Goal: Task Accomplishment & Management: Complete application form

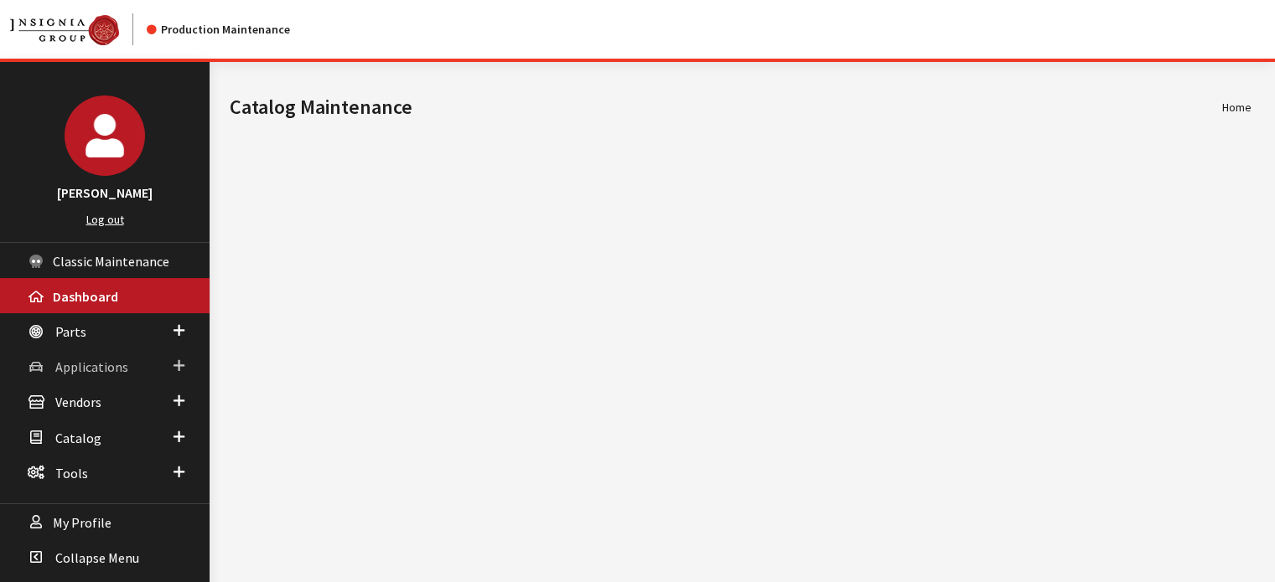
click at [160, 365] on link "Applications" at bounding box center [104, 366] width 209 height 35
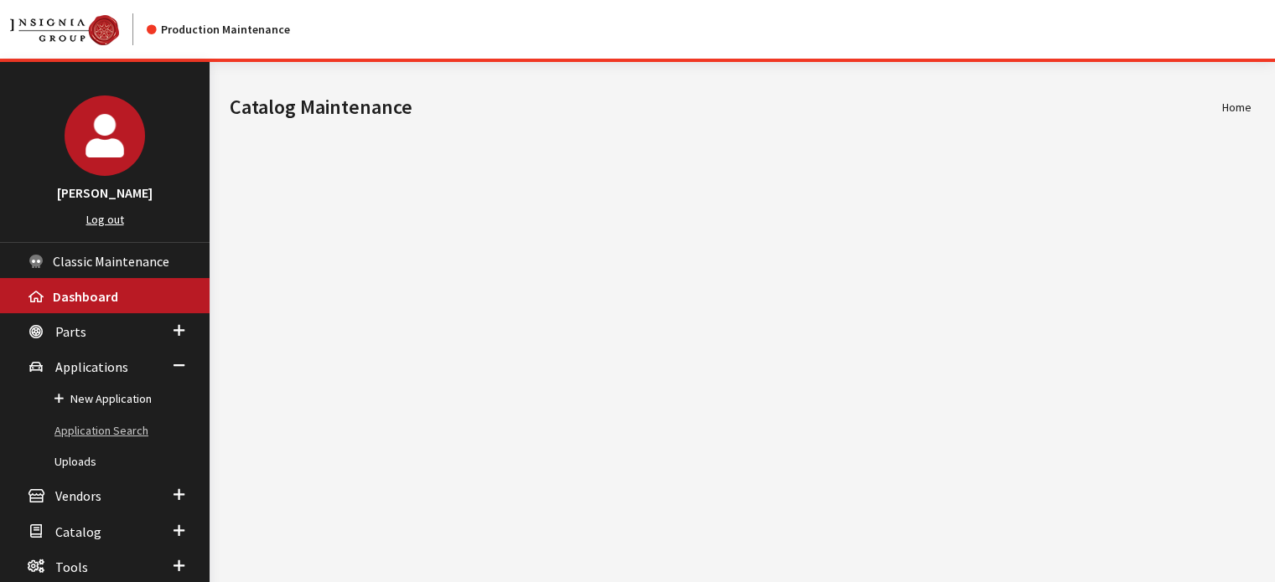
click at [143, 428] on link "Application Search" at bounding box center [104, 431] width 209 height 31
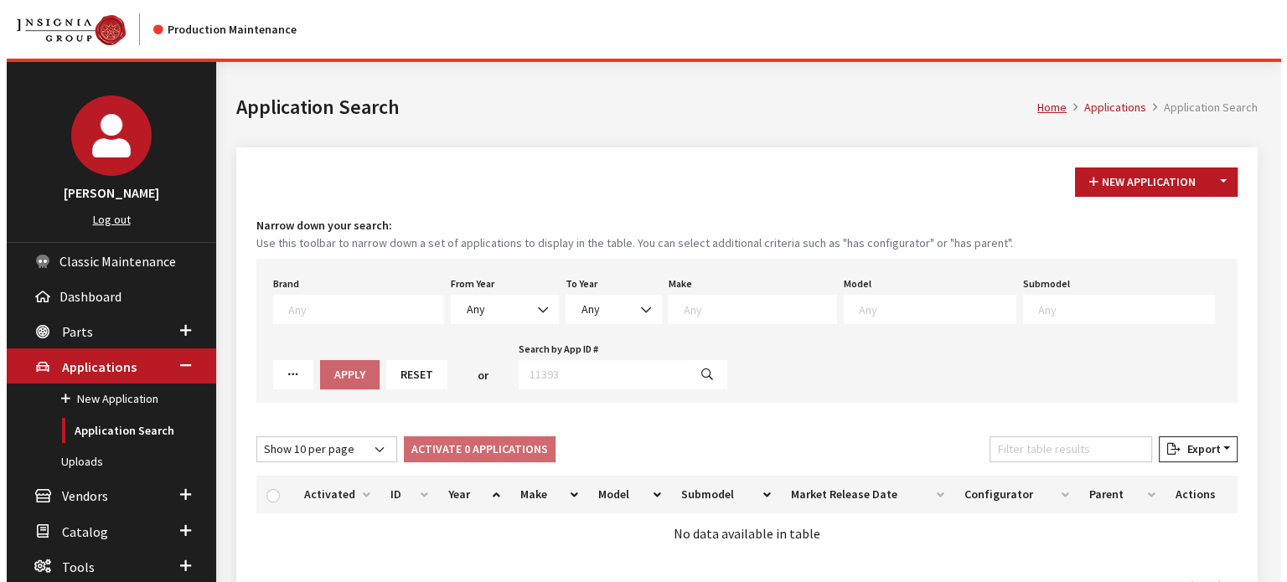
scroll to position [61, 0]
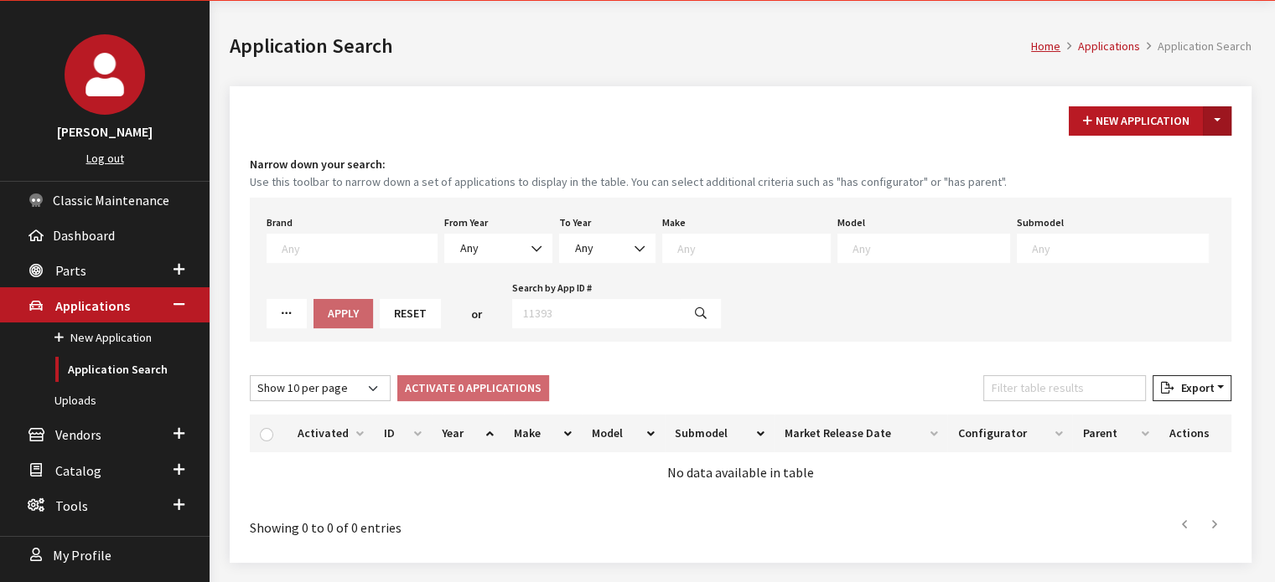
click at [1221, 131] on button "Toggle Dropdown" at bounding box center [1216, 120] width 28 height 29
click at [1213, 156] on button "New From Existing..." at bounding box center [1159, 156] width 144 height 29
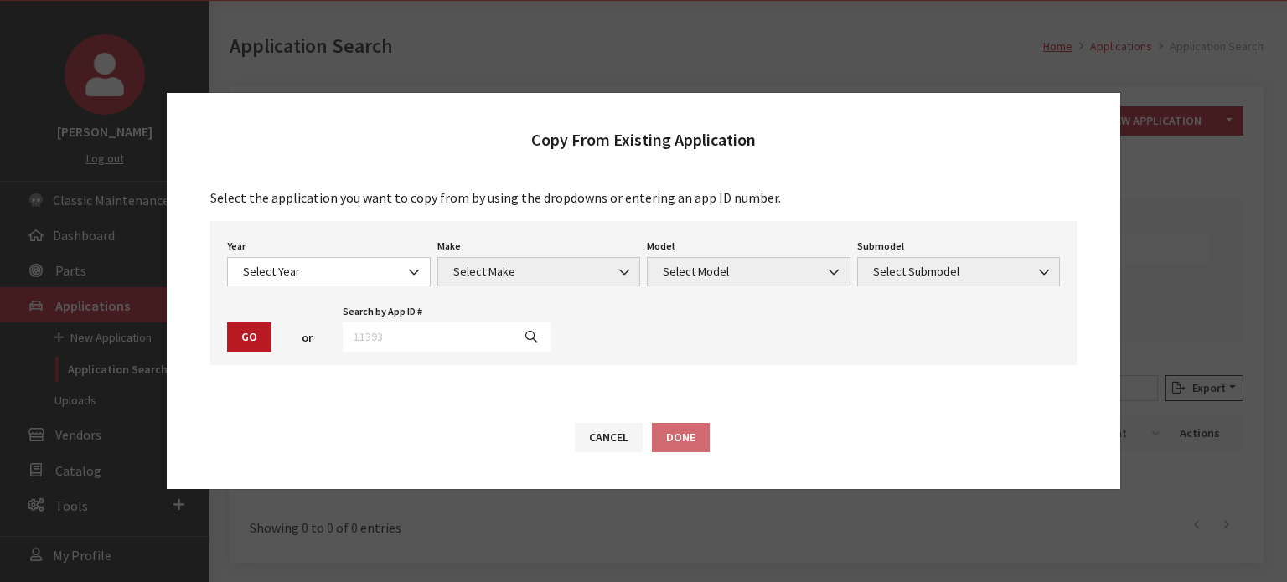
click at [356, 296] on div "Year Select Year 2026 2025 2024 2023 2022 2021 2020 2019 2018 2017 2016 2015 20…" at bounding box center [643, 293] width 866 height 144
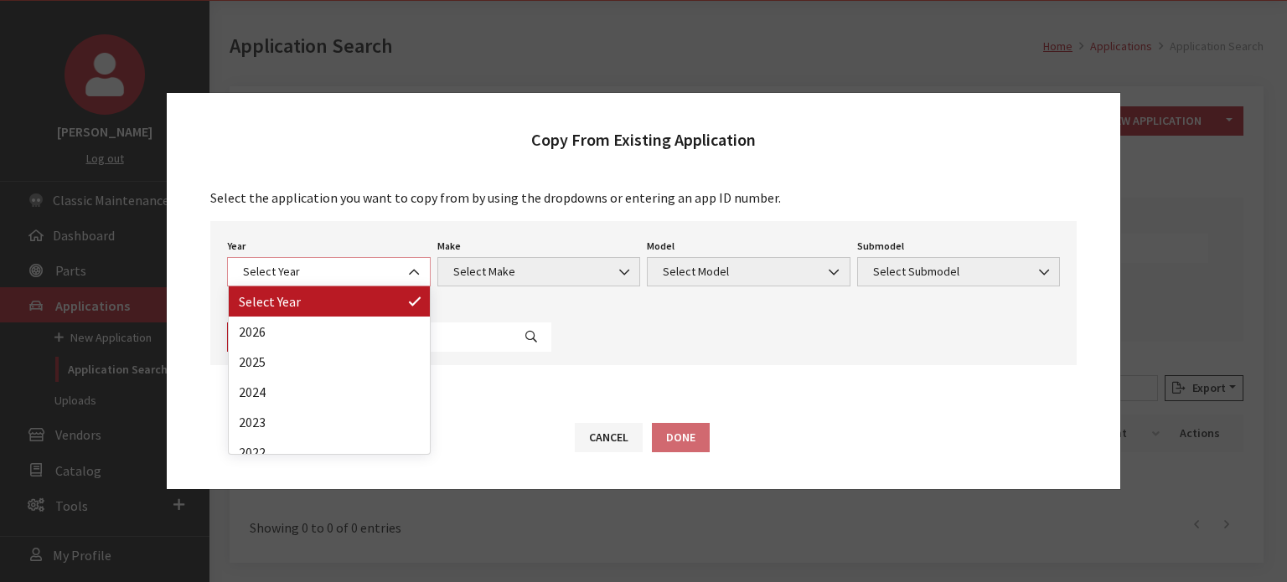
click at [362, 261] on span "Select Year" at bounding box center [329, 271] width 204 height 29
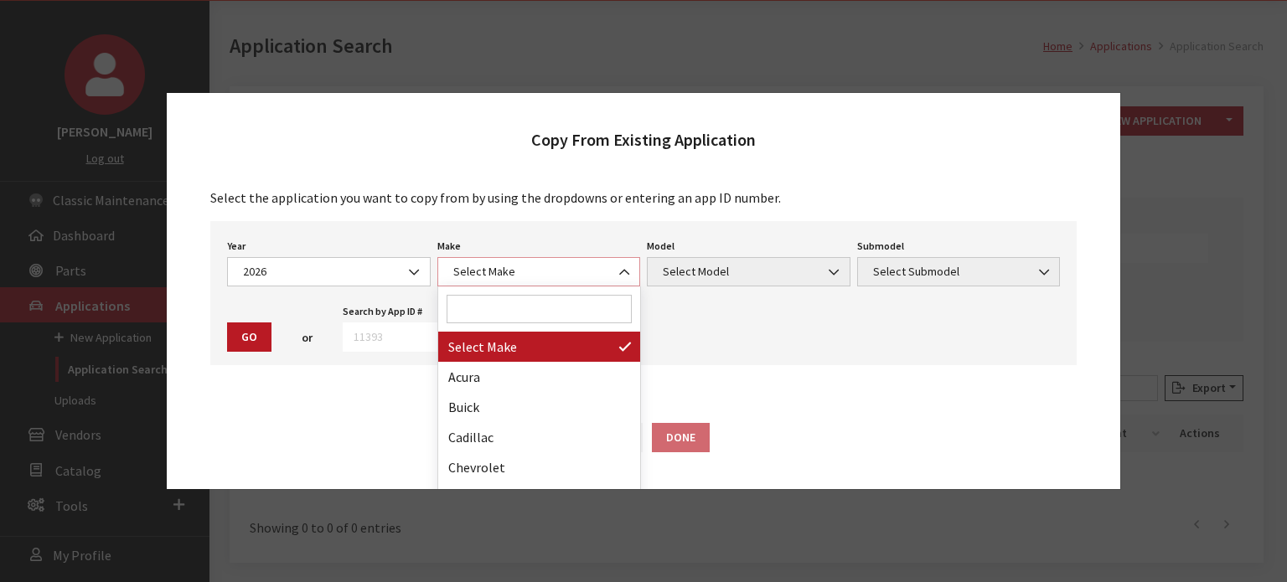
click at [528, 273] on span "Select Make" at bounding box center [539, 272] width 182 height 18
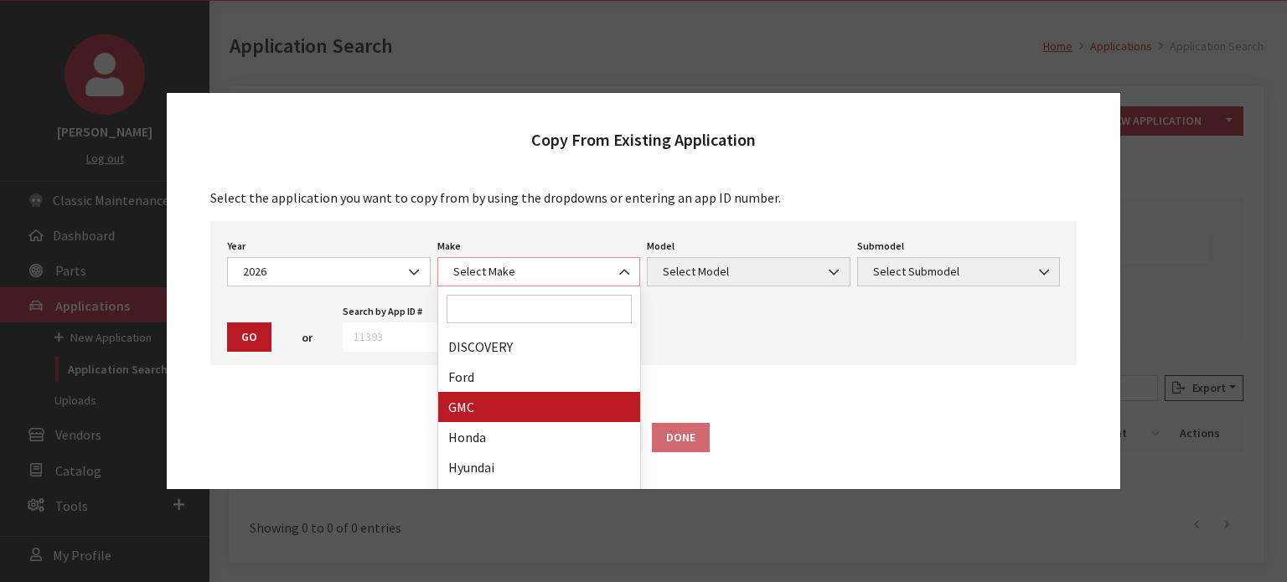
scroll to position [255, 0]
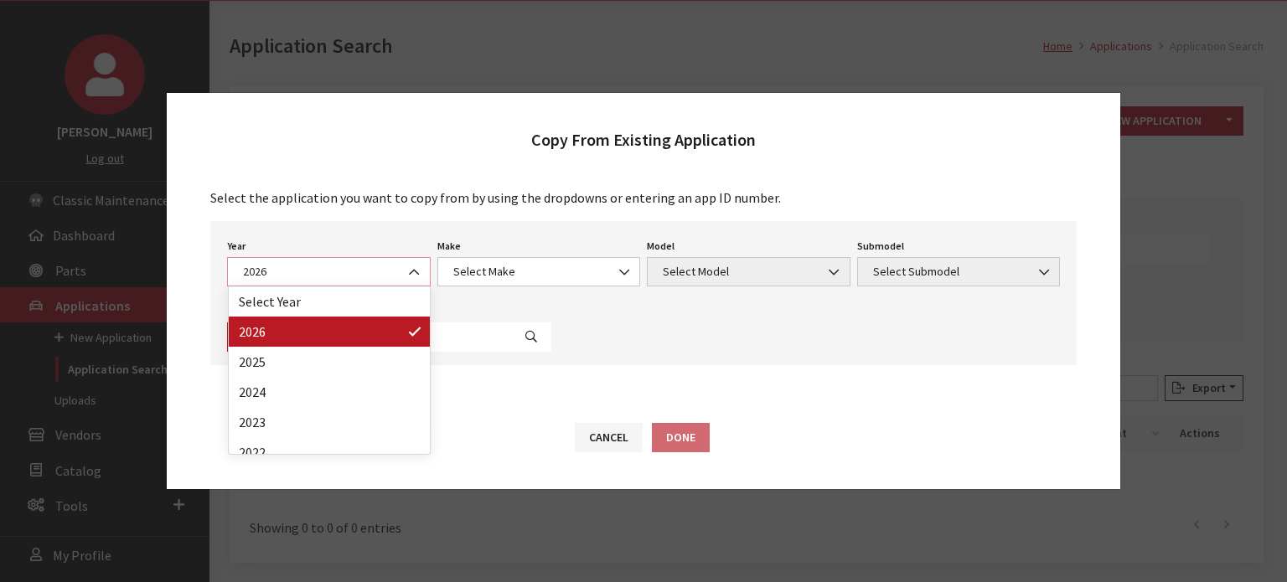
click at [409, 264] on b at bounding box center [409, 264] width 0 height 0
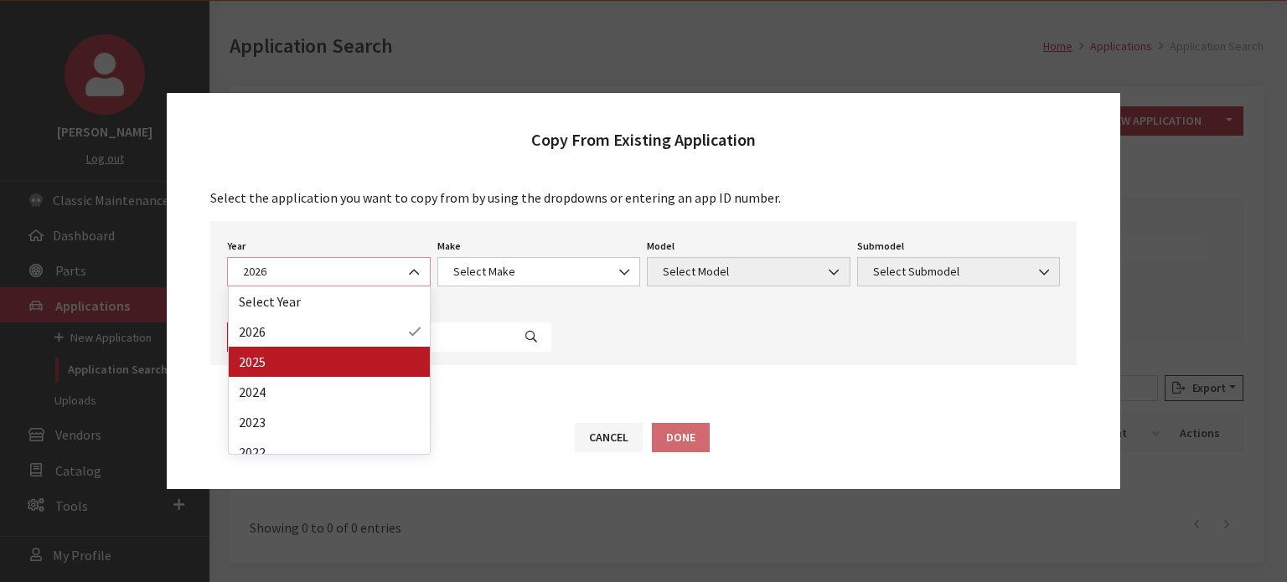
select select "43"
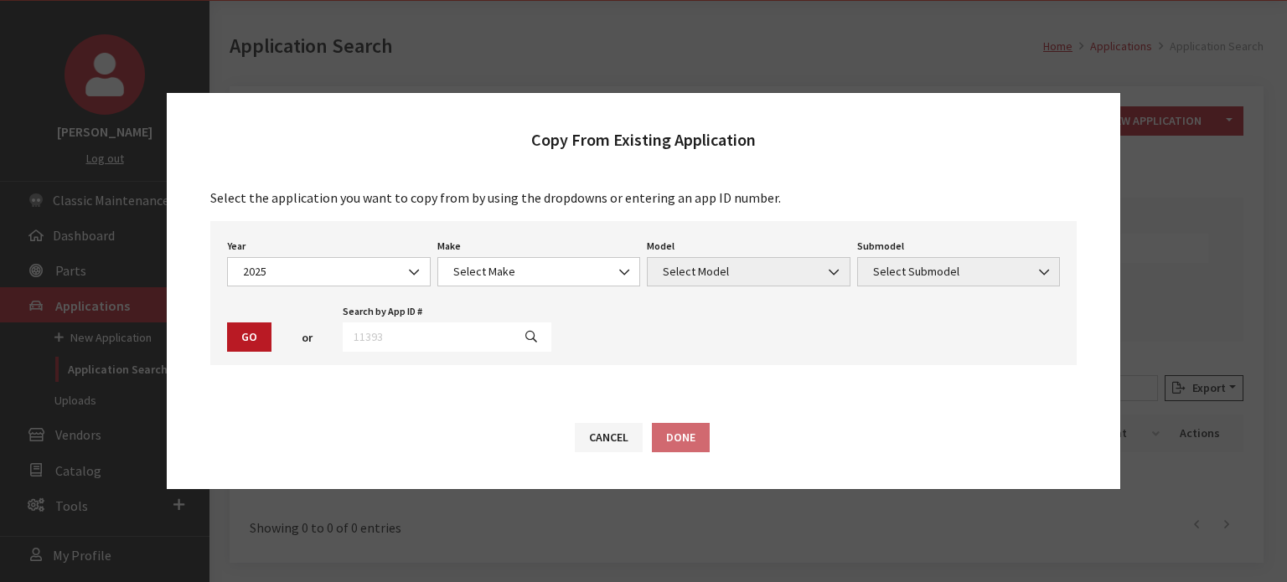
click at [539, 250] on div "Make Select Make Acura Alfa Romeo ATV Audi BMW Buick Cadillac Chevrolet Chrysle…" at bounding box center [539, 261] width 210 height 52
click at [526, 282] on span "Select Make" at bounding box center [539, 271] width 204 height 29
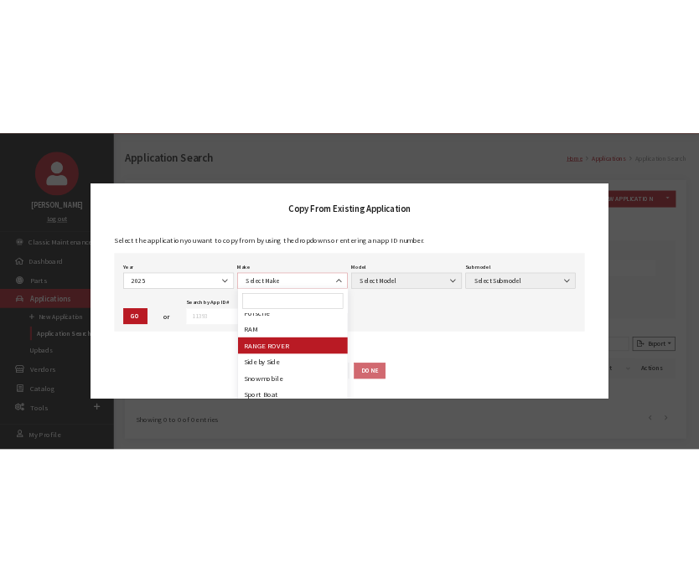
scroll to position [890, 0]
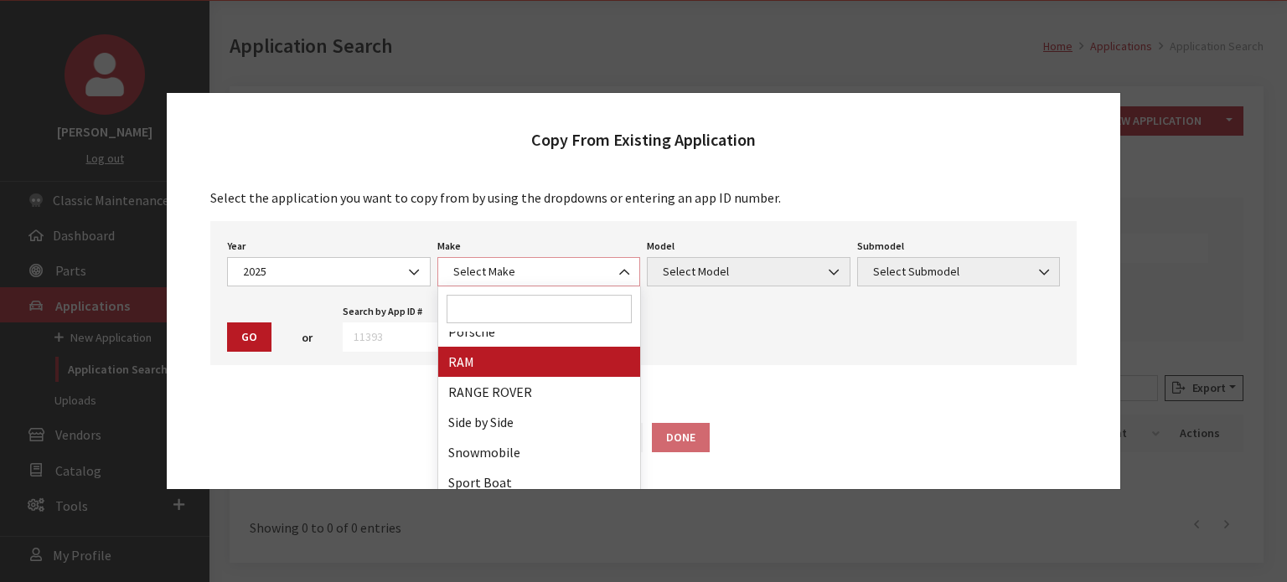
select select "34"
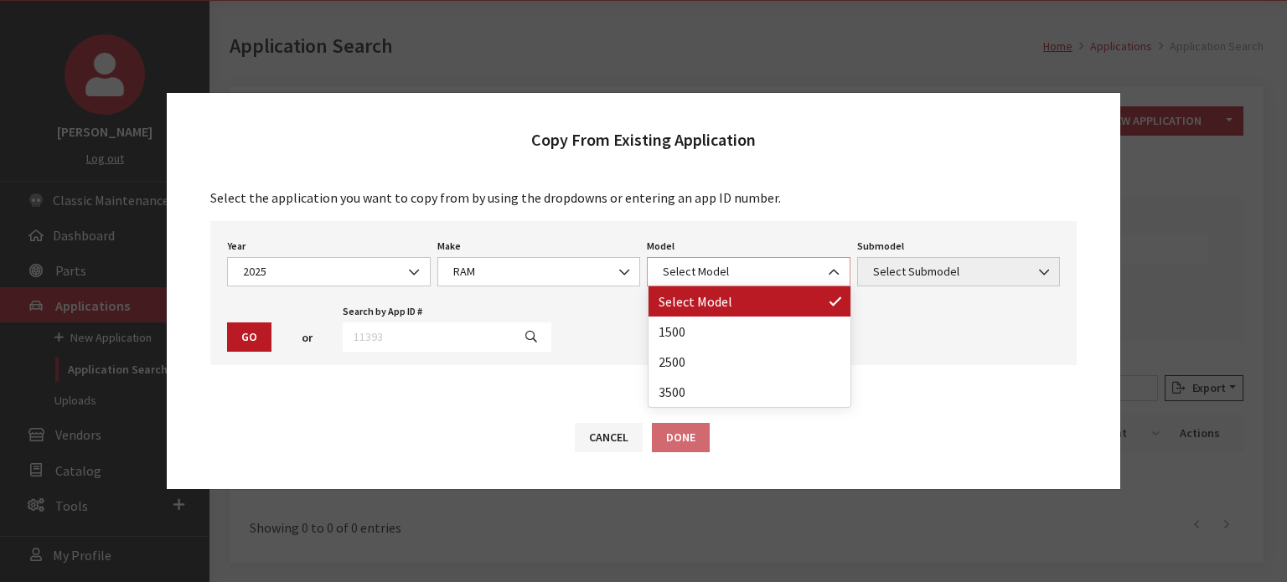
click at [727, 271] on span "Select Model" at bounding box center [749, 272] width 182 height 18
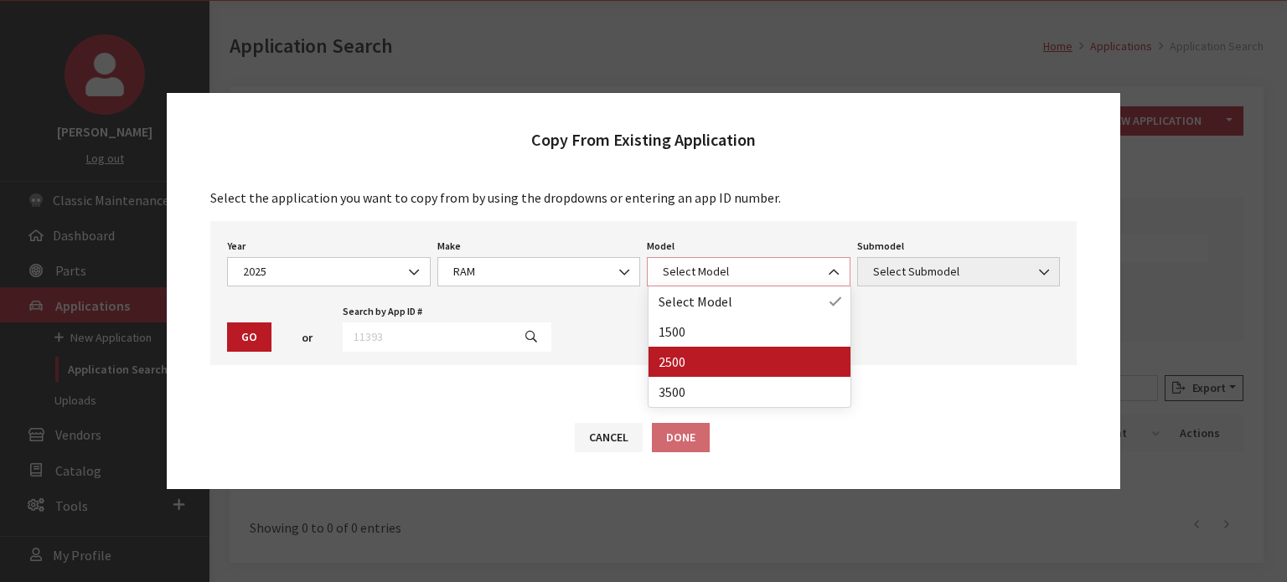
select select "1085"
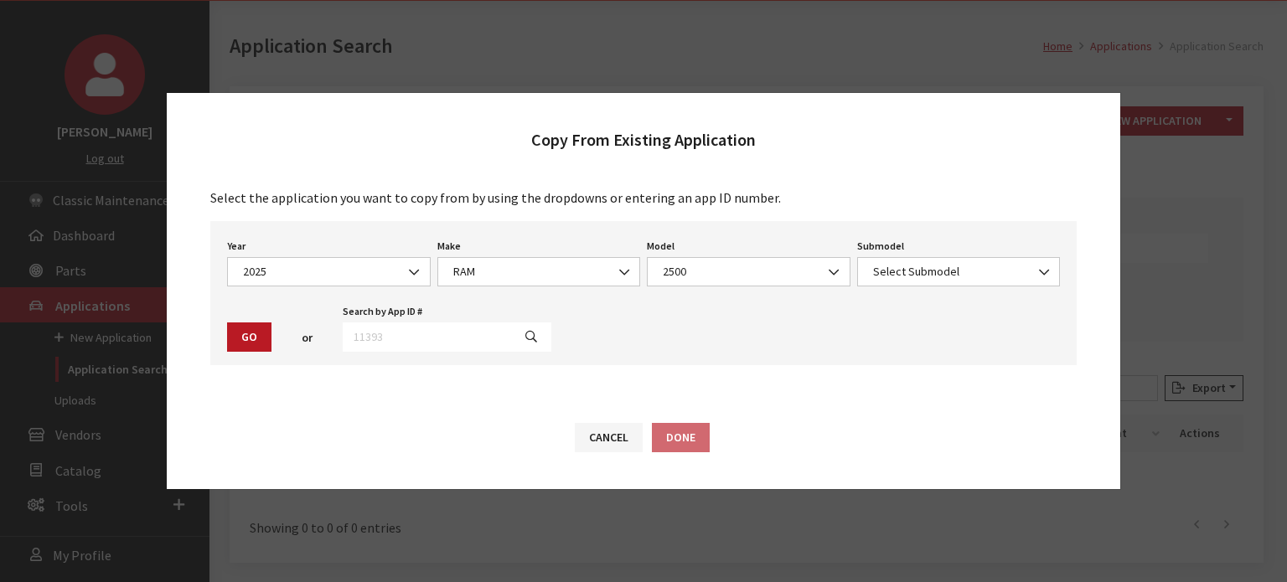
click at [910, 254] on div "Submodel Select Submodel Big Horn / Crew Cab / 6'4" Standard Box Big Horn / Cre…" at bounding box center [959, 261] width 210 height 52
click at [901, 299] on div "Year Select Year 2026 2025 2024 2023 2022 2021 2020 2019 2018 2017 2016 2015 20…" at bounding box center [643, 293] width 866 height 144
click at [907, 251] on div "Submodel Select Submodel Big Horn / Crew Cab / 6'4" Standard Box Big Horn / Cre…" at bounding box center [959, 261] width 210 height 52
click at [894, 268] on span "Select Submodel" at bounding box center [959, 272] width 182 height 18
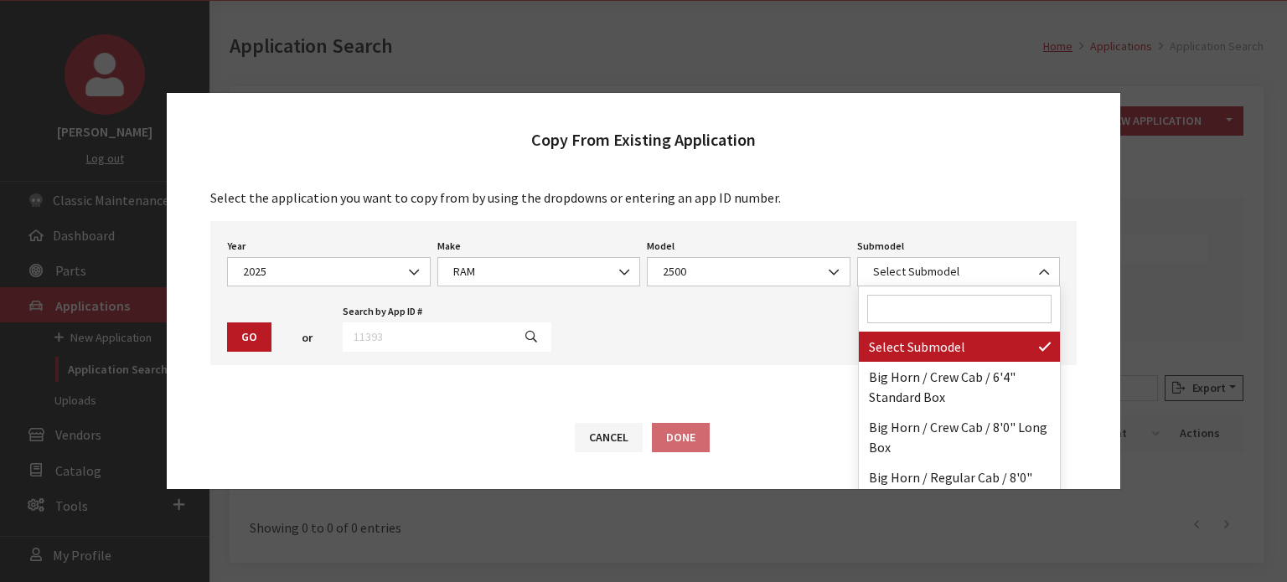
click at [897, 316] on input "Search" at bounding box center [959, 309] width 185 height 28
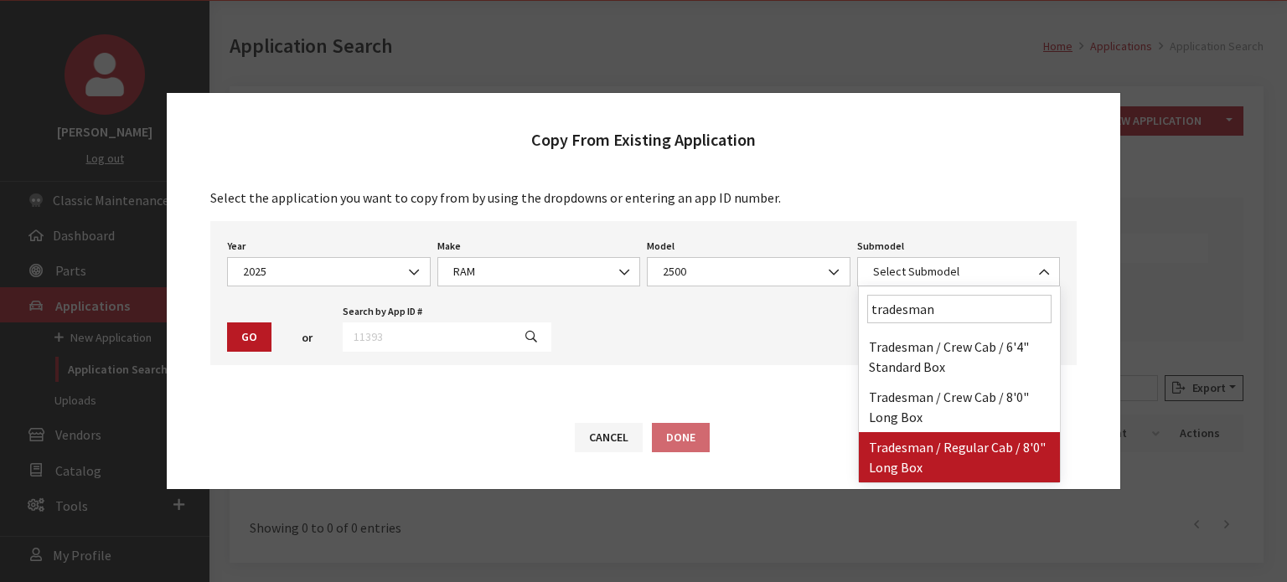
type input "tradesman"
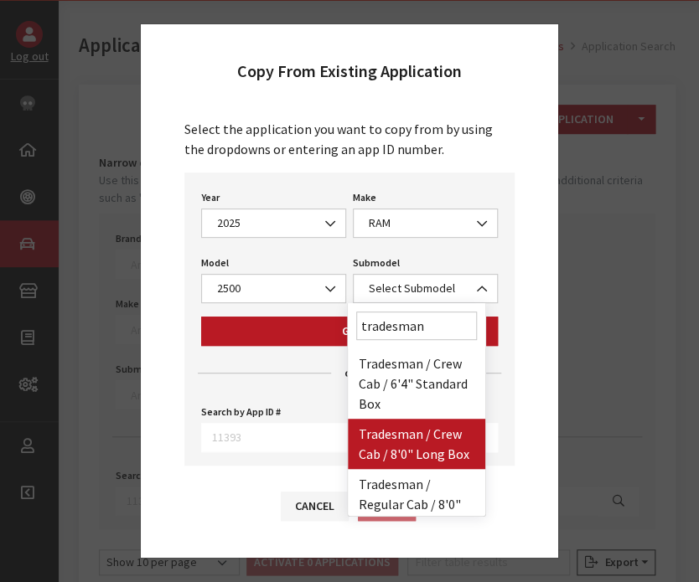
scroll to position [44, 0]
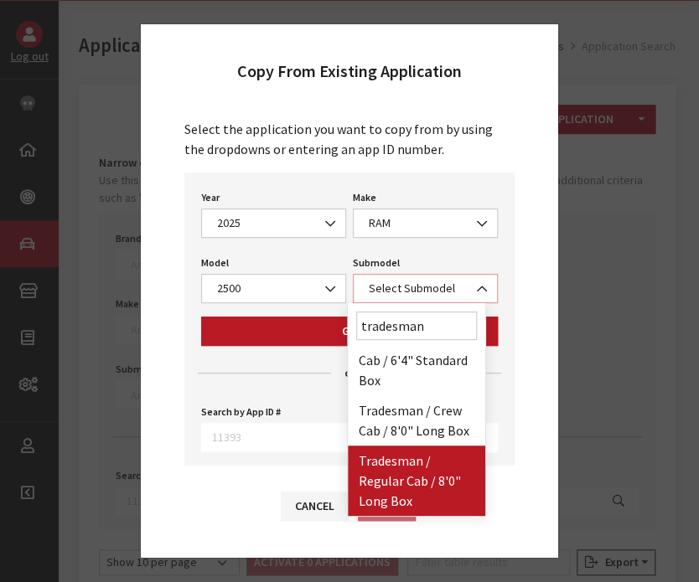
select select "2996"
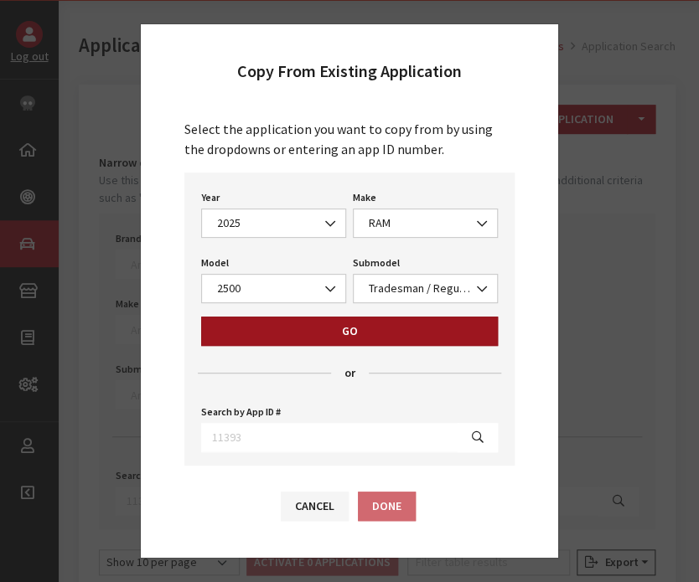
click at [354, 334] on button "Go" at bounding box center [349, 331] width 297 height 29
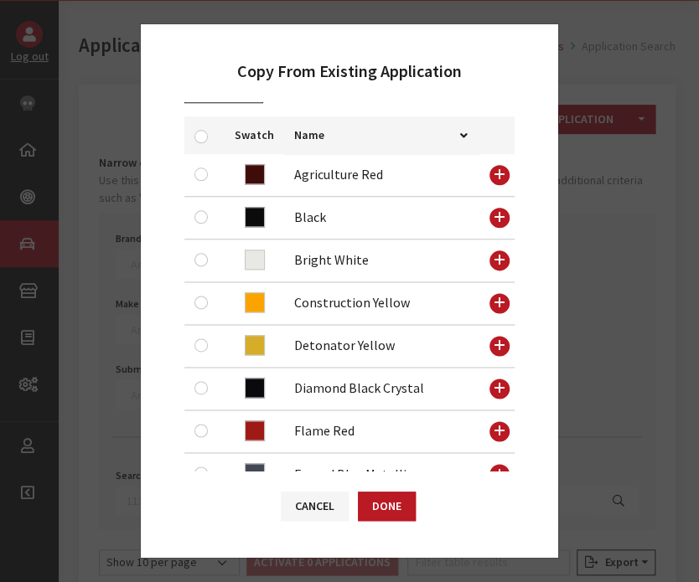
scroll to position [496, 0]
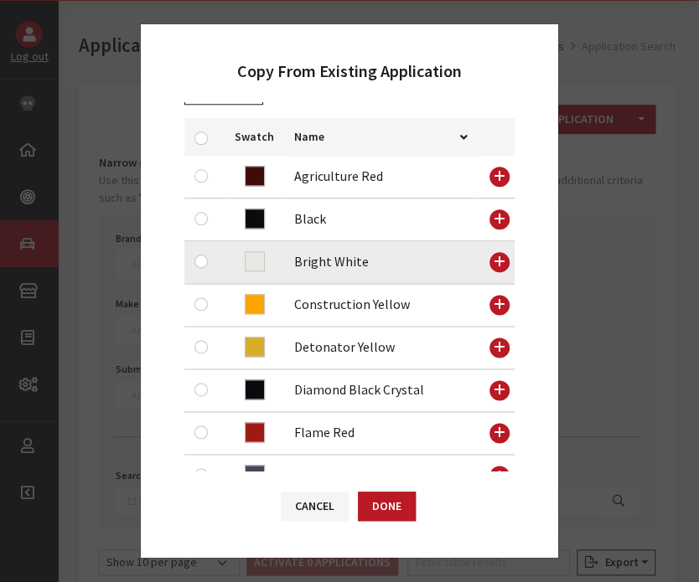
click at [196, 267] on div at bounding box center [204, 261] width 20 height 20
click at [201, 265] on input "checkbox" at bounding box center [200, 261] width 13 height 13
checkbox input "true"
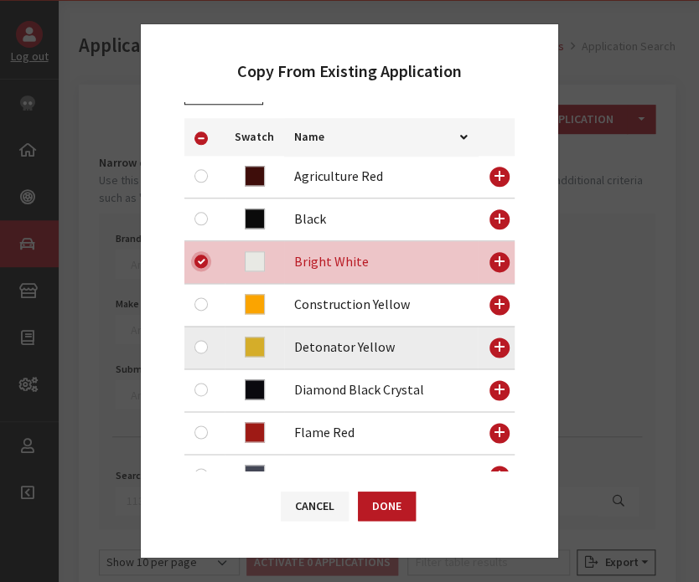
drag, startPoint x: 201, startPoint y: 265, endPoint x: 196, endPoint y: 341, distance: 76.4
click at [196, 341] on tbody "Agriculture Red Agriculture Red 3E0D0A Black Black 0B0B0B Bright White Bright W…" at bounding box center [349, 369] width 330 height 427
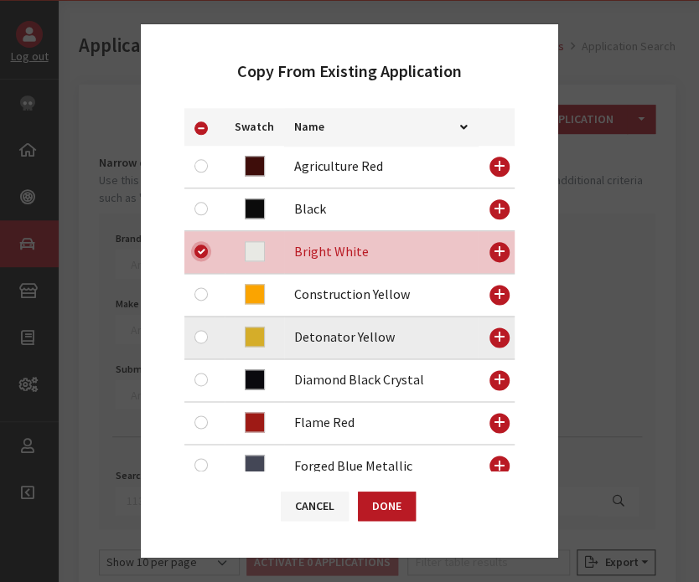
scroll to position [505, 0]
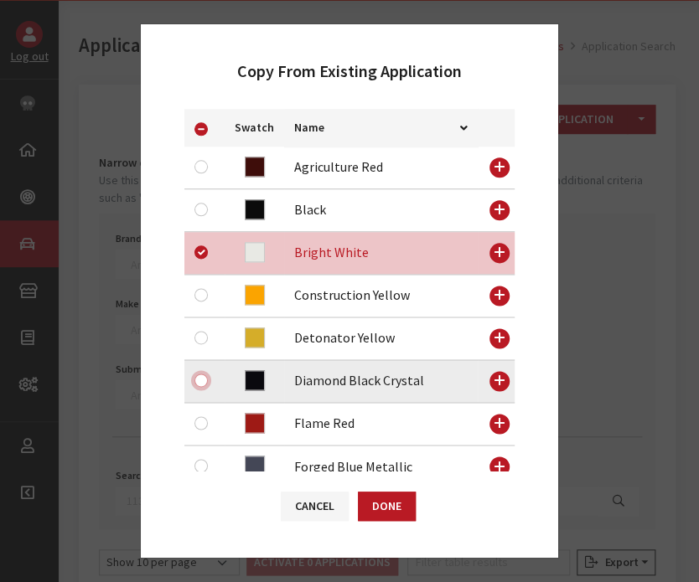
click at [198, 378] on input "checkbox" at bounding box center [200, 380] width 13 height 13
checkbox input "true"
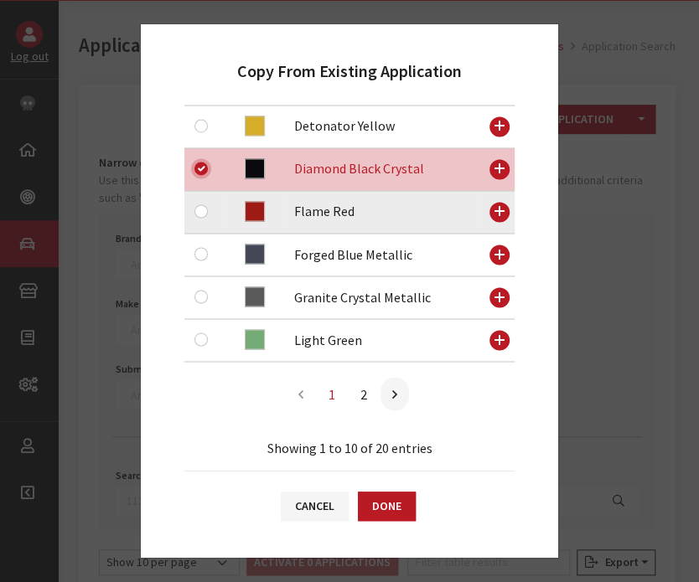
scroll to position [712, 0]
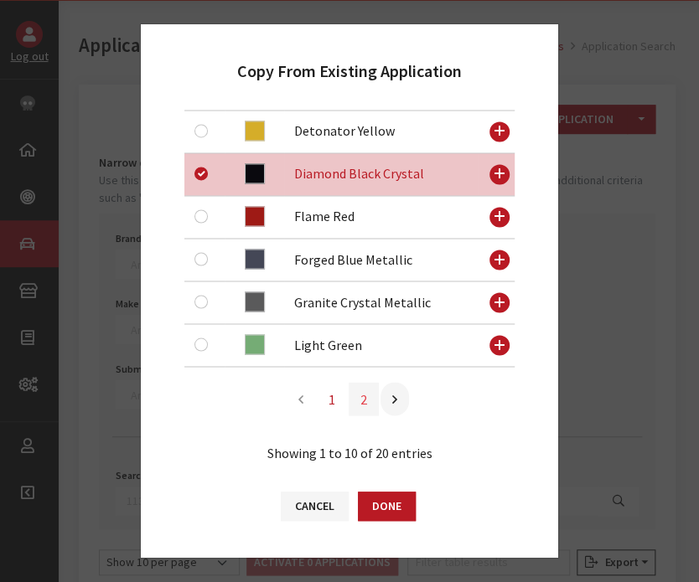
click at [364, 386] on link "2" at bounding box center [364, 399] width 30 height 34
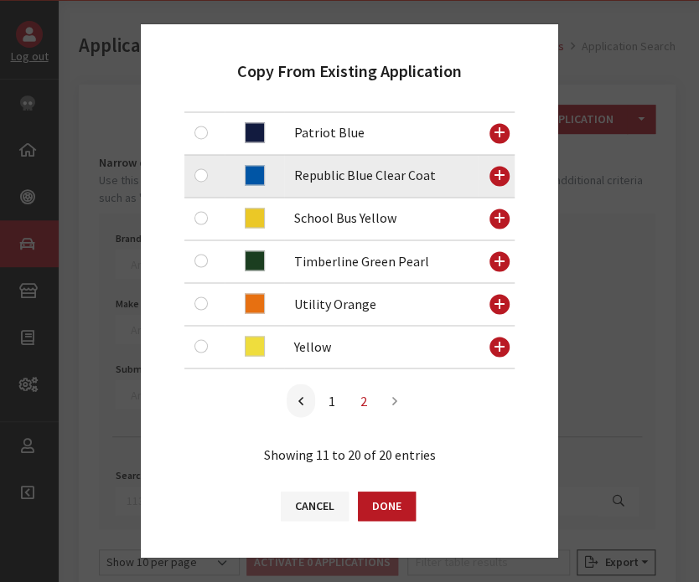
scroll to position [707, 0]
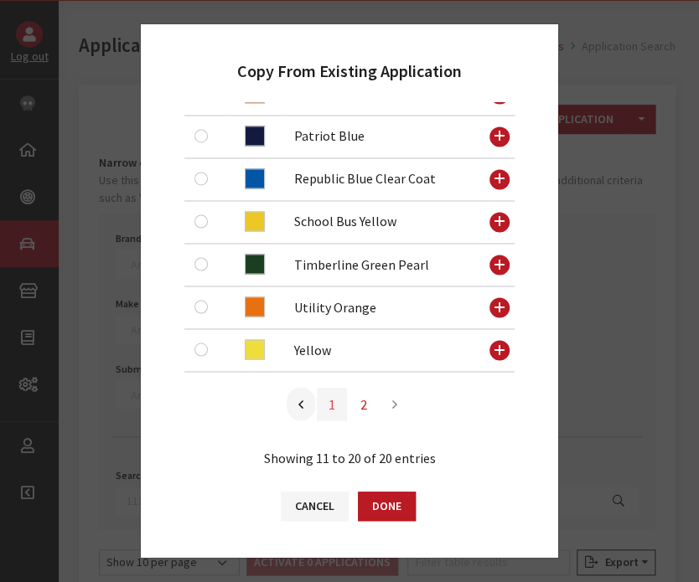
click at [328, 412] on link "1" at bounding box center [332, 404] width 30 height 34
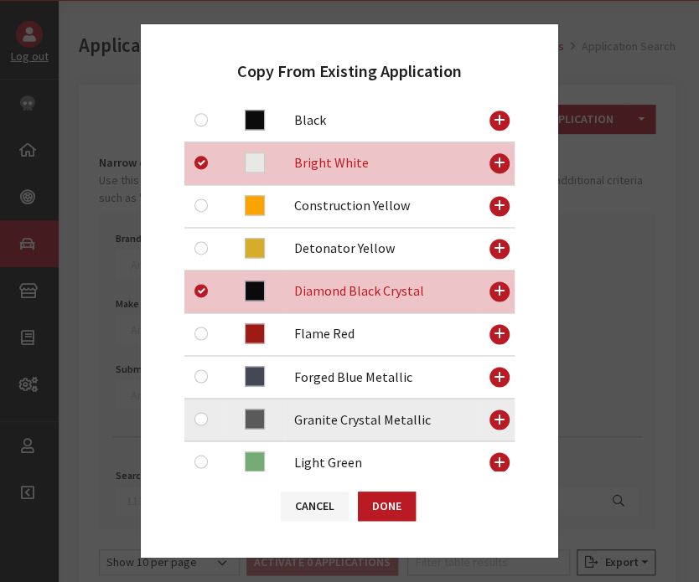
scroll to position [640, 0]
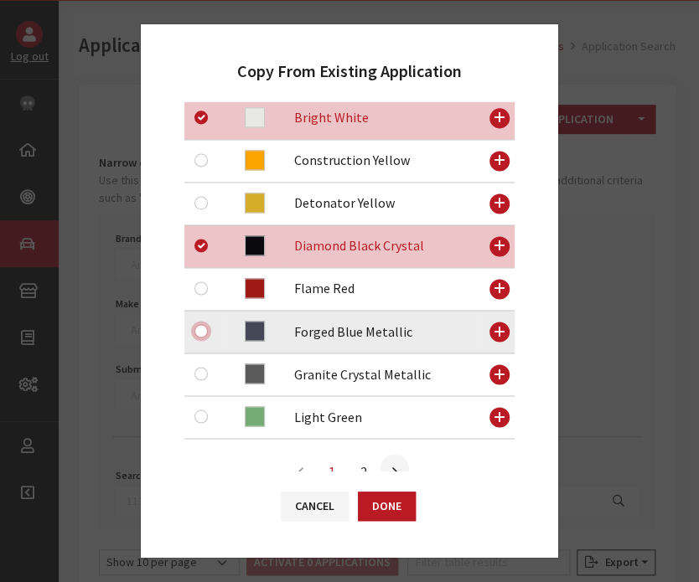
click at [199, 335] on input "checkbox" at bounding box center [200, 330] width 13 height 13
checkbox input "true"
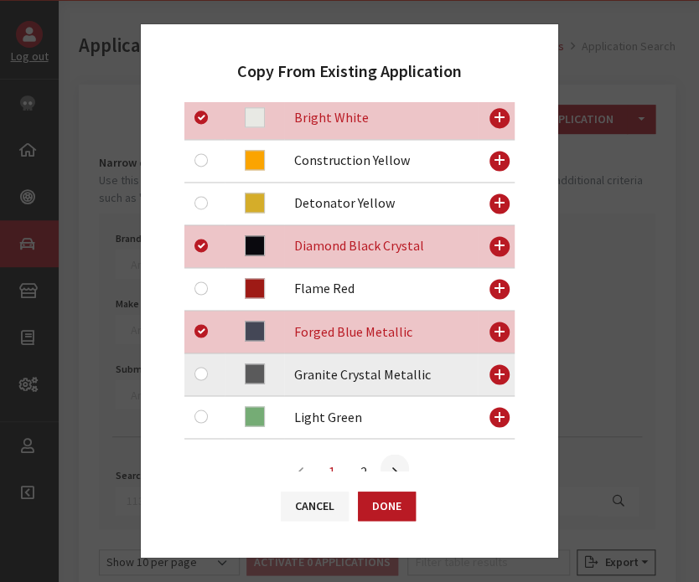
click at [199, 360] on td at bounding box center [204, 375] width 40 height 43
click at [202, 375] on input "checkbox" at bounding box center [200, 373] width 13 height 13
checkbox input "true"
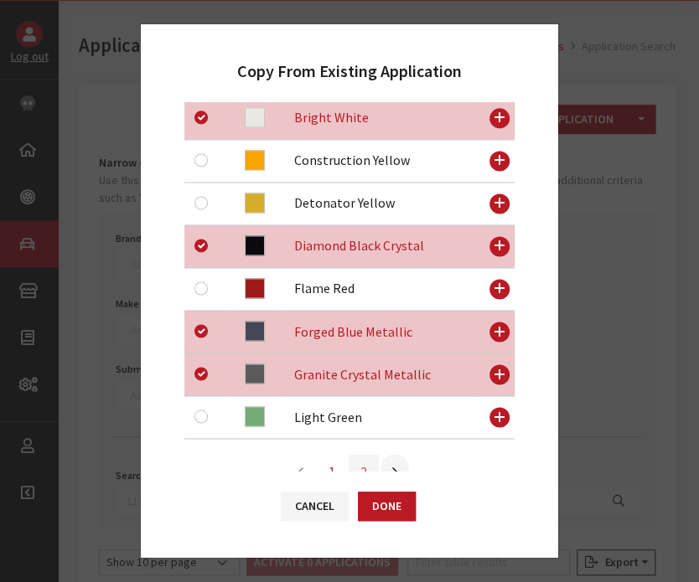
click at [359, 462] on link "2" at bounding box center [364, 471] width 30 height 34
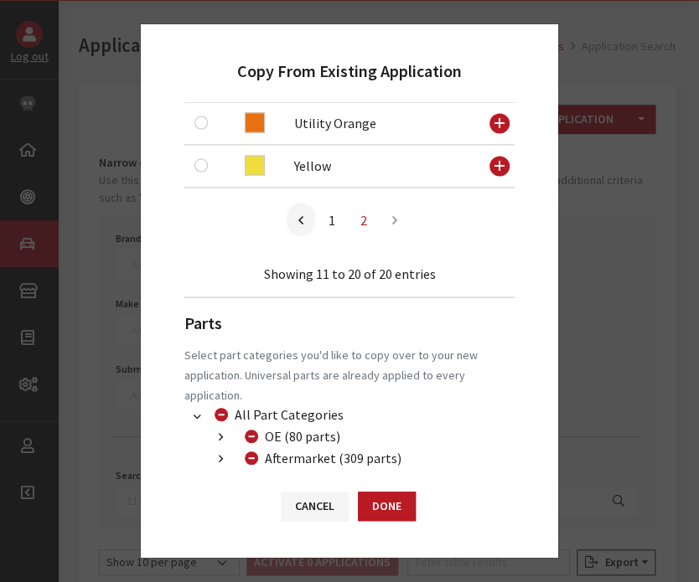
scroll to position [986, 0]
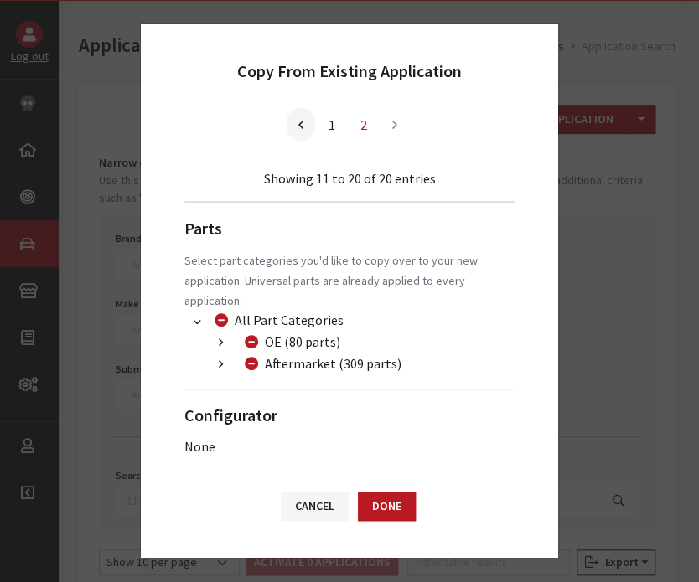
click at [215, 351] on button "button" at bounding box center [220, 343] width 33 height 19
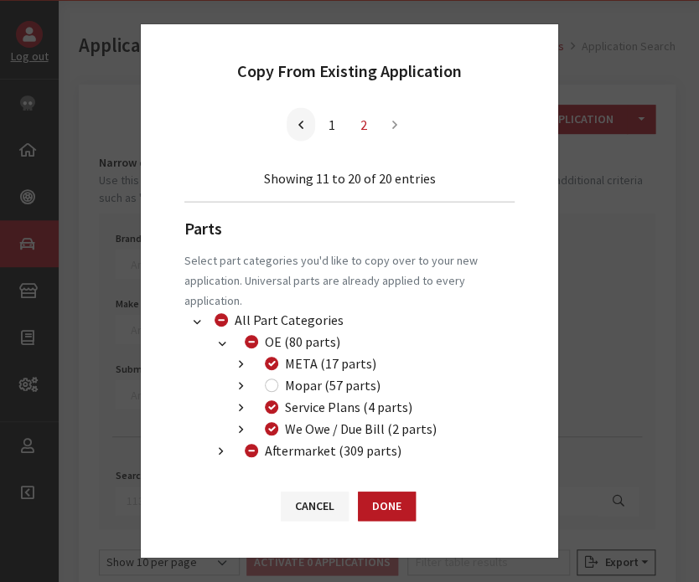
click at [212, 342] on button "button" at bounding box center [220, 343] width 33 height 19
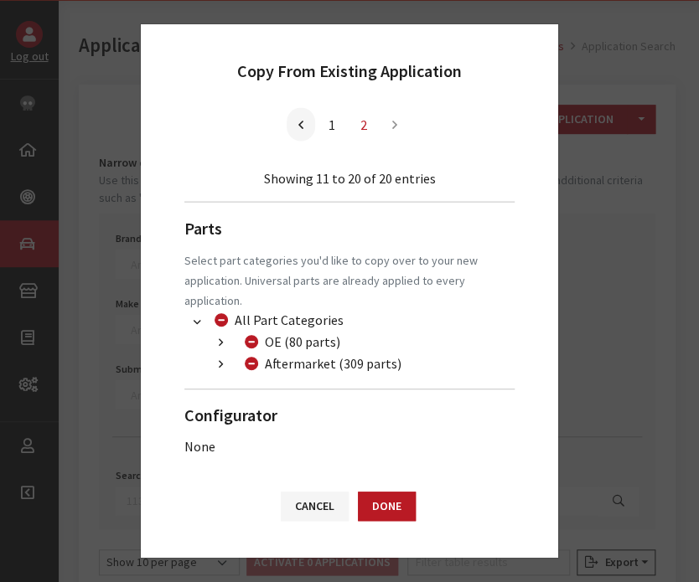
click at [224, 363] on button "button" at bounding box center [220, 364] width 33 height 19
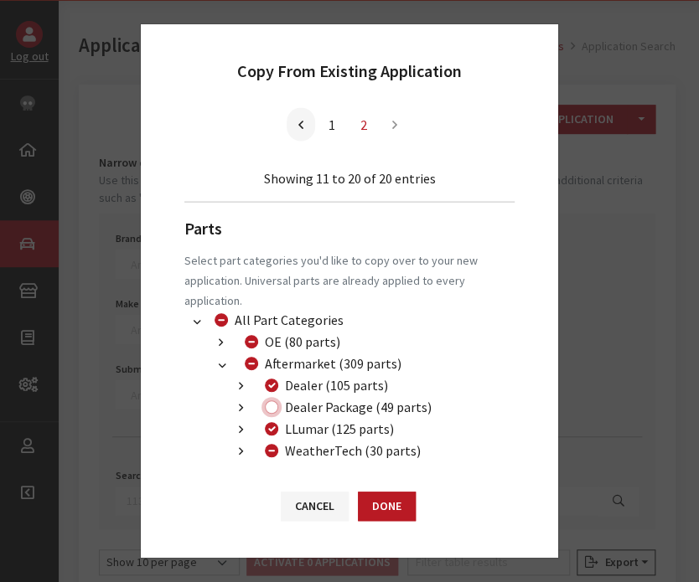
click at [277, 406] on input "Dealer Package (49 parts)" at bounding box center [271, 407] width 13 height 13
checkbox input "true"
click at [277, 455] on div "WeatherTech (30 parts)" at bounding box center [340, 451] width 161 height 20
click at [274, 445] on input "WeatherTech (30 parts)" at bounding box center [271, 450] width 13 height 13
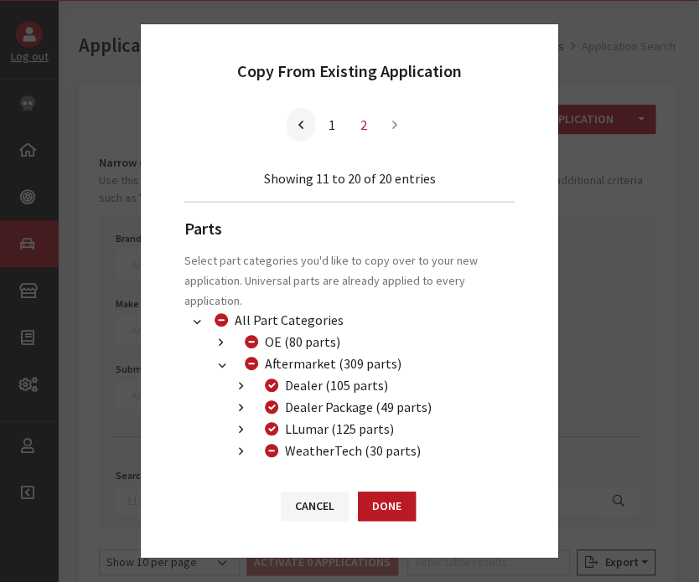
checkbox input "true"
click at [274, 445] on input "WeatherTech (30 parts)" at bounding box center [271, 450] width 13 height 13
checkbox input "false"
click at [380, 515] on button "Done" at bounding box center [387, 506] width 58 height 29
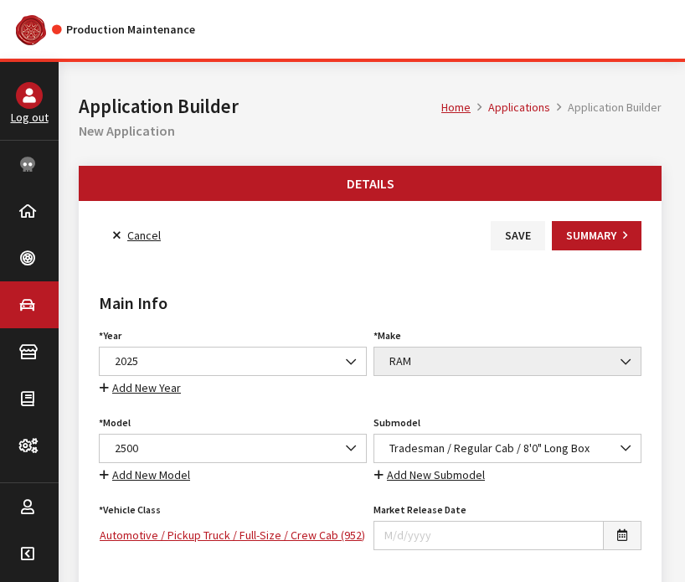
scroll to position [331, 0]
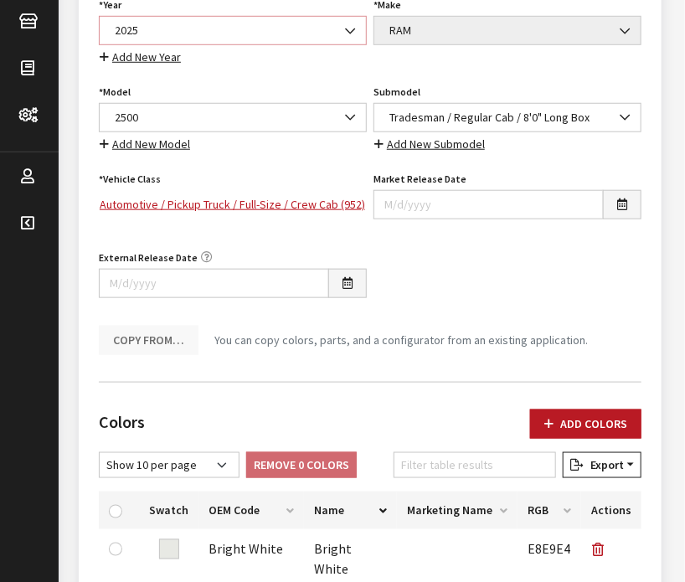
click at [258, 37] on span "2025" at bounding box center [233, 31] width 246 height 18
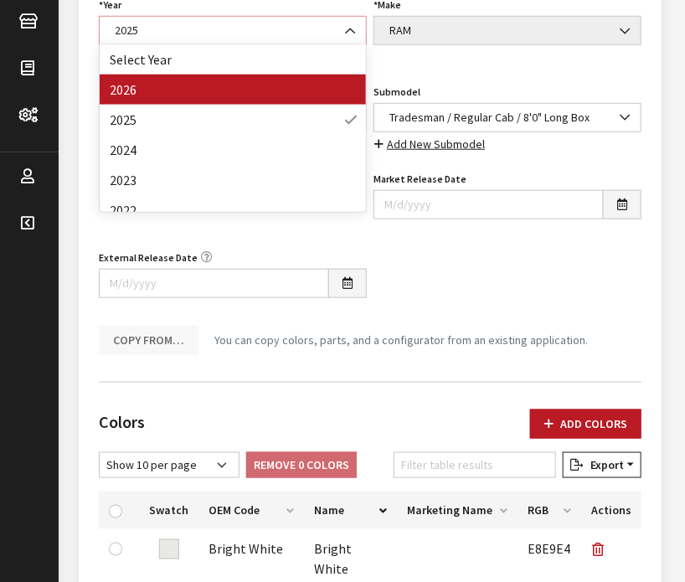
select select "44"
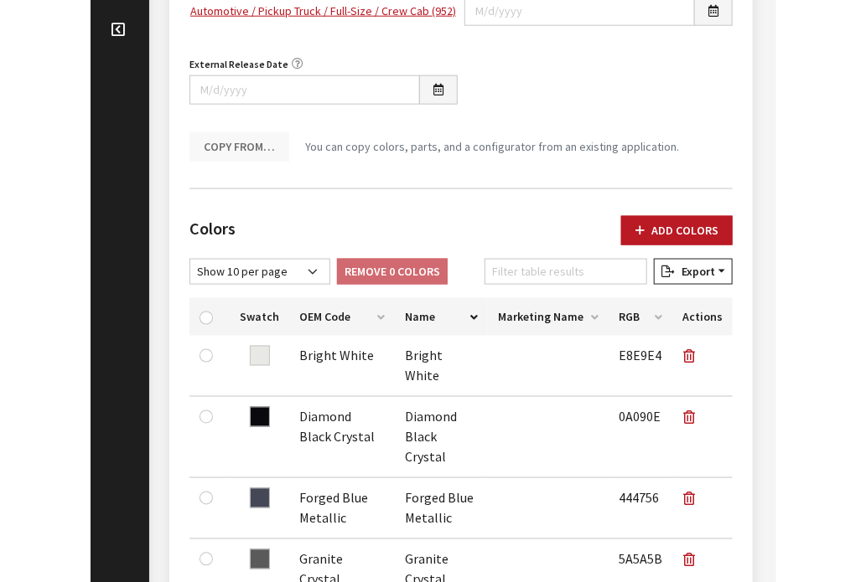
scroll to position [525, 0]
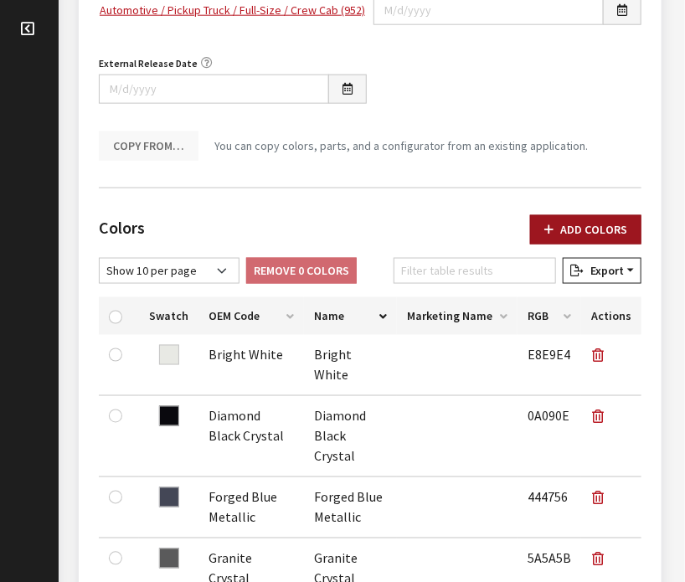
click at [548, 215] on button "Add Colors" at bounding box center [585, 229] width 111 height 29
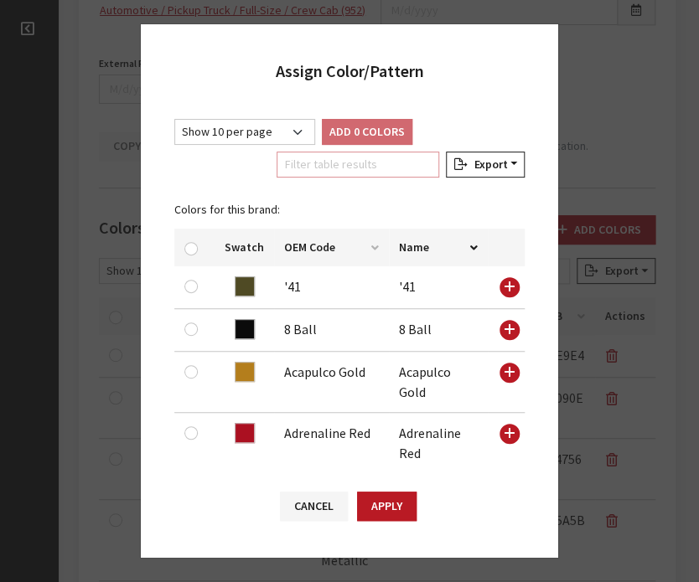
click at [365, 170] on input "Filter table results" at bounding box center [358, 165] width 163 height 26
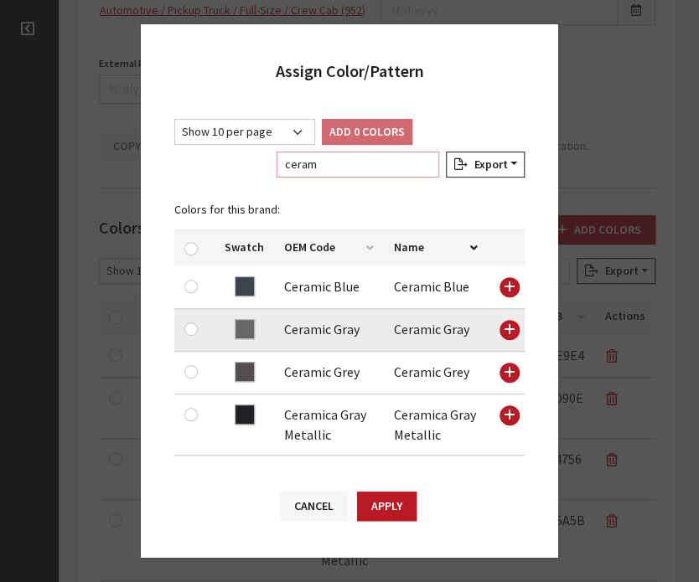
type input "ceram"
click at [188, 328] on input "checkbox" at bounding box center [190, 329] width 13 height 13
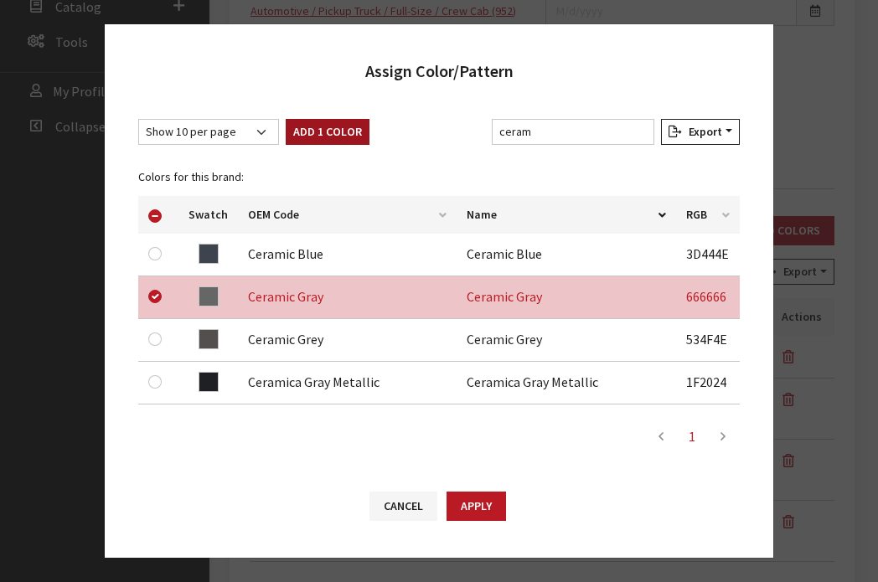
click at [304, 143] on button "Add 1 Color" at bounding box center [328, 132] width 84 height 26
checkbox input "false"
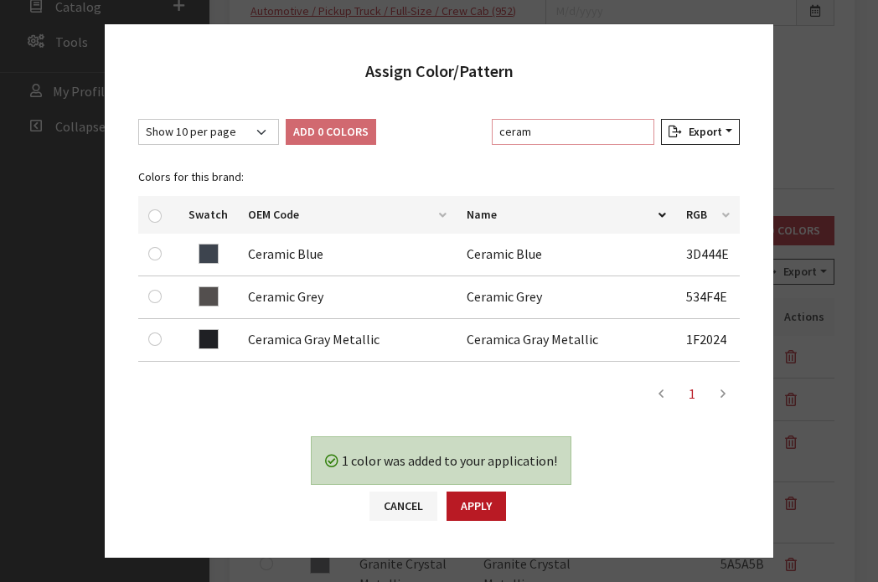
click at [587, 125] on input "ceram" at bounding box center [573, 132] width 163 height 26
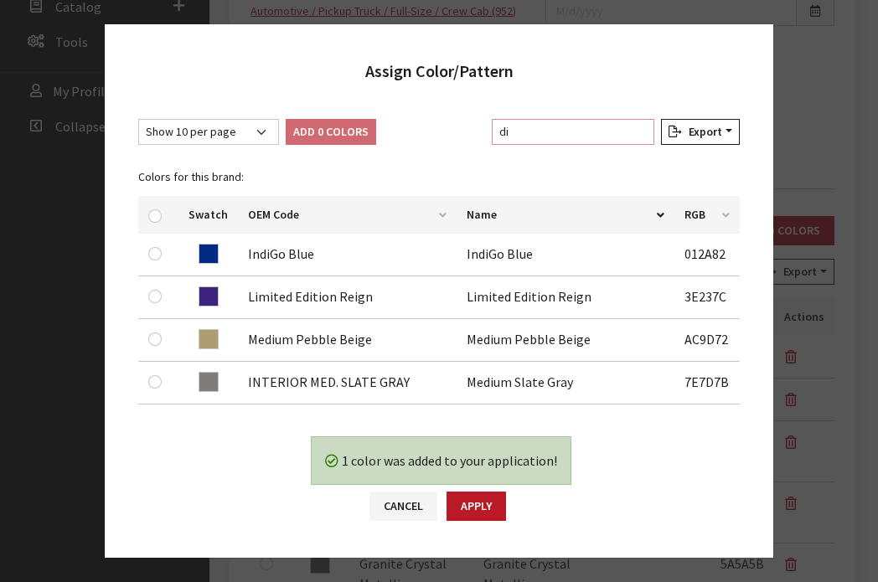
type input "d"
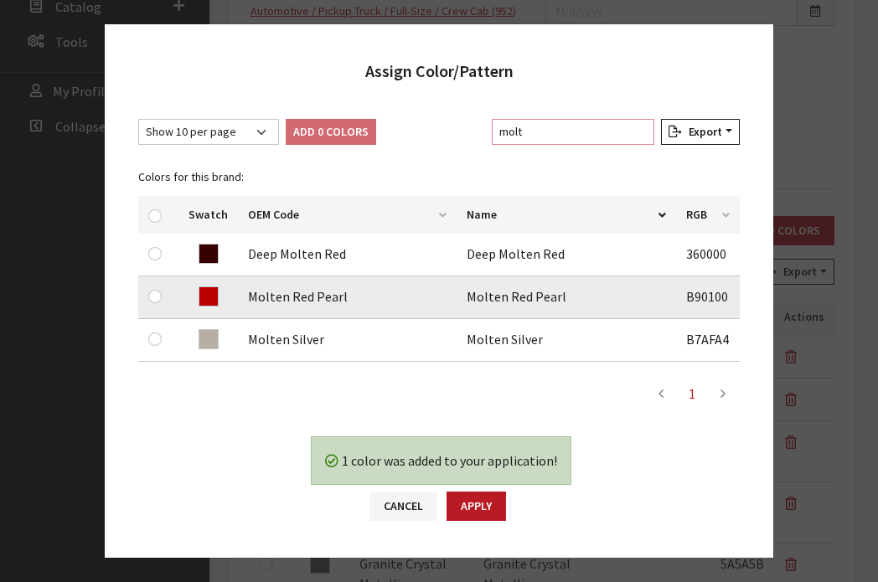
type input "molt"
click at [151, 308] on td at bounding box center [158, 298] width 40 height 43
click at [151, 301] on input "checkbox" at bounding box center [154, 296] width 13 height 13
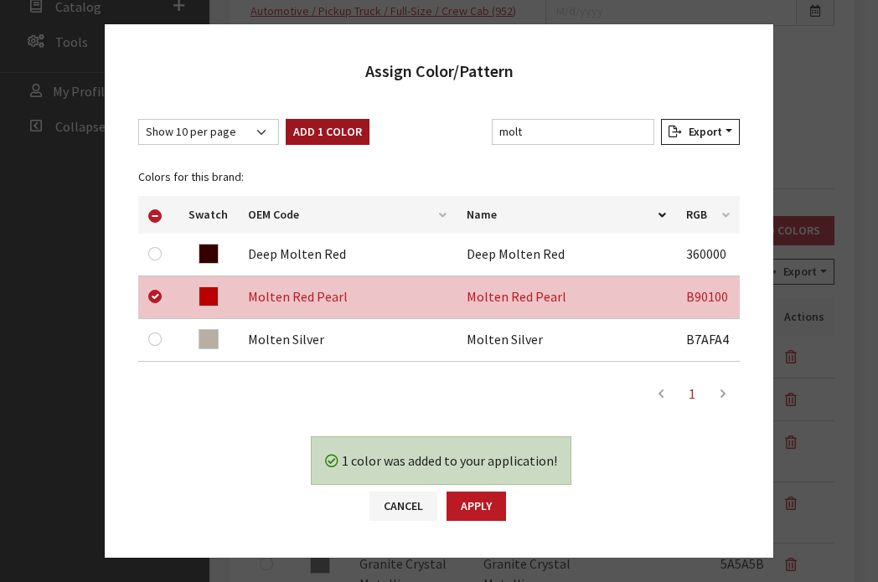
click at [328, 122] on button "Add 1 Color" at bounding box center [328, 132] width 84 height 26
checkbox input "false"
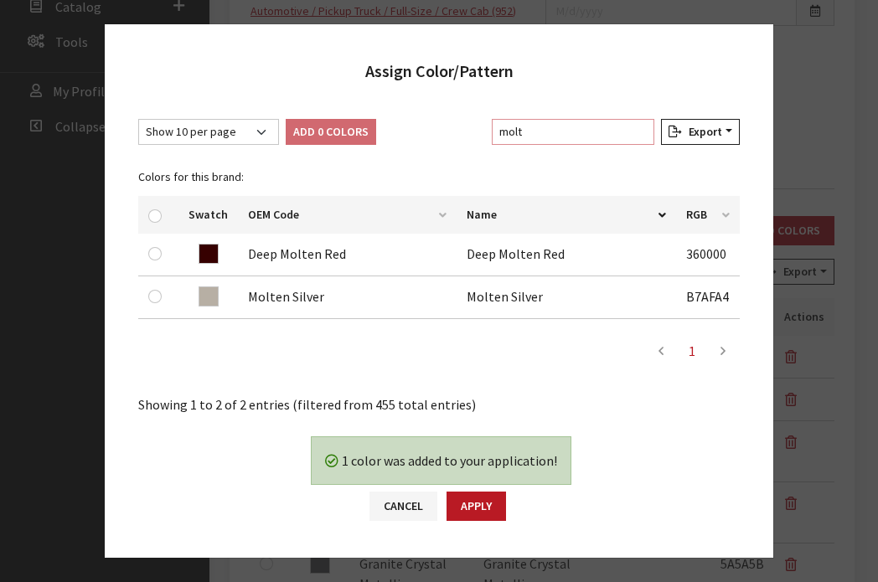
click at [540, 129] on input "molt" at bounding box center [573, 132] width 163 height 26
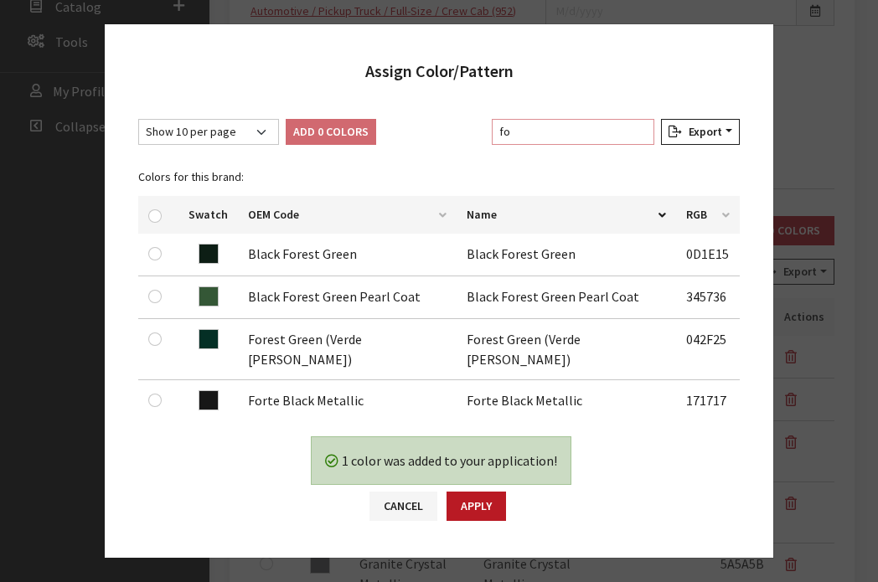
type input "f"
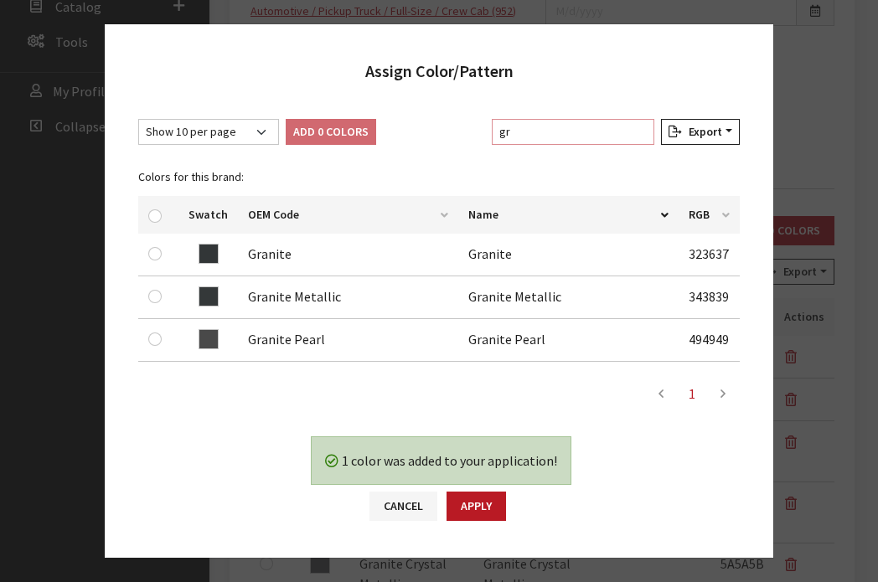
type input "g"
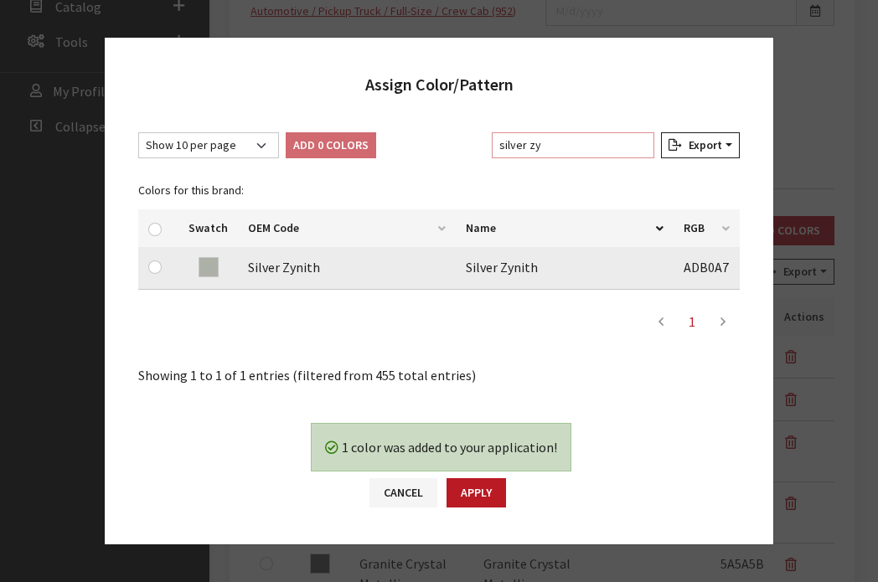
type input "silver zy"
click at [148, 274] on div at bounding box center [158, 267] width 20 height 20
click at [151, 267] on input "checkbox" at bounding box center [154, 267] width 13 height 13
checkbox input "true"
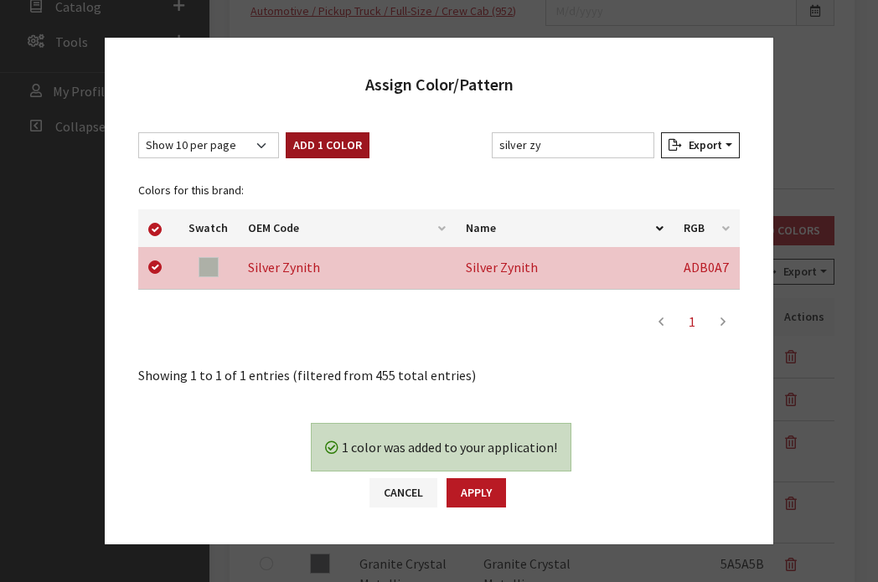
click at [328, 144] on button "Add 1 Color" at bounding box center [328, 145] width 84 height 26
checkbox input "false"
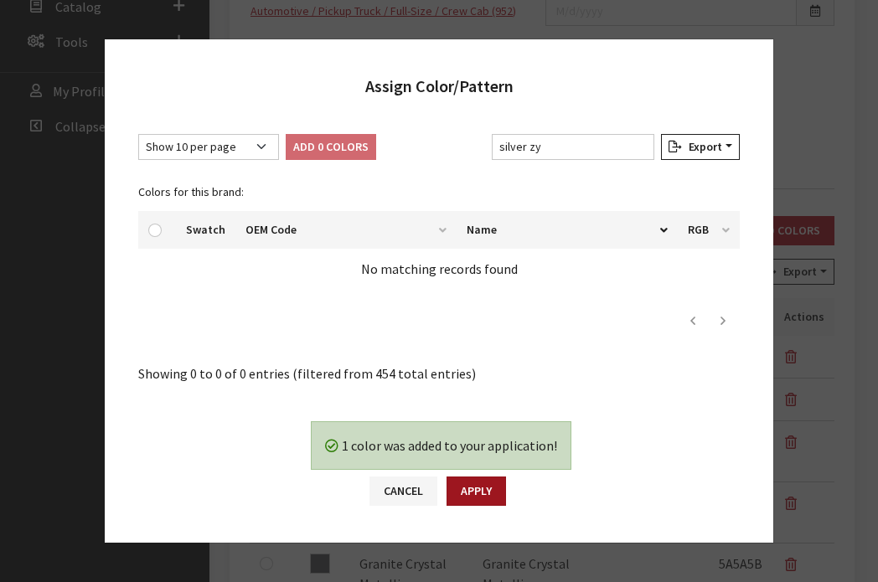
click at [484, 481] on button "Apply" at bounding box center [476, 491] width 59 height 29
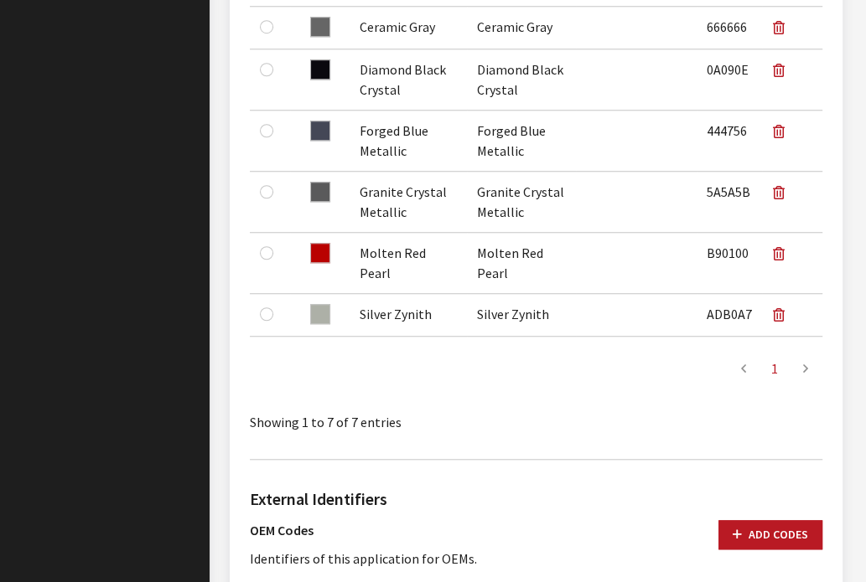
scroll to position [1340, 0]
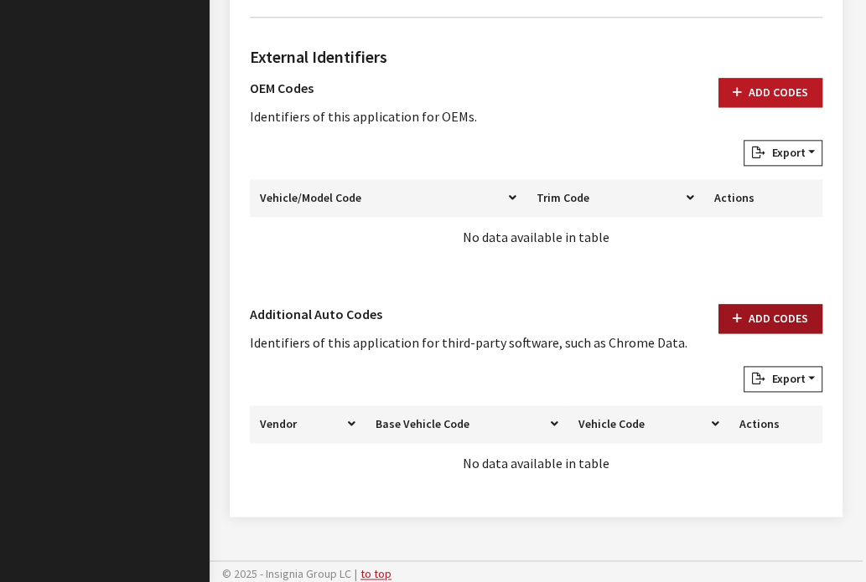
click at [685, 313] on button "Add Codes" at bounding box center [770, 318] width 104 height 29
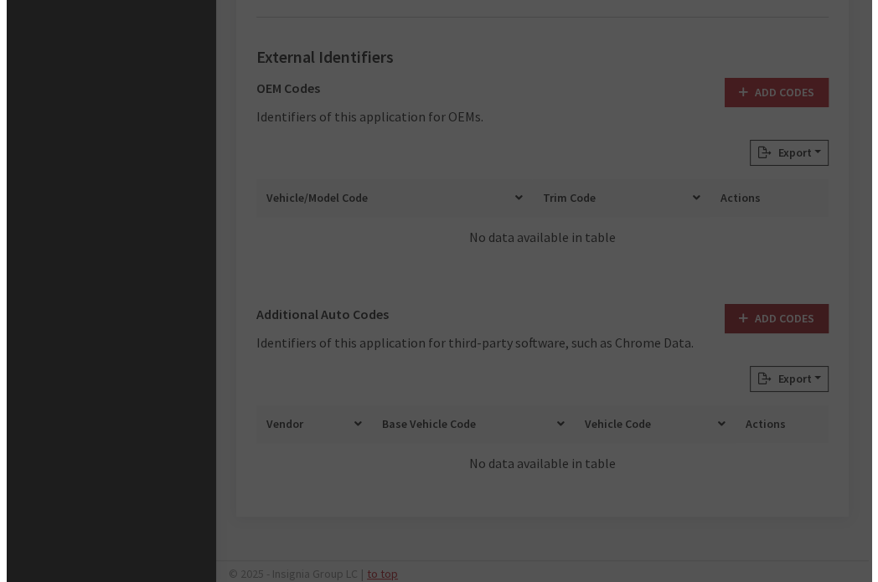
scroll to position [1321, 0]
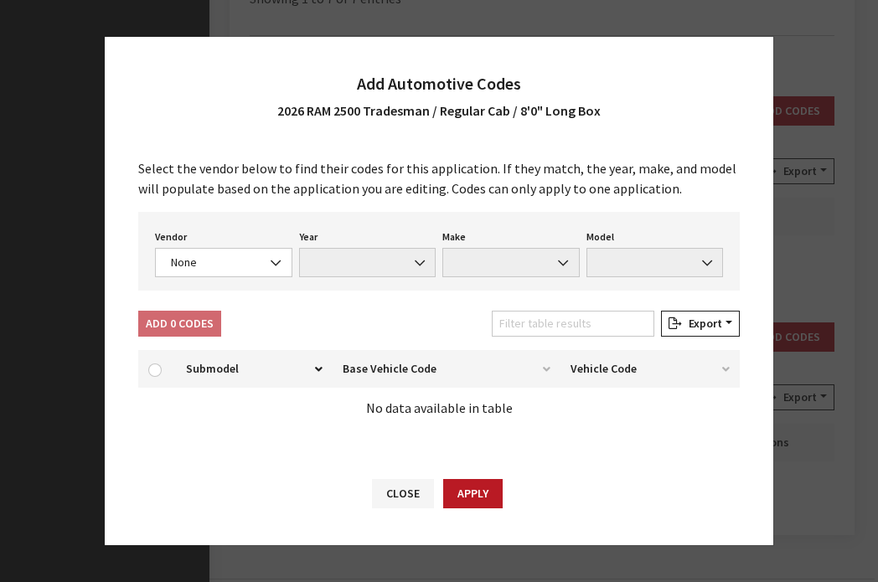
click at [257, 278] on div "Vendor None Chrome® Data Aftermarket Catalog Exchange Standard None Year None M…" at bounding box center [439, 251] width 602 height 79
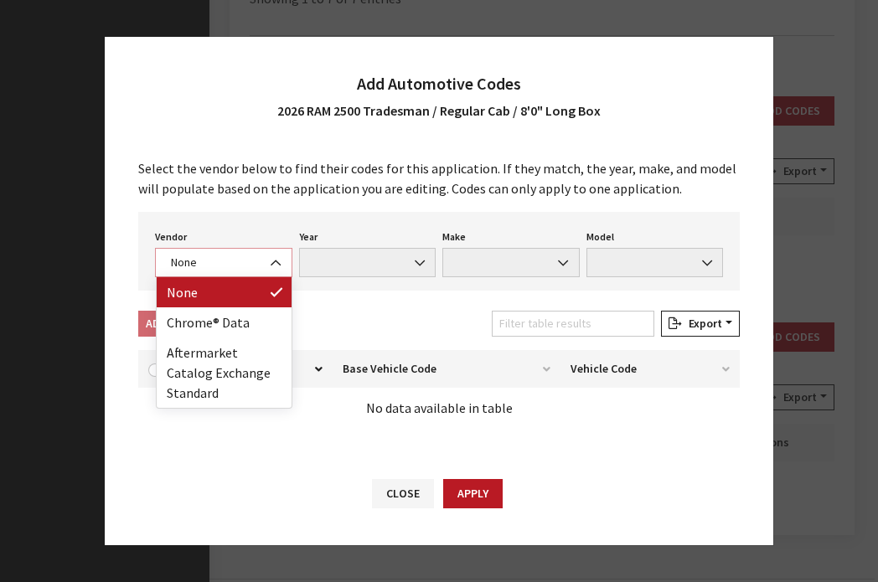
click at [253, 257] on span "None" at bounding box center [224, 263] width 116 height 18
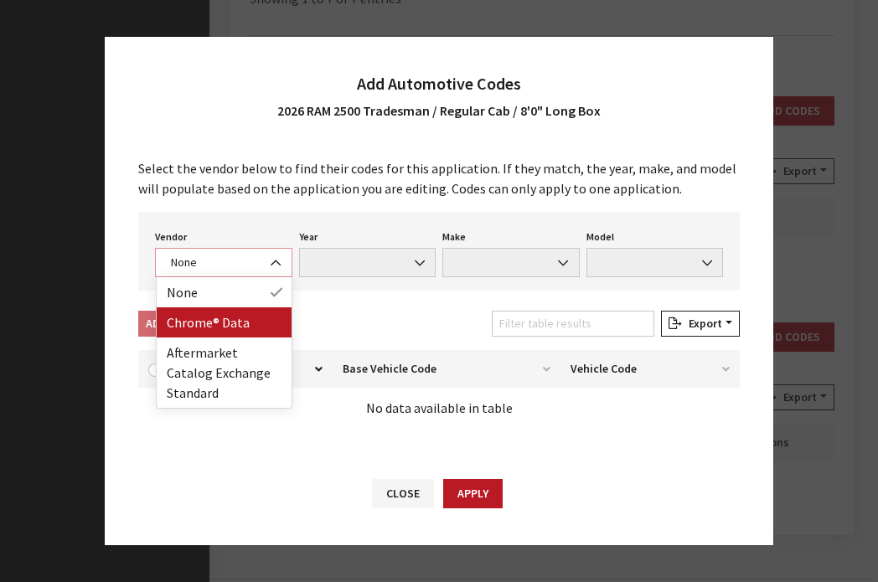
select select "4"
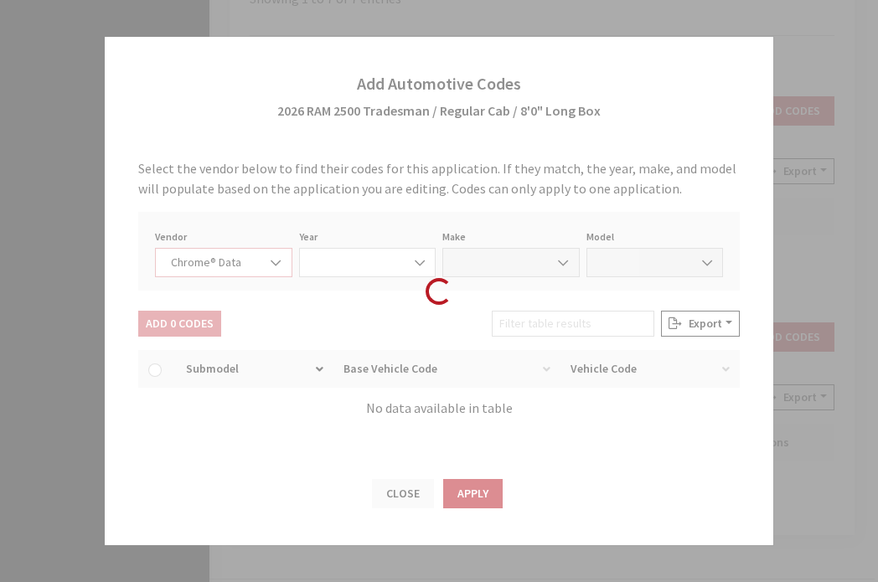
select select "2026"
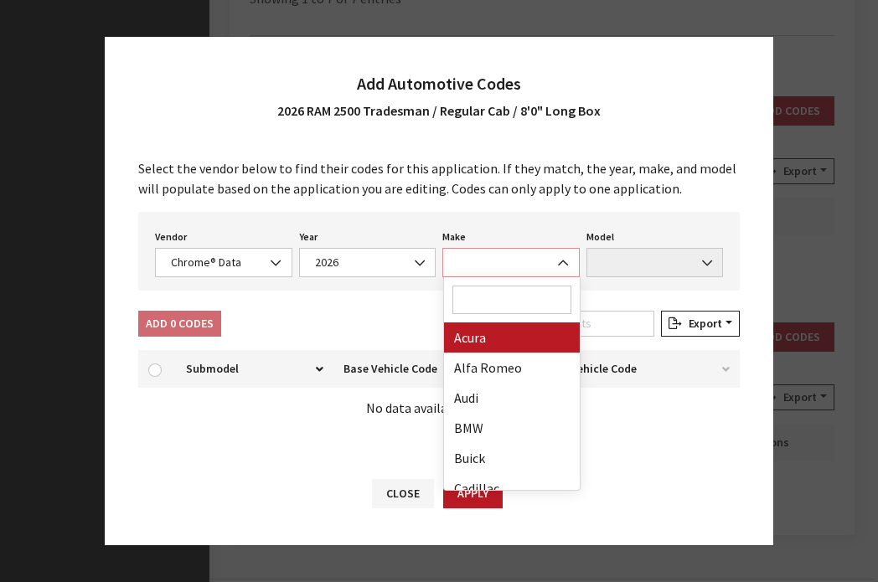
click at [482, 261] on span at bounding box center [510, 262] width 137 height 29
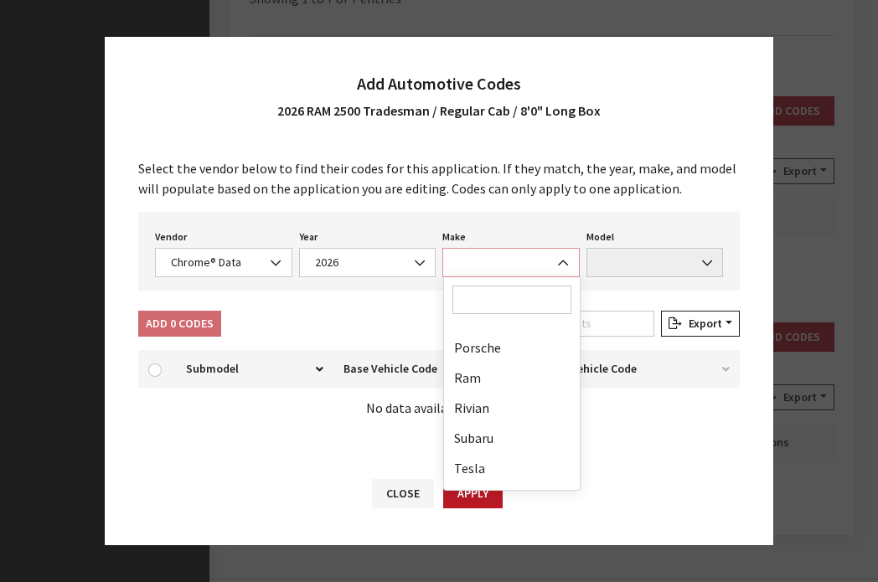
scroll to position [893, 0]
select select "57"
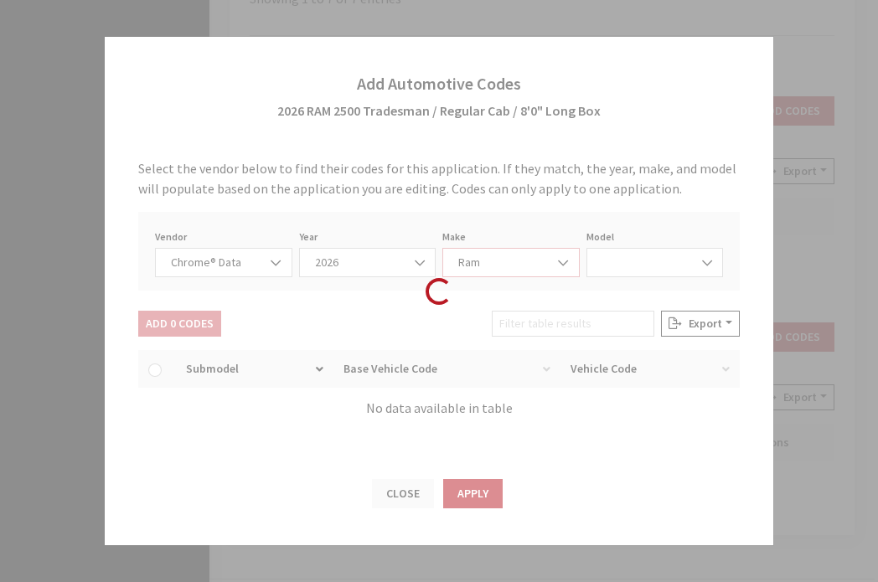
select select "72306"
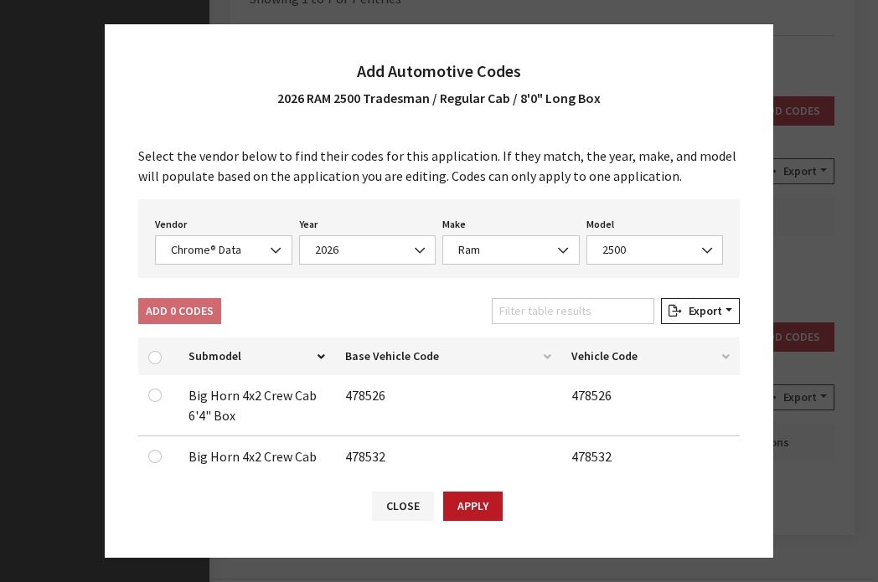
drag, startPoint x: 513, startPoint y: 295, endPoint x: 520, endPoint y: 324, distance: 30.1
click at [520, 324] on div "Select the vendor below to find their codes for this application. If they match…" at bounding box center [439, 300] width 669 height 342
click at [525, 318] on input "Filter table results" at bounding box center [573, 311] width 163 height 26
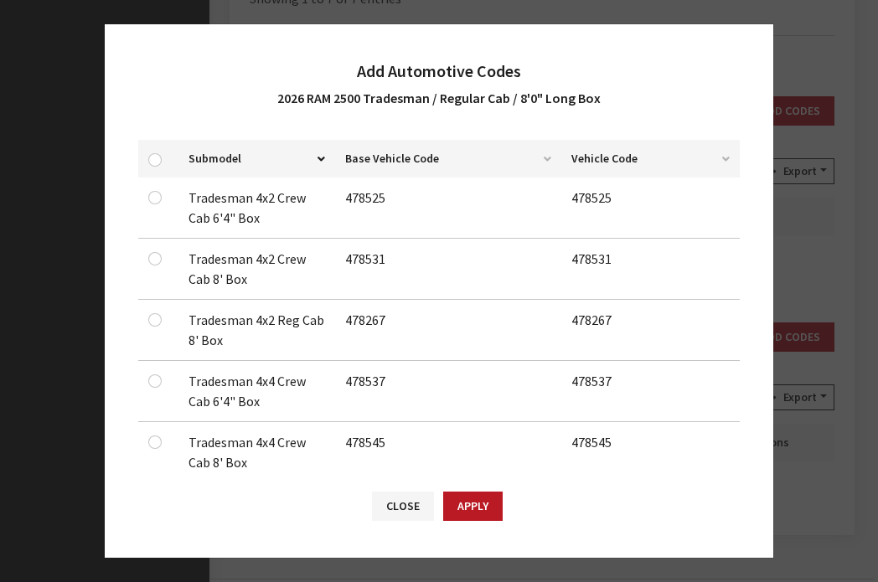
scroll to position [198, 0]
type input "trades"
drag, startPoint x: 470, startPoint y: 318, endPoint x: 149, endPoint y: 324, distance: 321.0
click at [149, 324] on div at bounding box center [158, 320] width 20 height 20
click at [151, 323] on input "checkbox" at bounding box center [154, 319] width 13 height 13
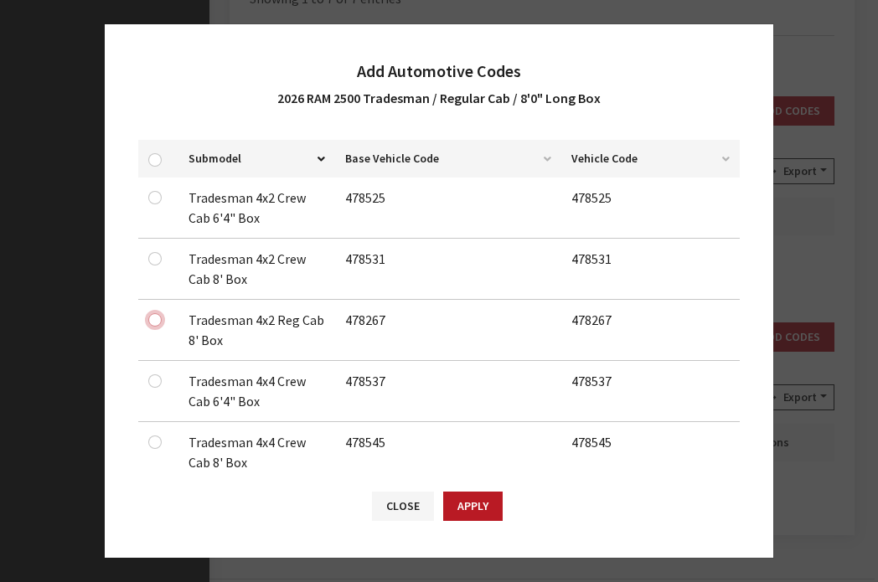
checkbox input "true"
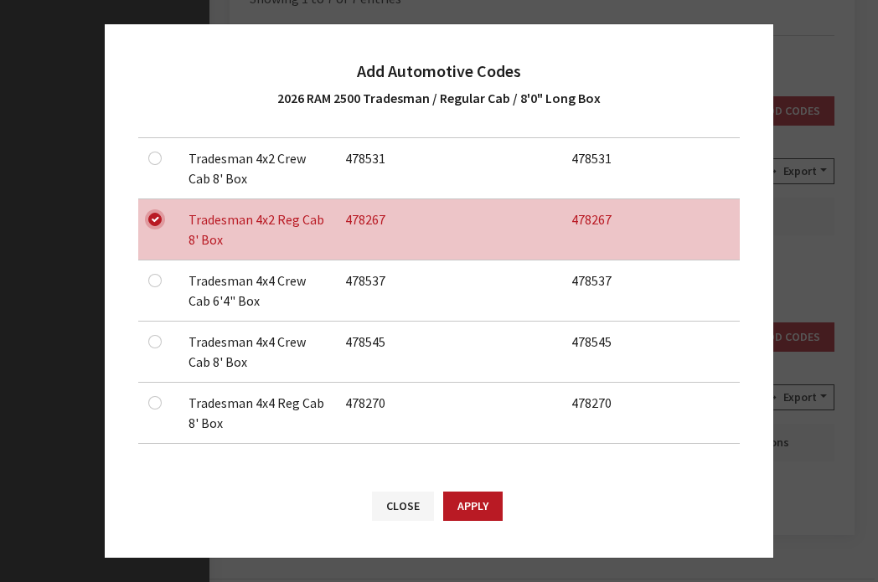
scroll to position [298, 0]
click at [153, 396] on input "checkbox" at bounding box center [154, 402] width 13 height 13
checkbox input "true"
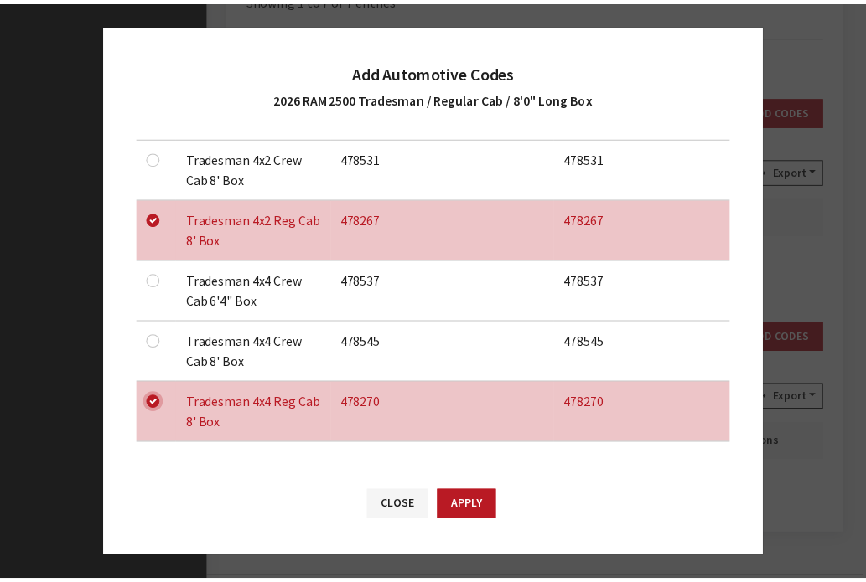
scroll to position [0, 0]
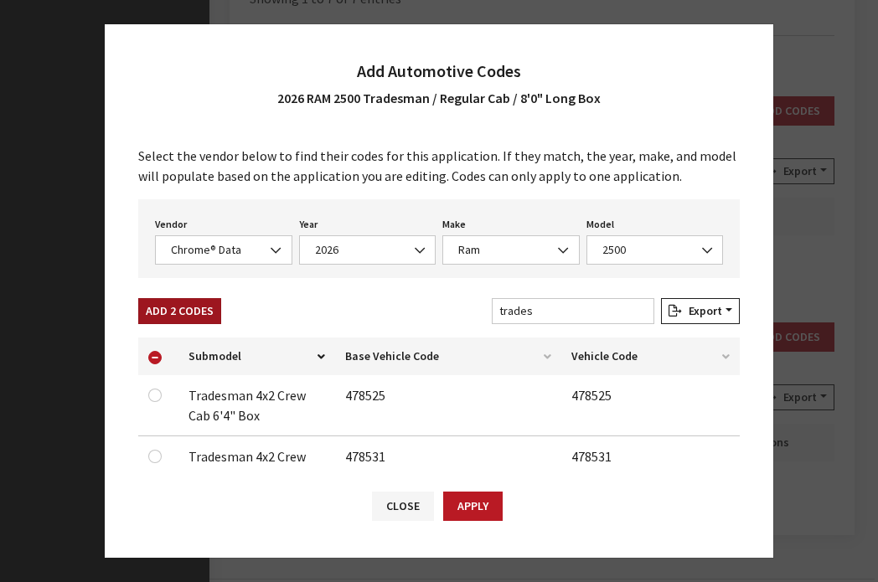
click at [201, 318] on button "Add 2 Codes" at bounding box center [179, 311] width 83 height 26
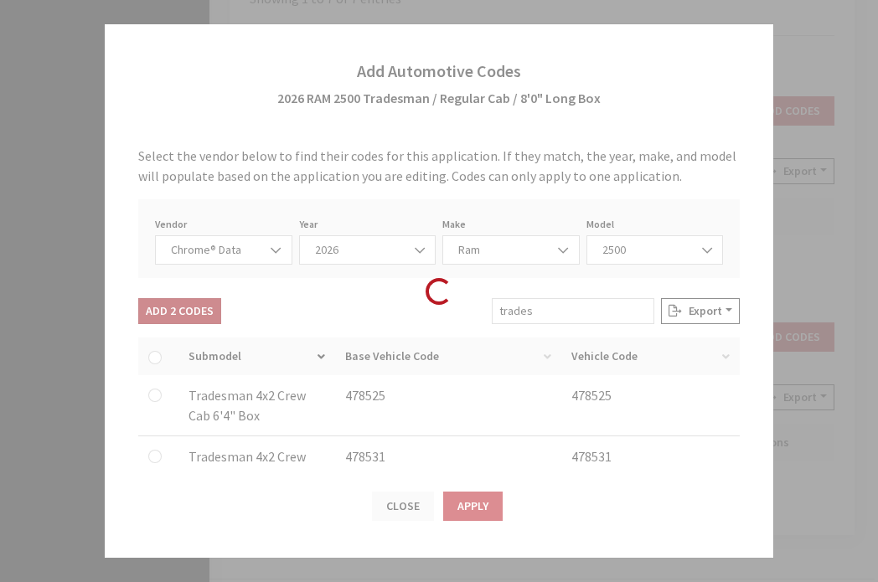
checkbox input "false"
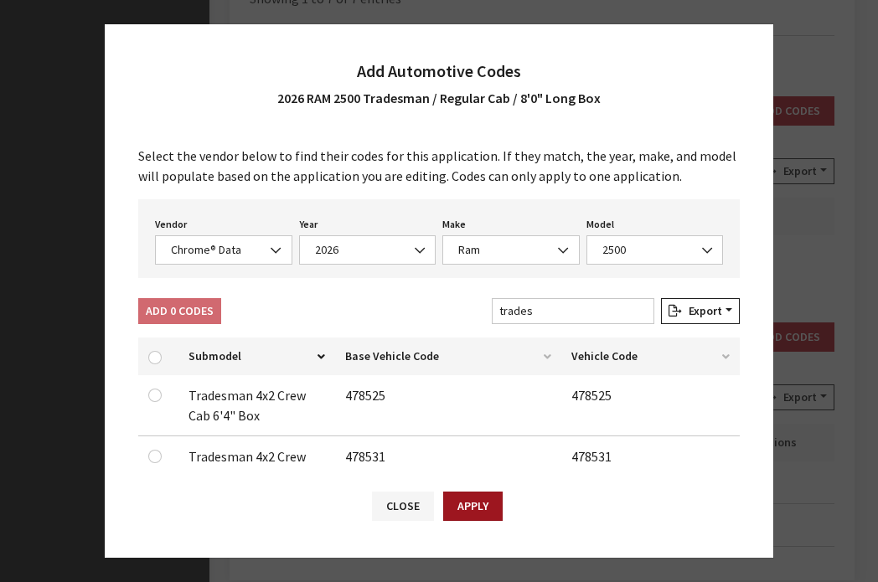
click at [483, 513] on button "Apply" at bounding box center [472, 506] width 59 height 29
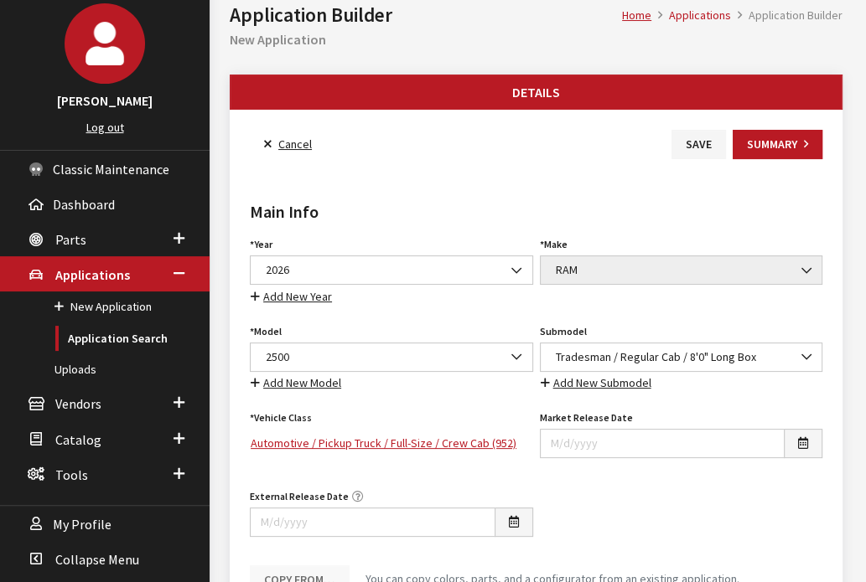
scroll to position [91, 0]
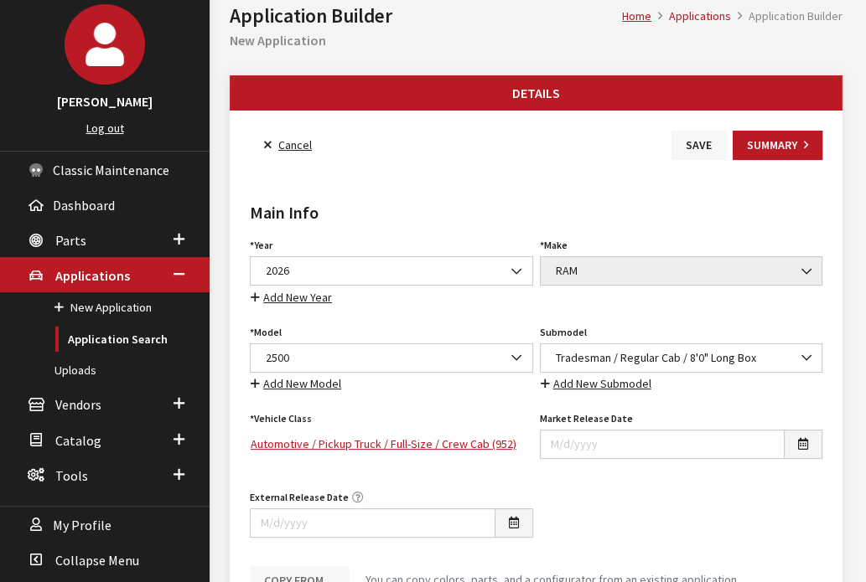
click at [685, 136] on button "Save" at bounding box center [698, 145] width 54 height 29
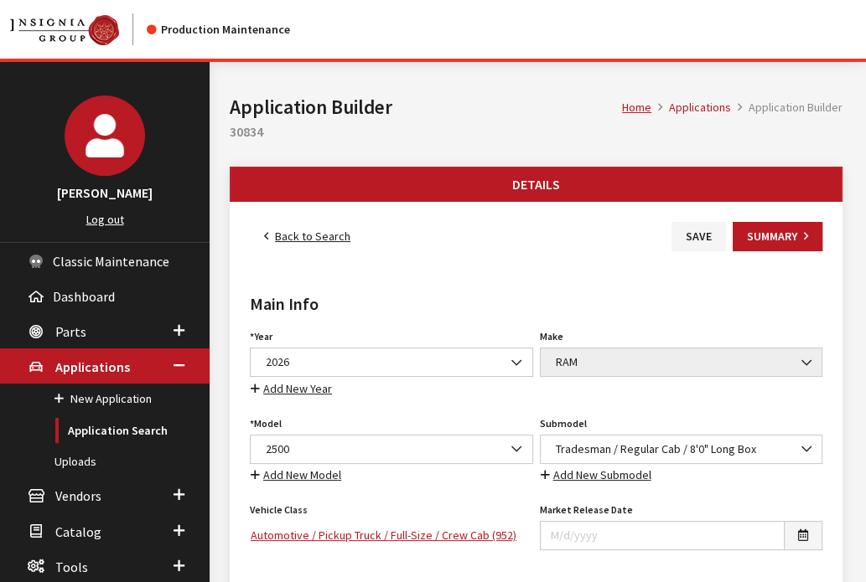
click at [346, 235] on link "Back to Search" at bounding box center [307, 236] width 115 height 29
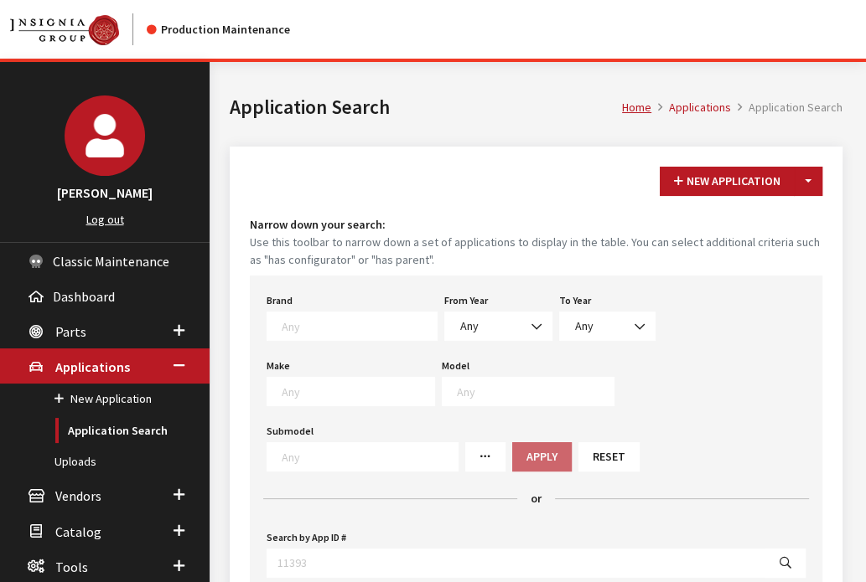
click at [825, 175] on div "New Application Toggle Dropdown New From Existing... Narrow down your search: U…" at bounding box center [536, 496] width 613 height 698
click at [815, 178] on button "Toggle Dropdown" at bounding box center [808, 181] width 28 height 29
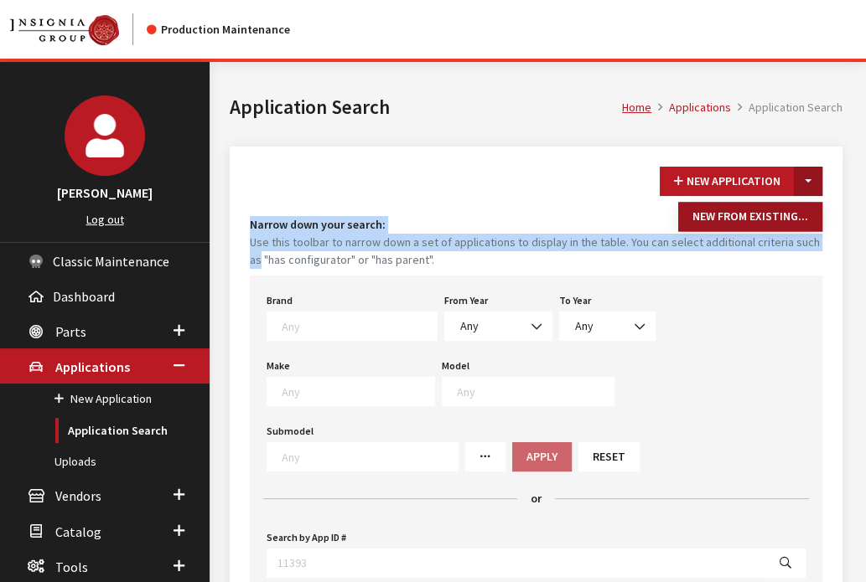
drag, startPoint x: 816, startPoint y: 244, endPoint x: 815, endPoint y: 230, distance: 14.3
click at [815, 230] on div "New Application Toggle Dropdown New From Existing... Narrow down your search: U…" at bounding box center [536, 496] width 613 height 698
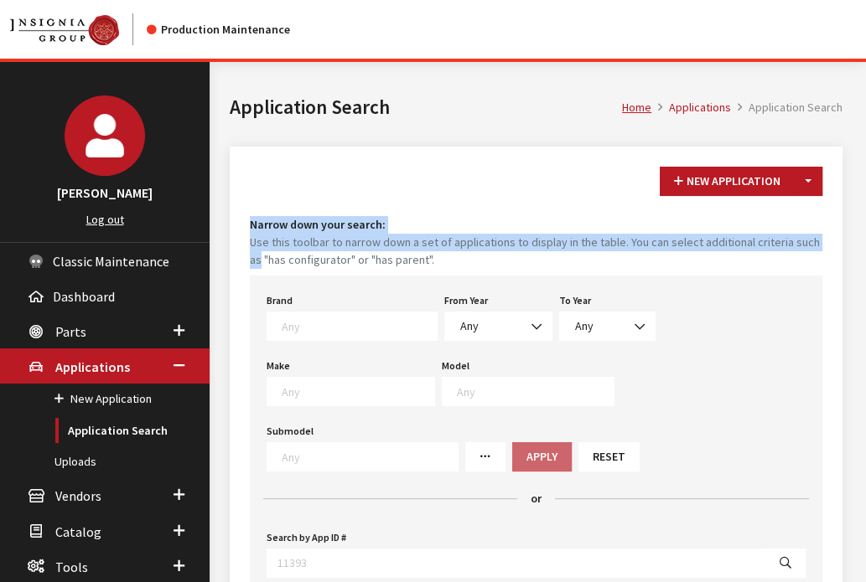
click at [815, 230] on h4 "Narrow down your search:" at bounding box center [536, 225] width 572 height 18
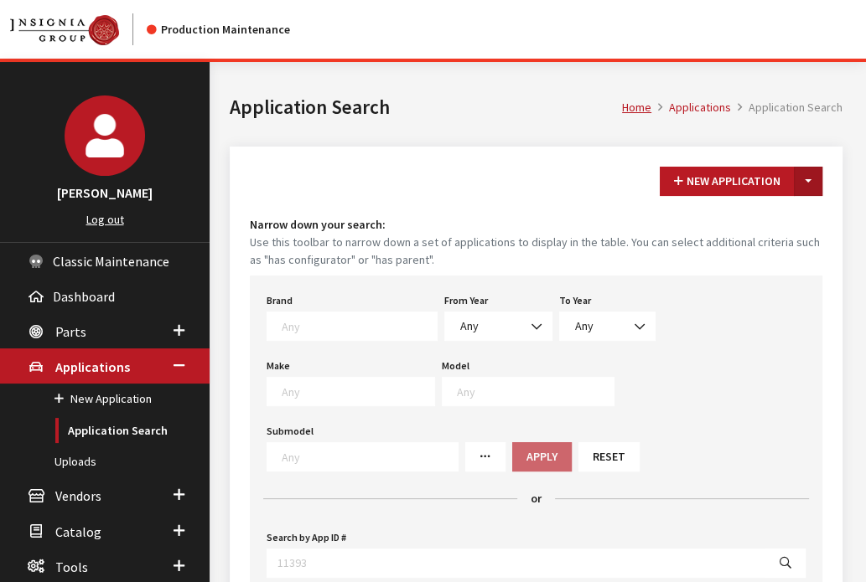
click at [809, 195] on button "Toggle Dropdown" at bounding box center [808, 181] width 28 height 29
click at [804, 210] on button "New From Existing..." at bounding box center [750, 217] width 144 height 29
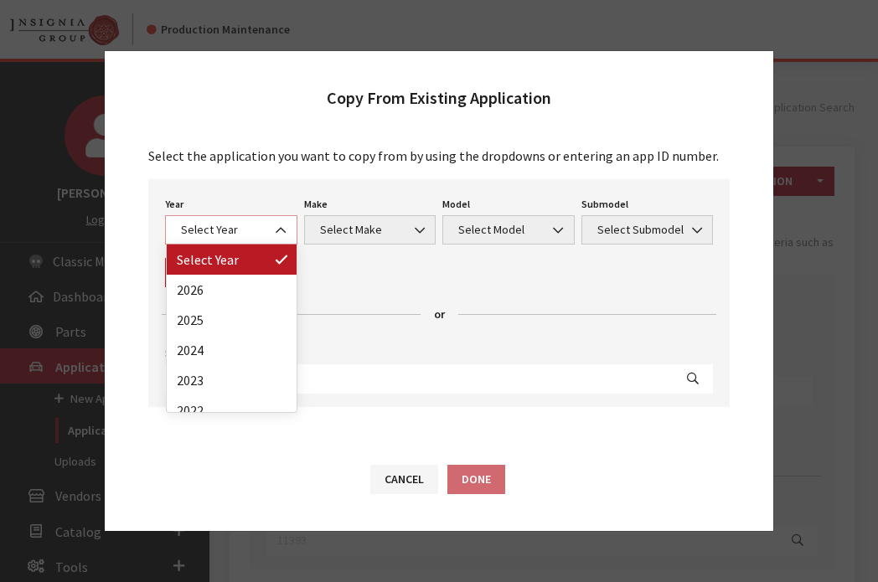
click at [225, 218] on span "Select Year" at bounding box center [231, 229] width 132 height 29
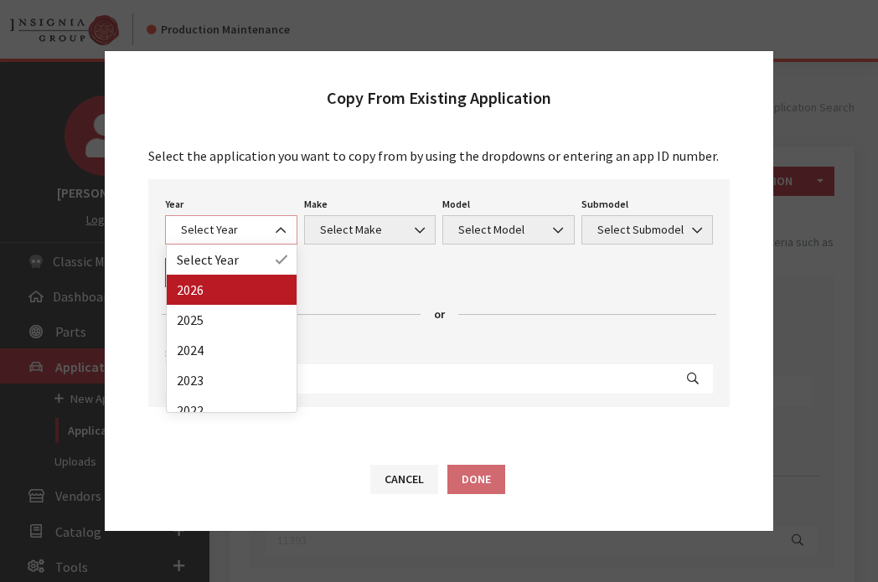
select select "44"
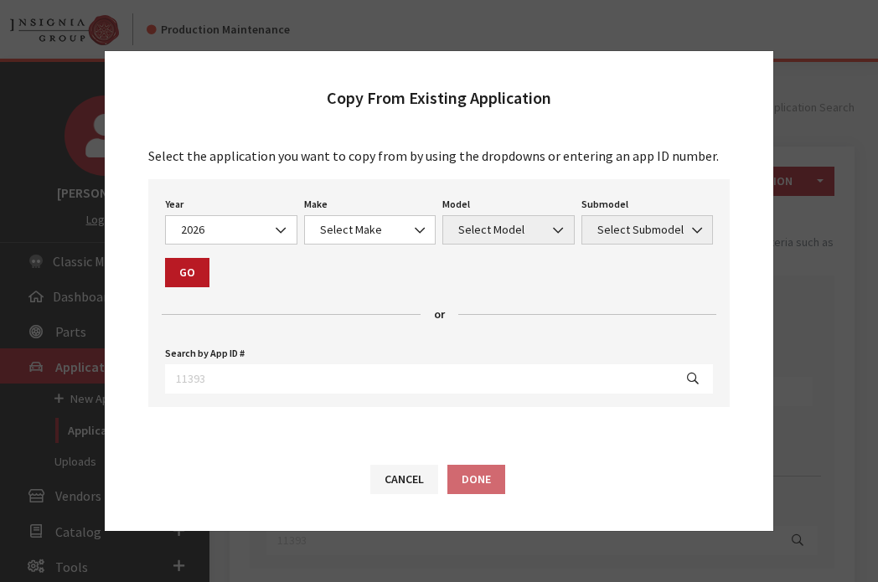
click at [344, 215] on div "Make Select Make Acura Buick Cadillac Chevrolet Chrysler DEFENDER DISCOVERY For…" at bounding box center [370, 219] width 139 height 52
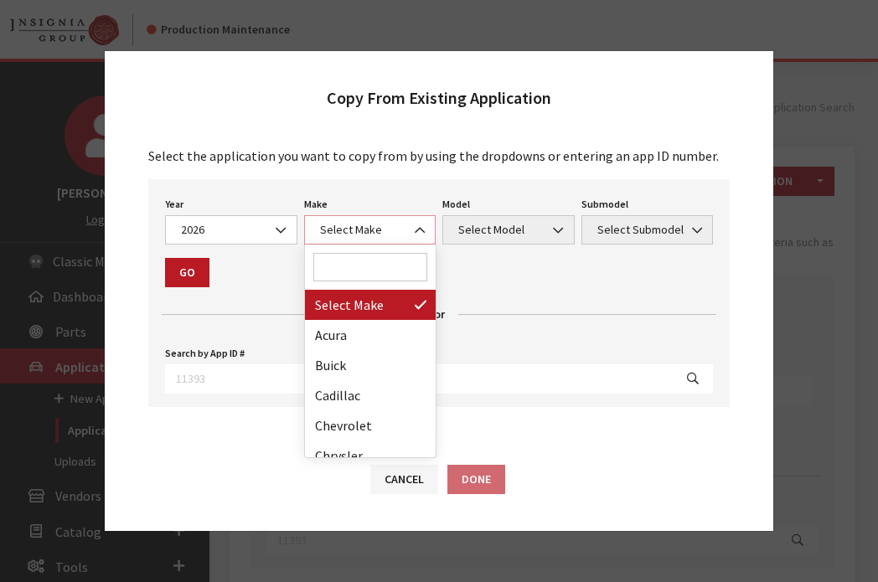
click at [349, 232] on span "Select Make" at bounding box center [370, 230] width 111 height 18
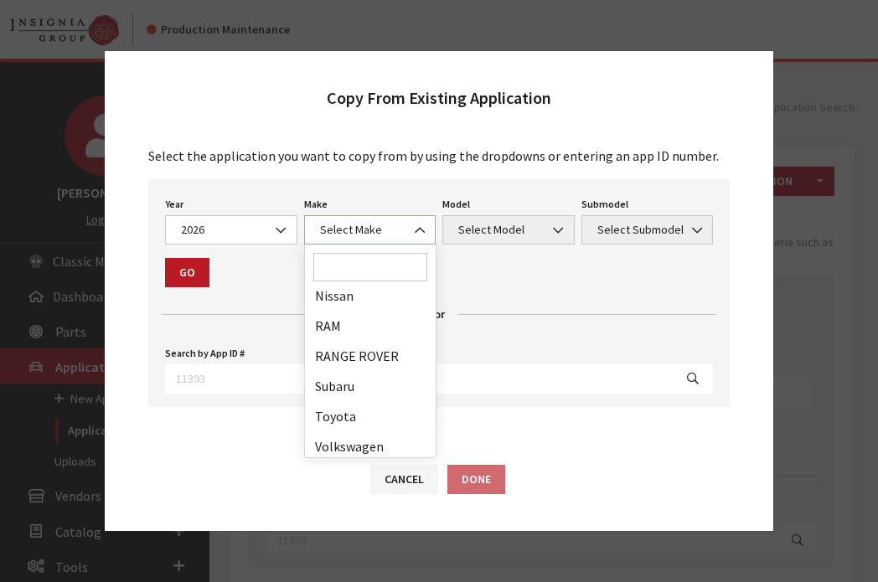
scroll to position [429, 0]
select select "34"
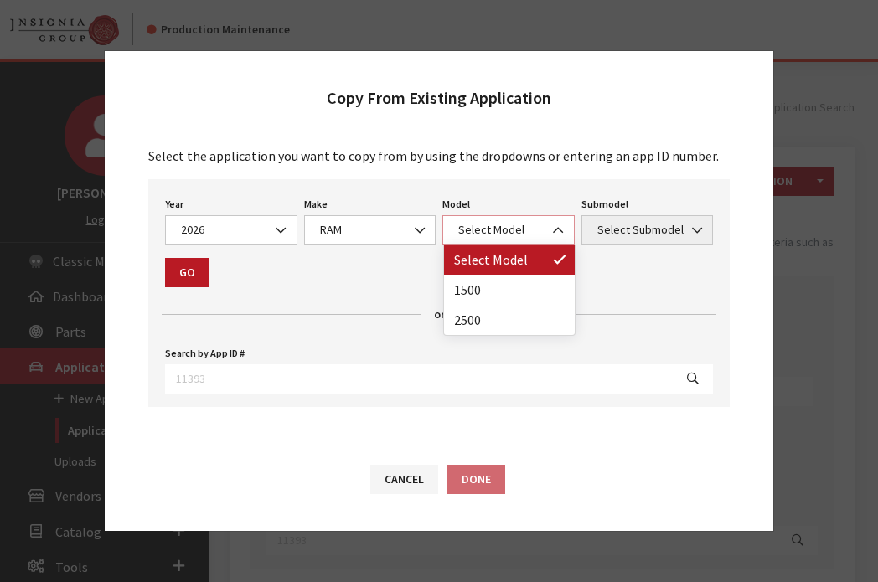
click at [475, 234] on span "Select Model" at bounding box center [508, 230] width 111 height 18
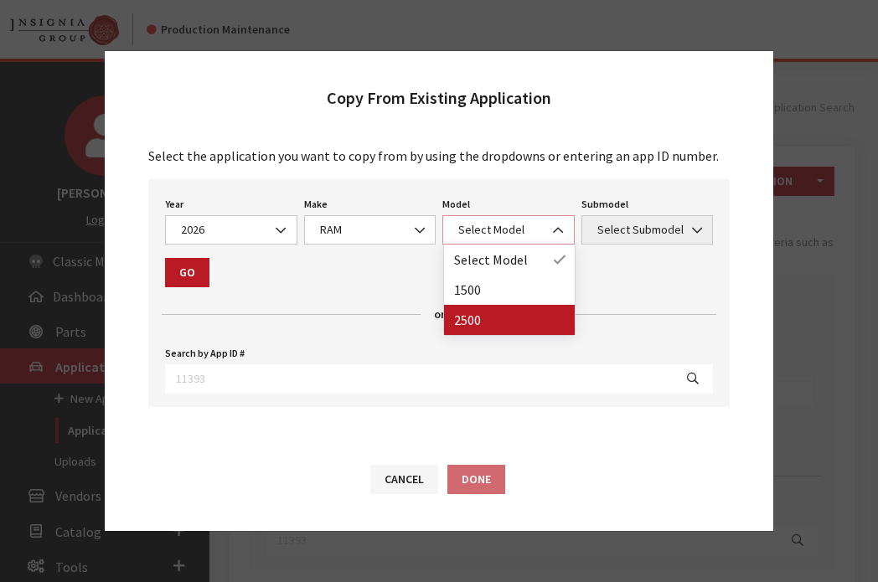
select select "1085"
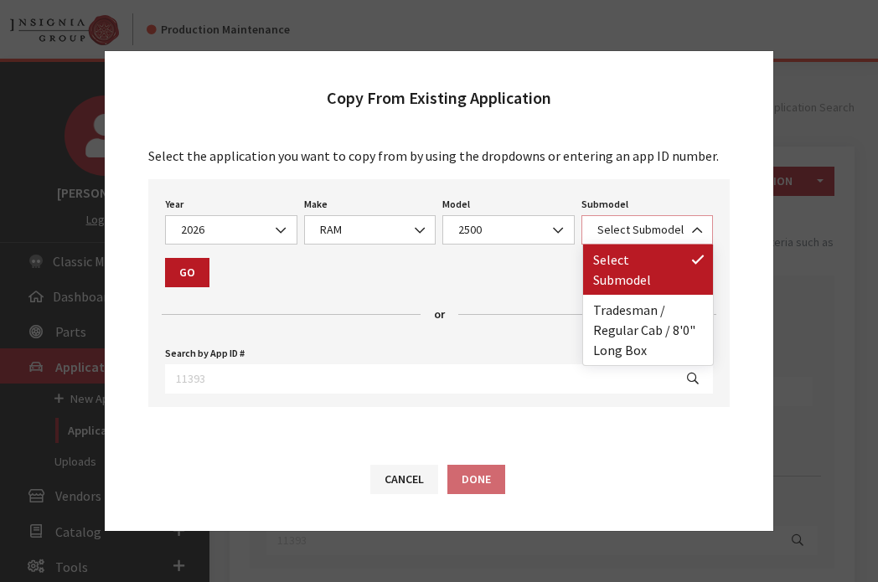
click at [613, 230] on span "Select Submodel" at bounding box center [647, 230] width 111 height 18
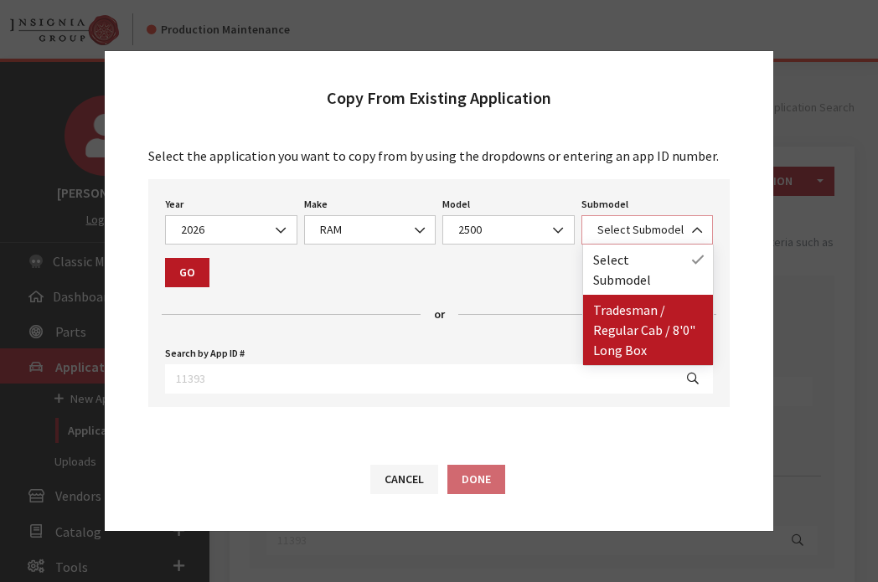
select select "2996"
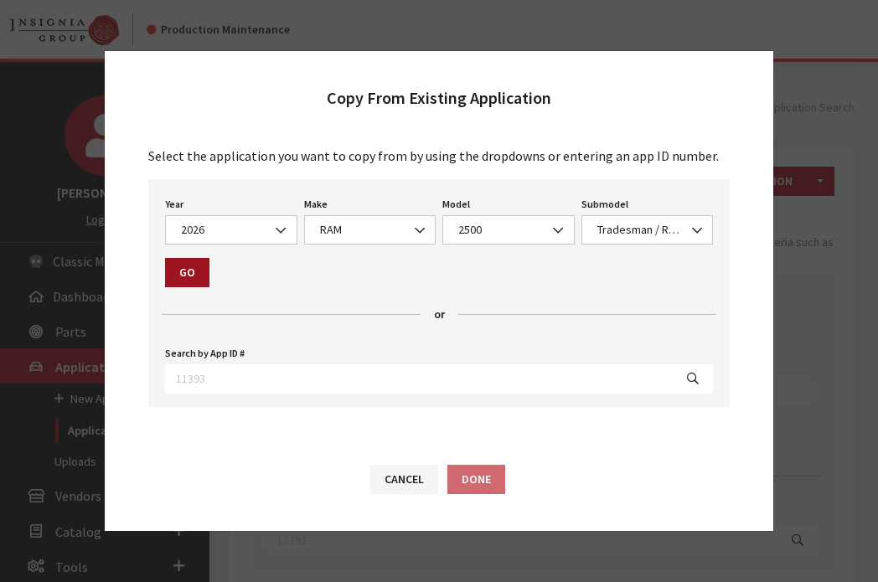
click at [189, 271] on button "Go" at bounding box center [187, 272] width 44 height 29
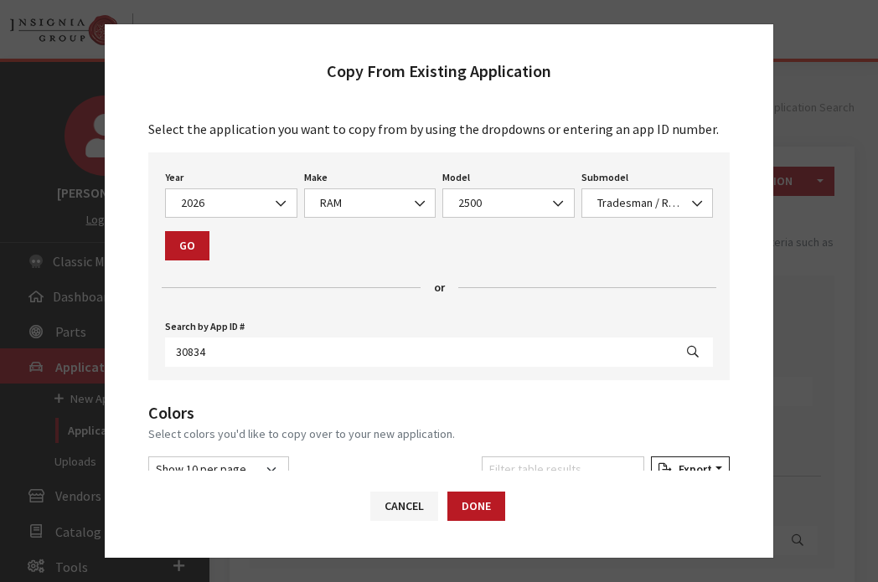
scroll to position [268, 0]
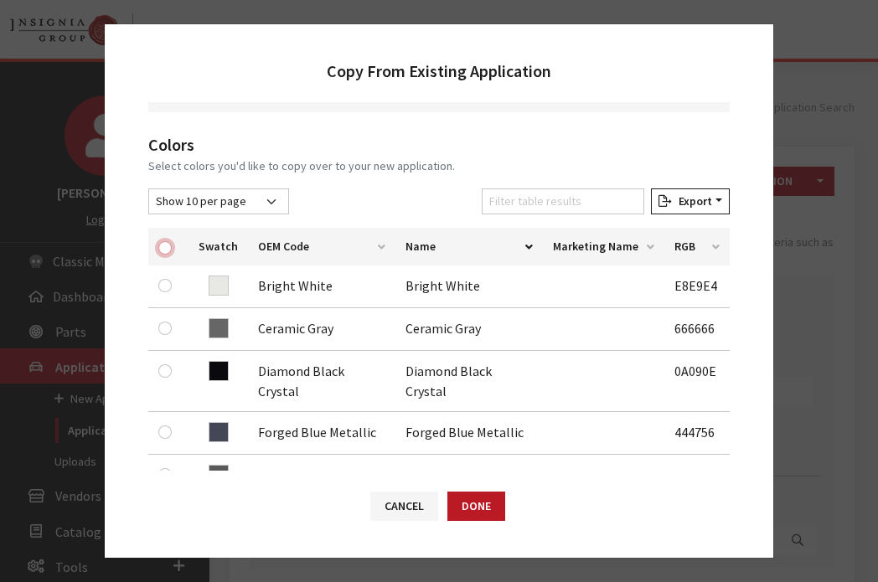
click at [168, 243] on input "checkbox" at bounding box center [164, 247] width 13 height 13
checkbox input "true"
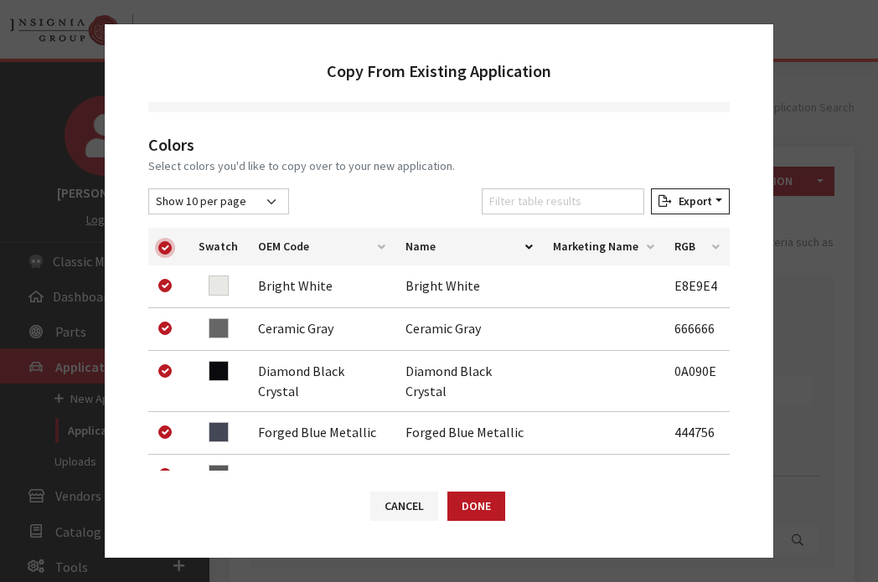
checkbox input "true"
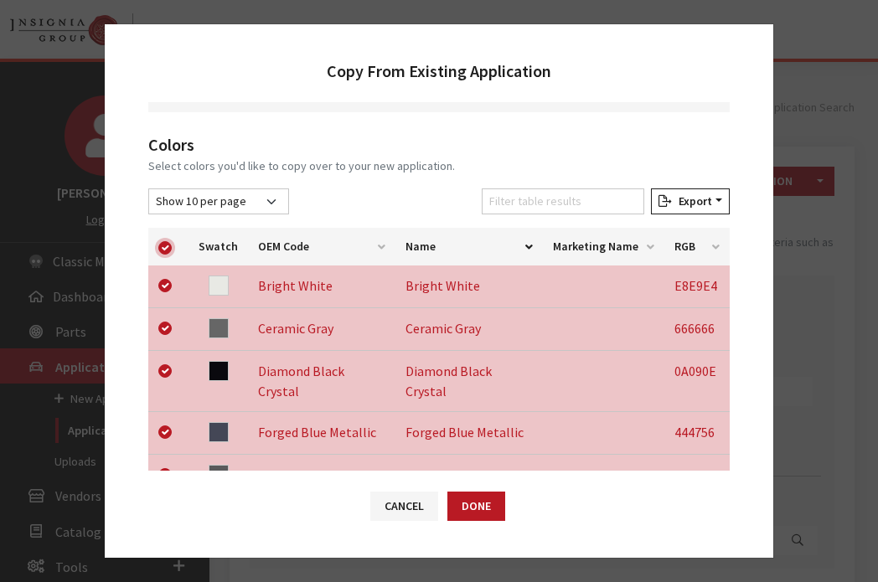
scroll to position [757, 0]
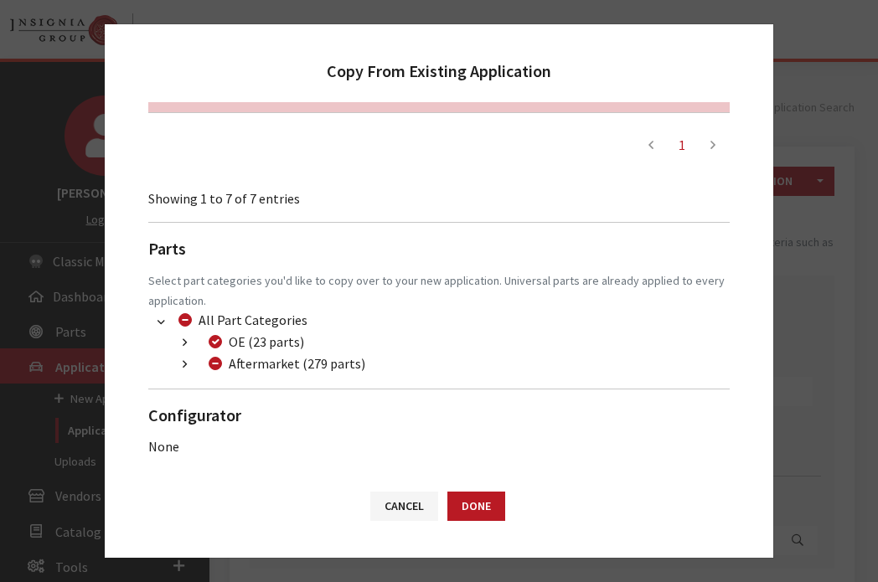
click at [190, 371] on button "button" at bounding box center [184, 364] width 33 height 19
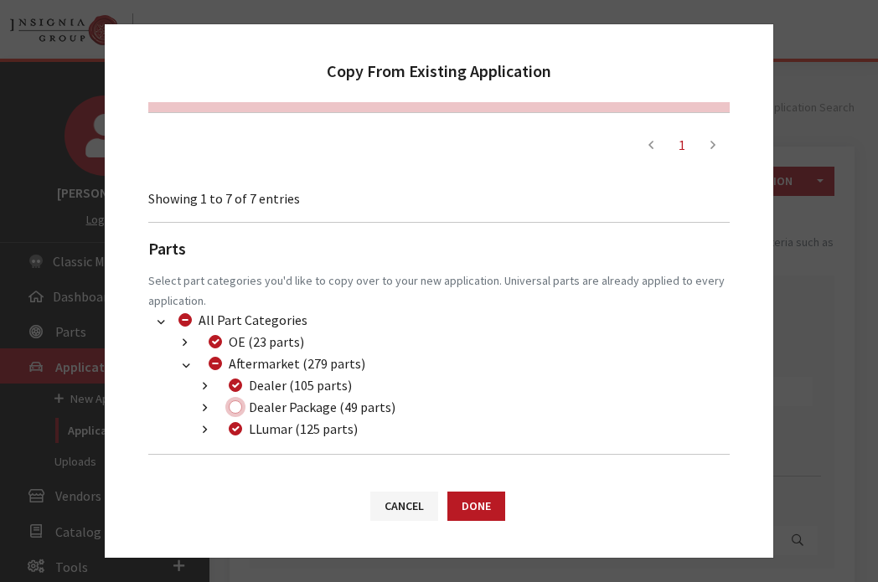
click at [234, 406] on input "Dealer Package (49 parts)" at bounding box center [235, 407] width 13 height 13
checkbox input "true"
click at [499, 502] on button "Done" at bounding box center [476, 506] width 58 height 29
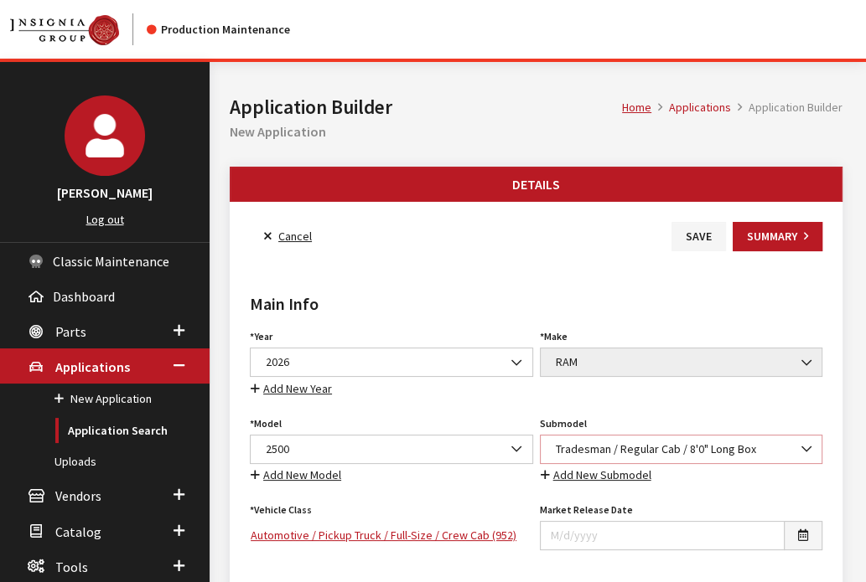
click at [659, 441] on span "Tradesman / Regular Cab / 8'0" Long Box" at bounding box center [681, 450] width 261 height 18
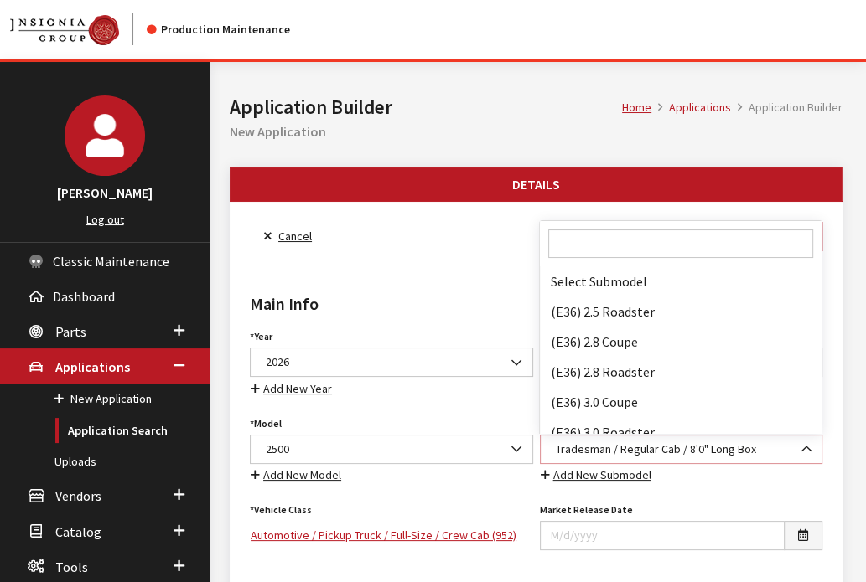
scroll to position [127796, 0]
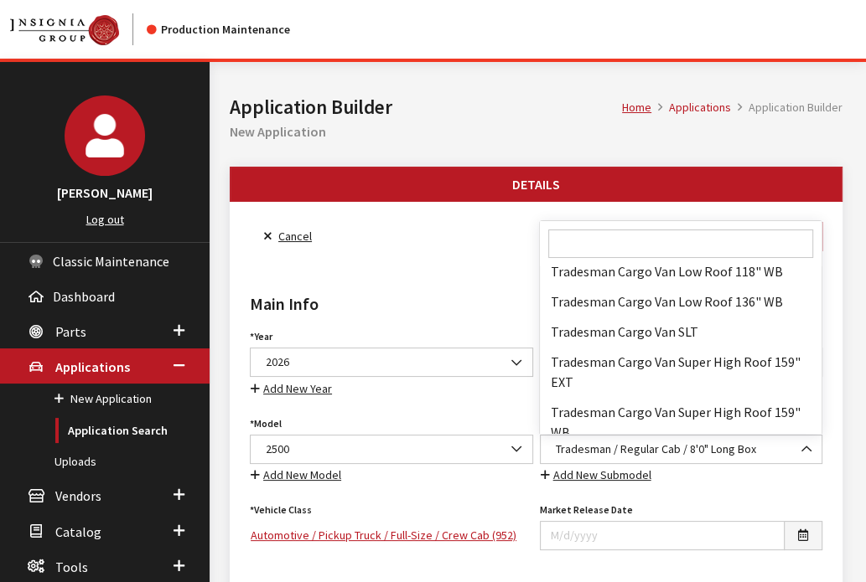
click at [639, 247] on input "Search" at bounding box center [680, 244] width 264 height 28
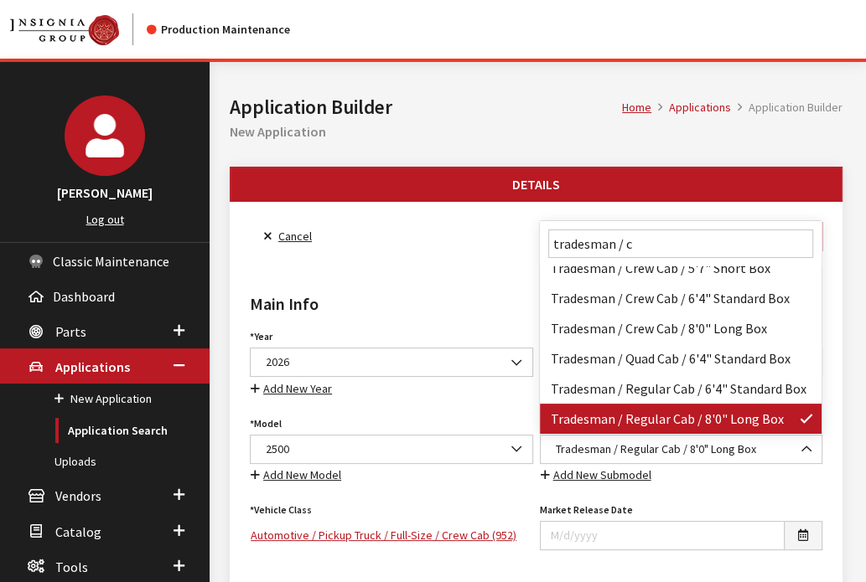
scroll to position [0, 0]
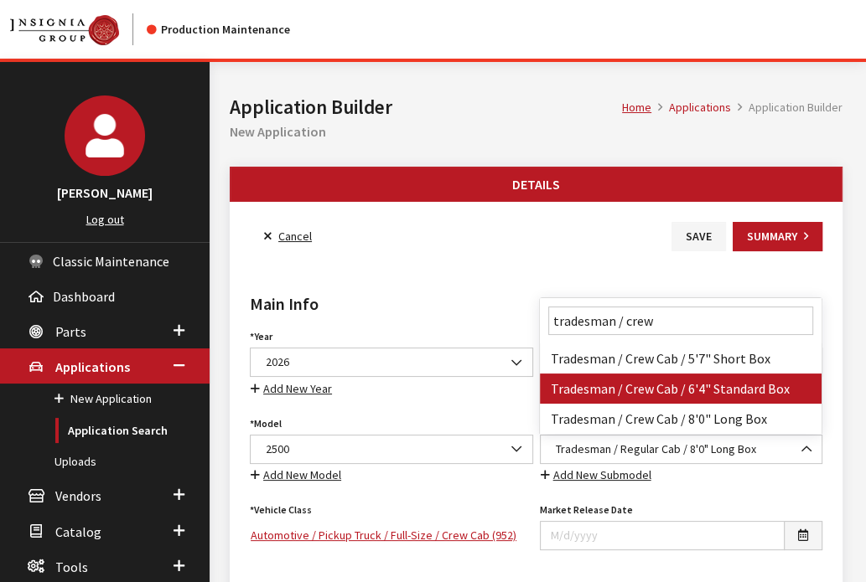
type input "tradesman / crew"
select select "2997"
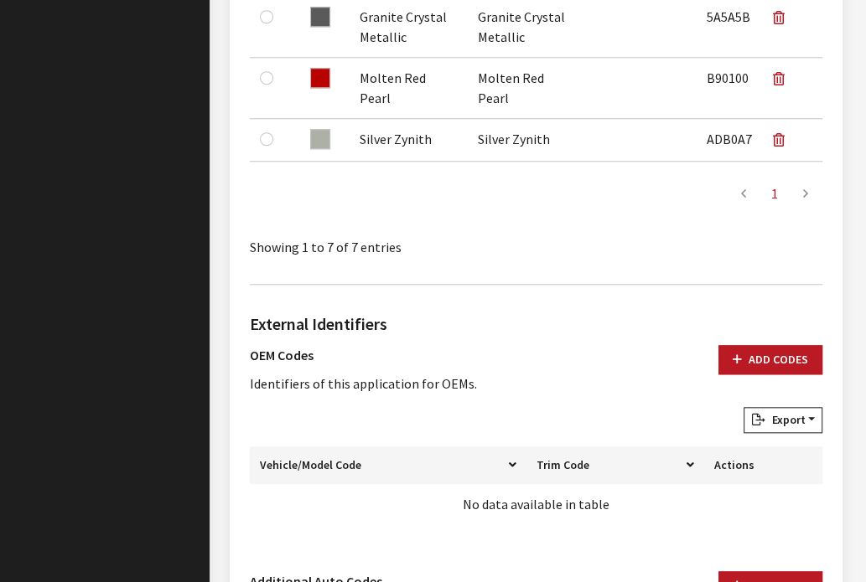
scroll to position [1340, 0]
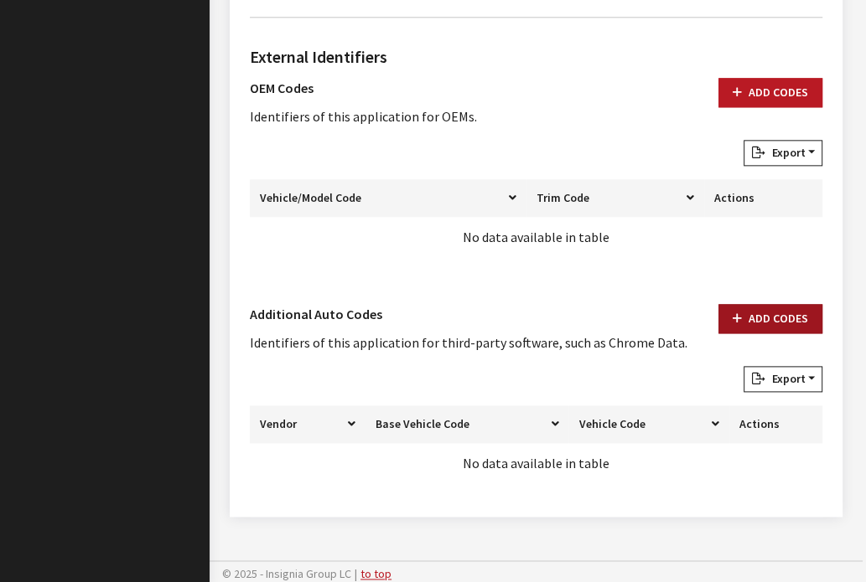
click at [791, 304] on button "Add Codes" at bounding box center [770, 318] width 104 height 29
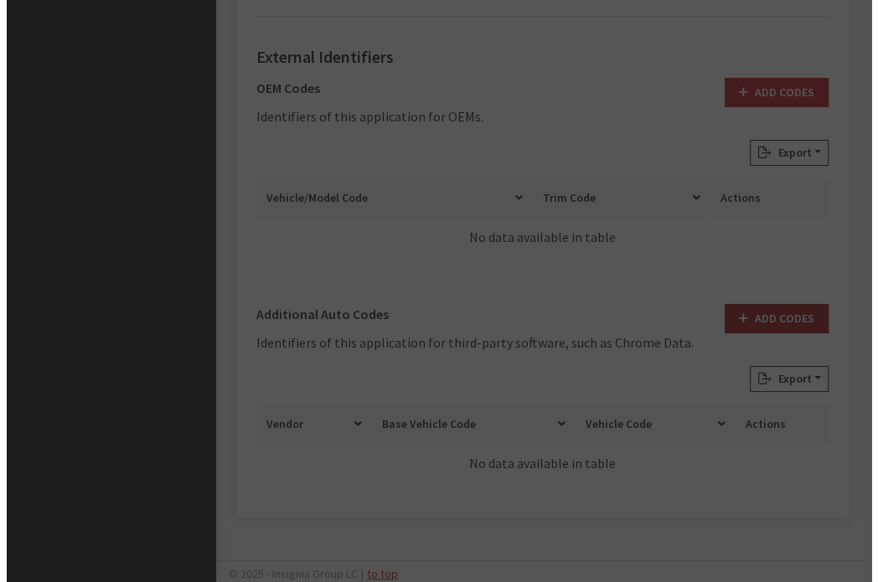
scroll to position [1321, 0]
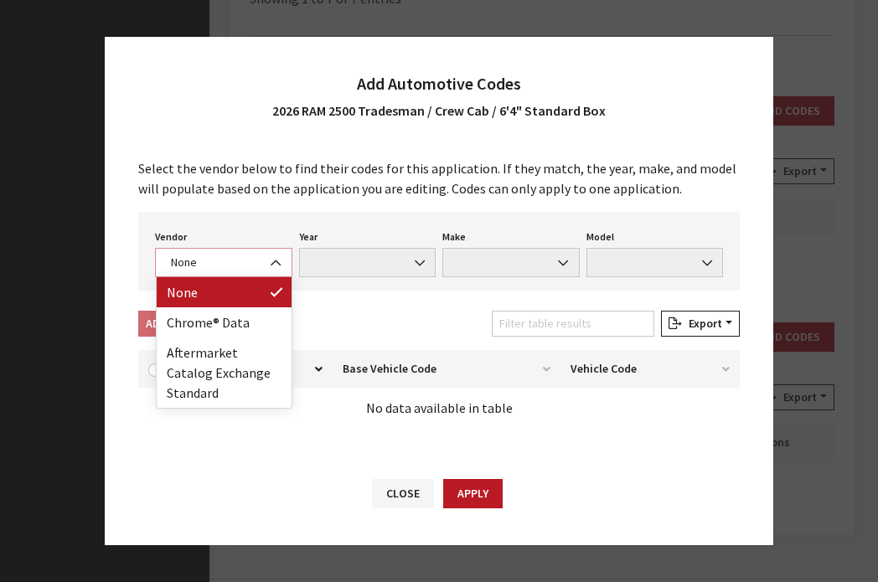
click at [234, 269] on span "None" at bounding box center [224, 263] width 116 height 18
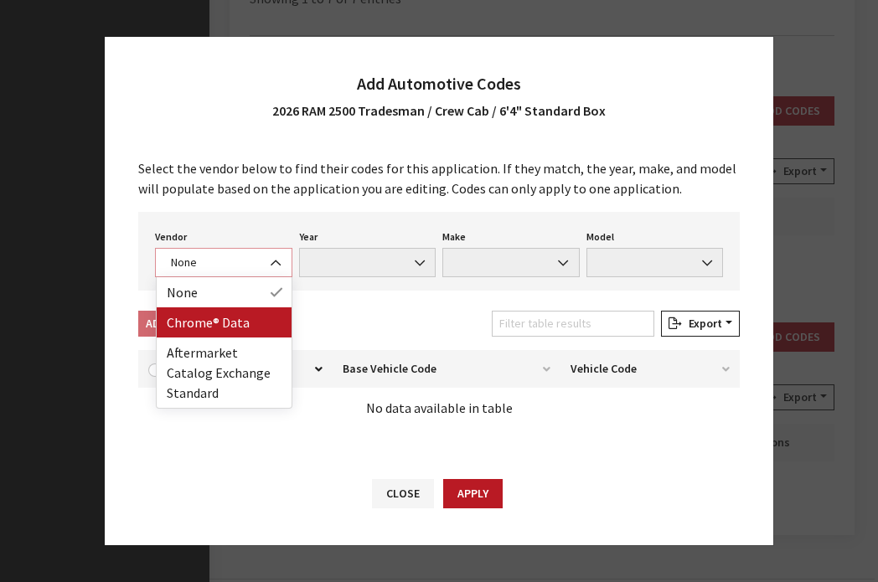
select select "4"
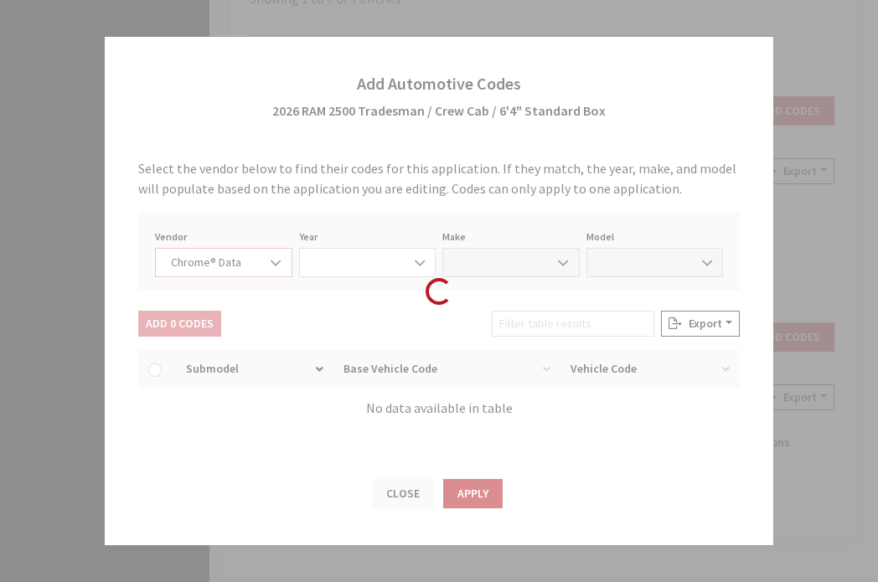
select select "2026"
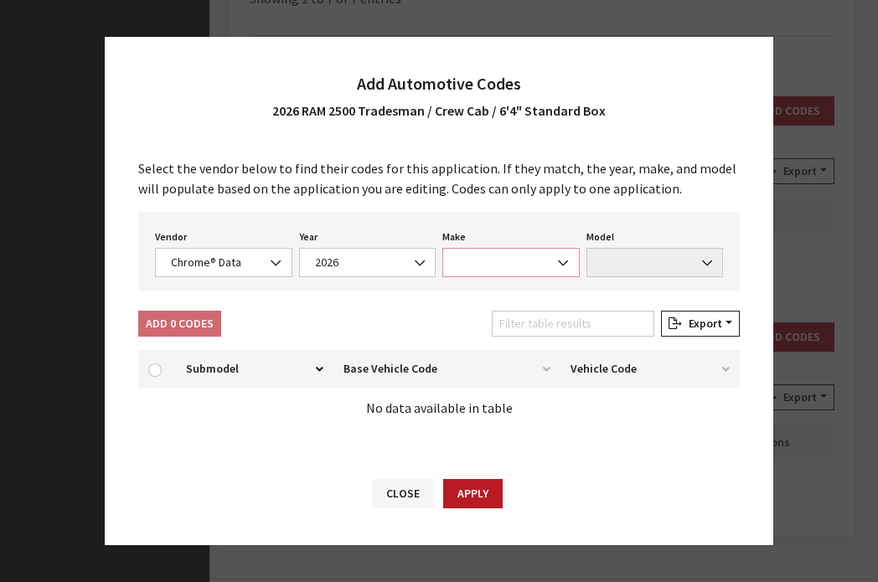
click at [501, 264] on span at bounding box center [510, 262] width 137 height 29
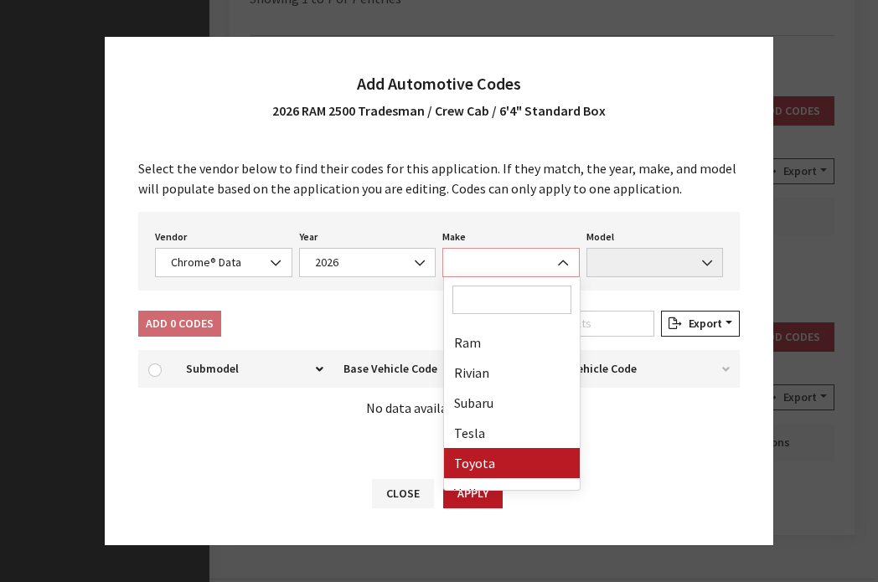
scroll to position [928, 0]
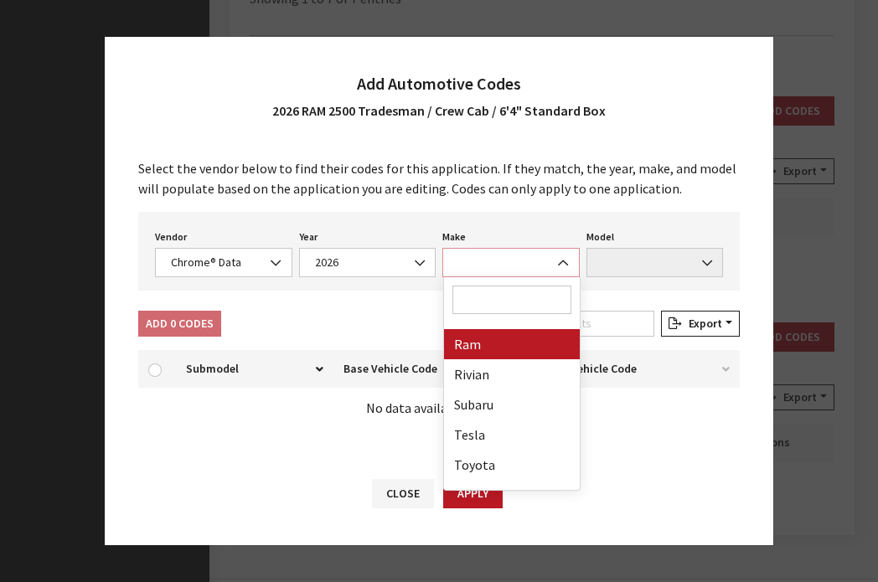
select select "57"
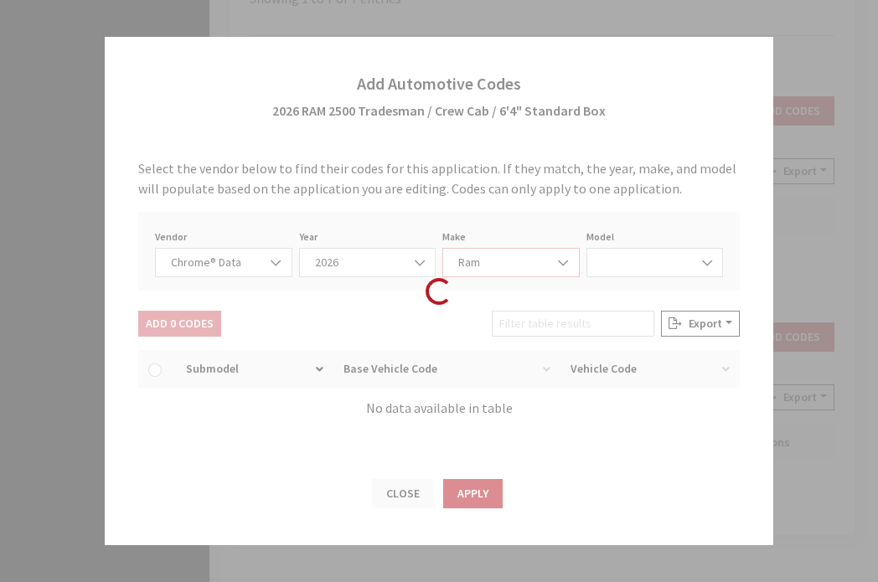
select select "72306"
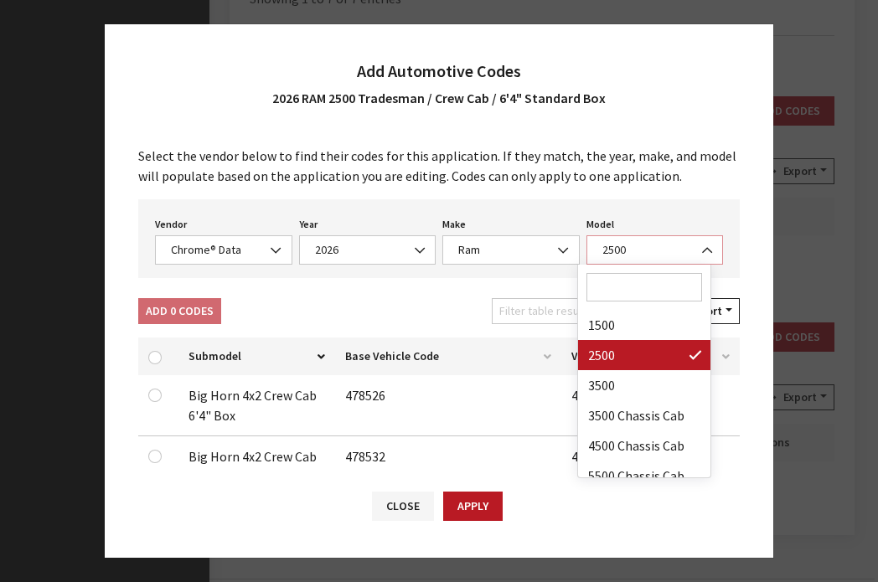
click at [606, 253] on span "2500" at bounding box center [655, 250] width 116 height 18
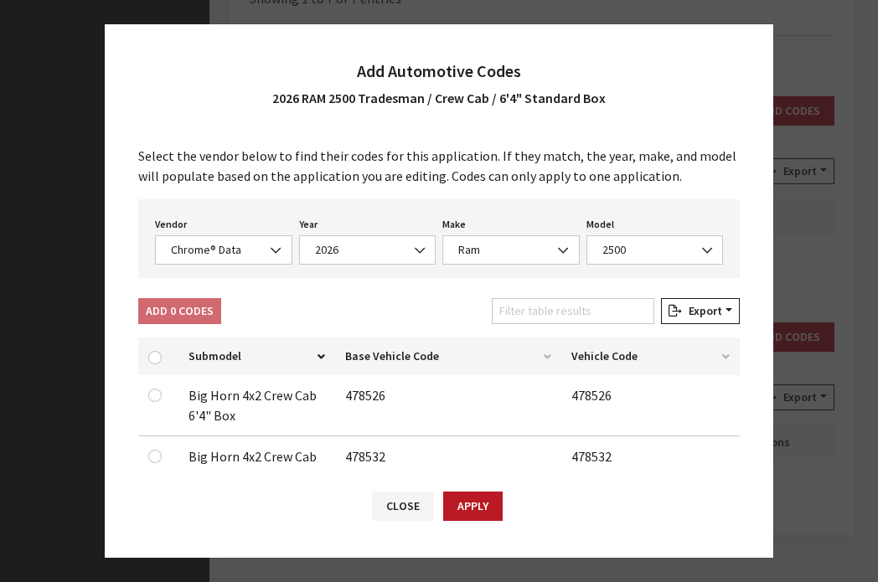
drag, startPoint x: 456, startPoint y: 326, endPoint x: 533, endPoint y: 315, distance: 77.9
click at [533, 315] on div "Add 0 Codes Filter table results Export Excel CSV Print" at bounding box center [439, 314] width 608 height 33
click at [533, 315] on input "Filter table results" at bounding box center [573, 311] width 163 height 26
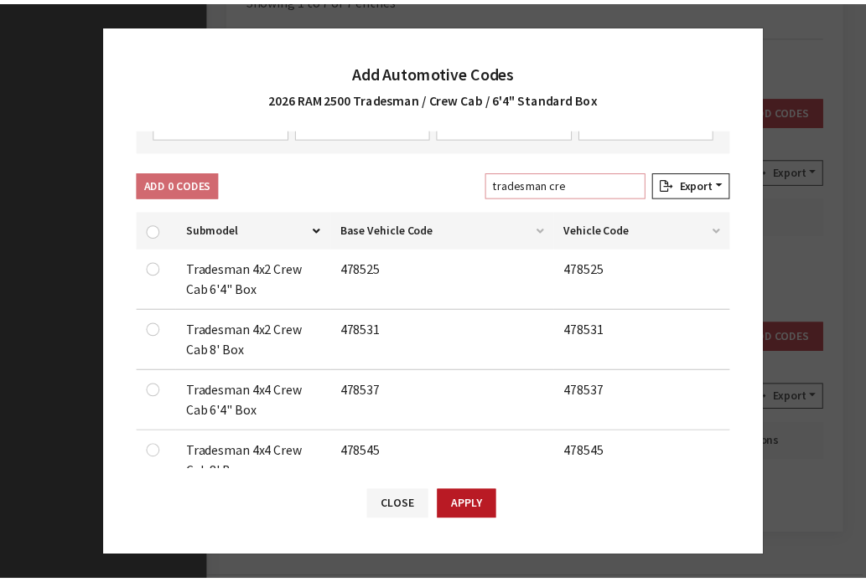
scroll to position [127, 0]
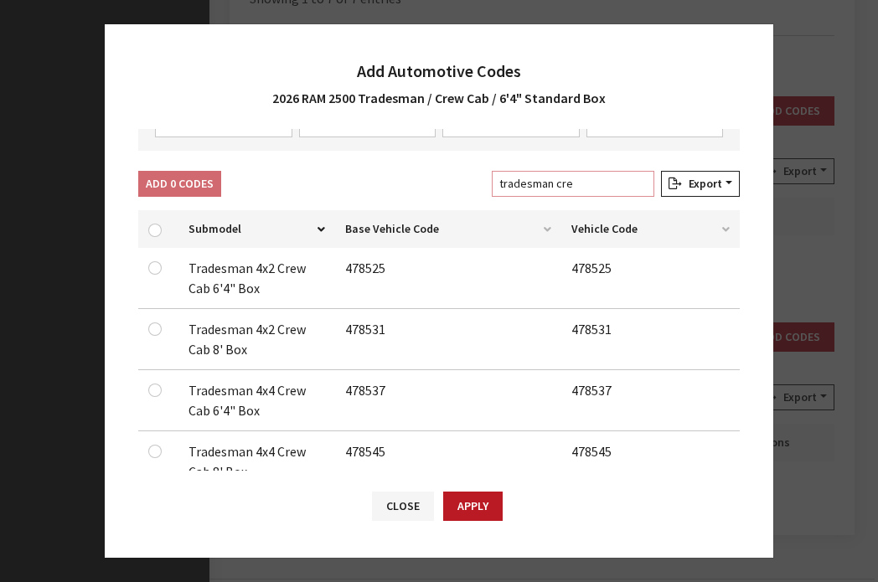
type input "tradesman cre"
click at [156, 277] on td at bounding box center [158, 278] width 40 height 61
click at [154, 270] on input "checkbox" at bounding box center [154, 267] width 13 height 13
checkbox input "true"
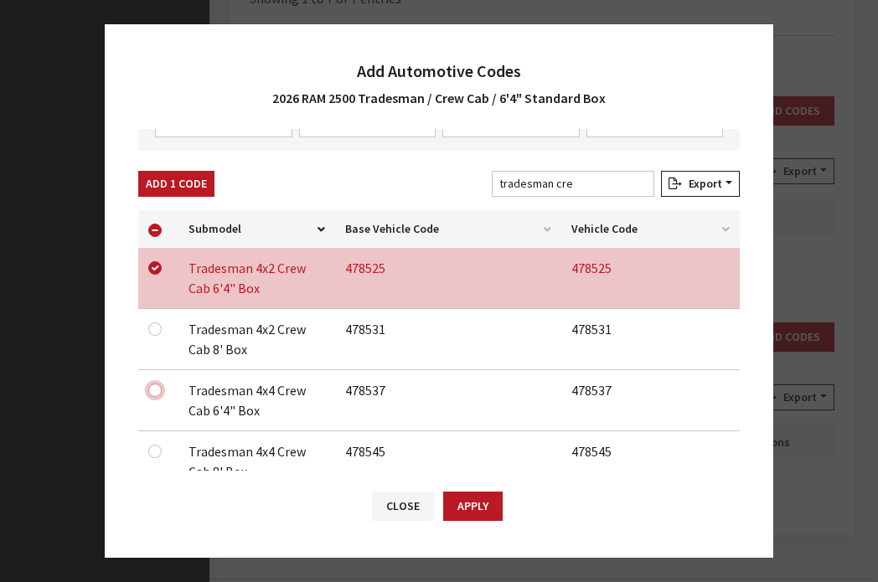
click at [154, 384] on input "checkbox" at bounding box center [154, 390] width 13 height 13
checkbox input "true"
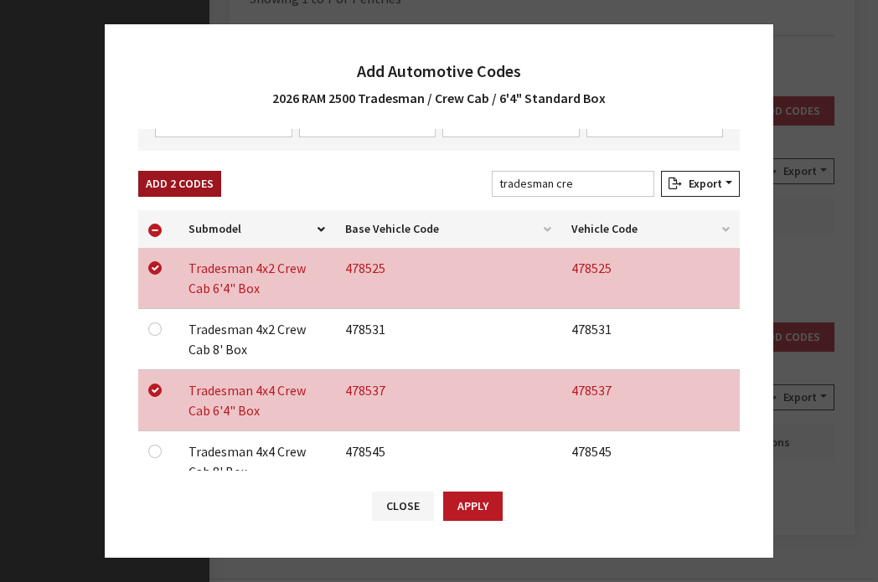
click at [161, 178] on button "Add 2 Codes" at bounding box center [179, 184] width 83 height 26
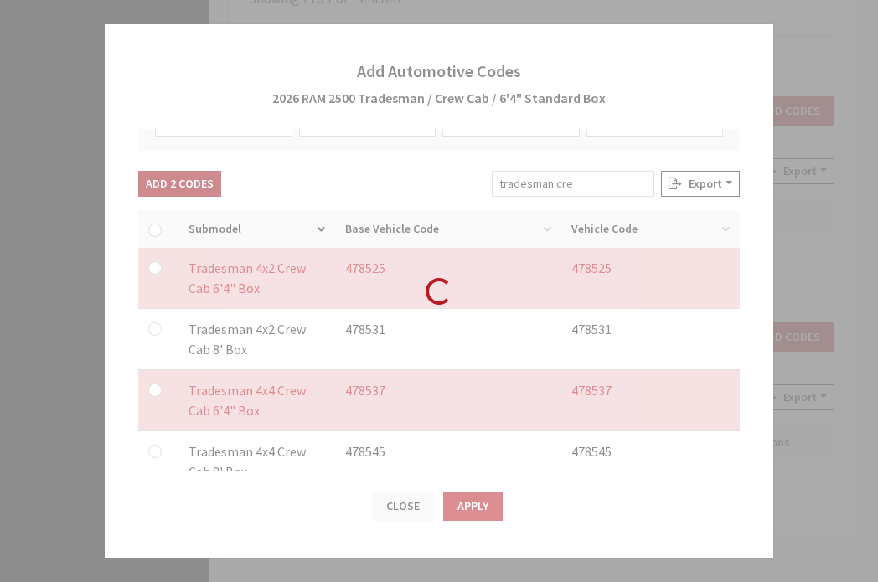
checkbox input "false"
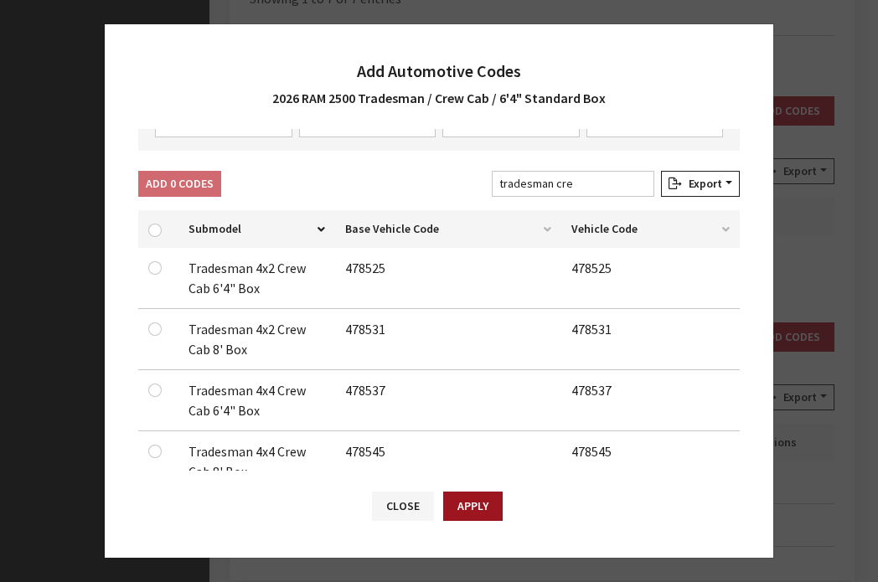
click at [472, 519] on button "Apply" at bounding box center [472, 506] width 59 height 29
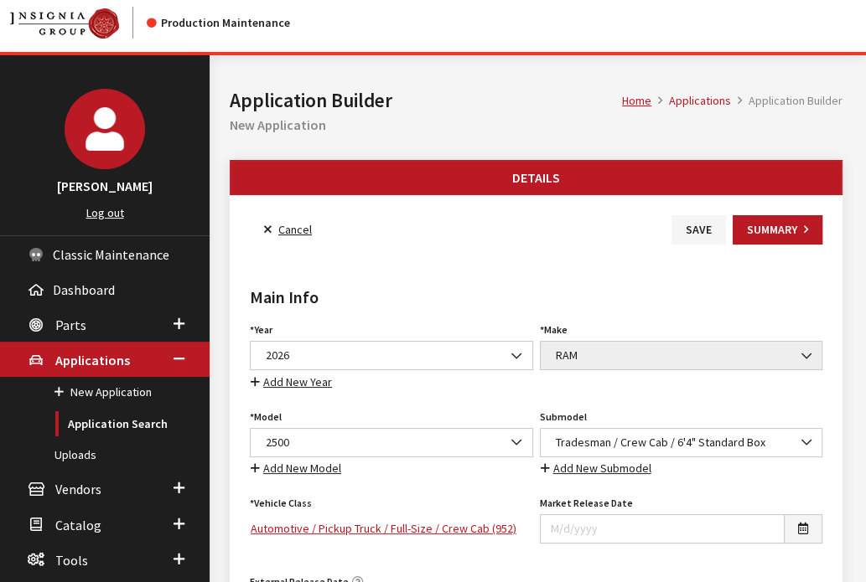
scroll to position [0, 0]
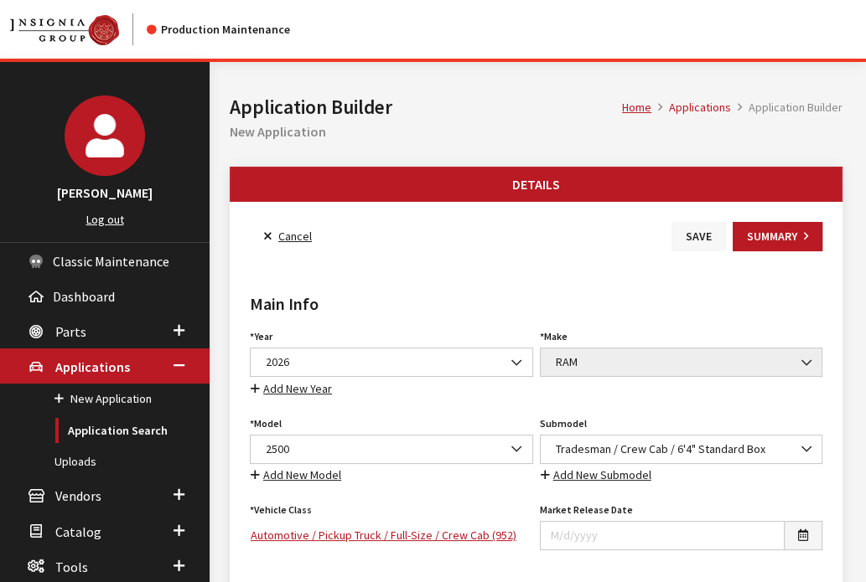
click at [690, 227] on button "Save" at bounding box center [698, 236] width 54 height 29
click at [301, 229] on link "Back to Search" at bounding box center [307, 236] width 115 height 29
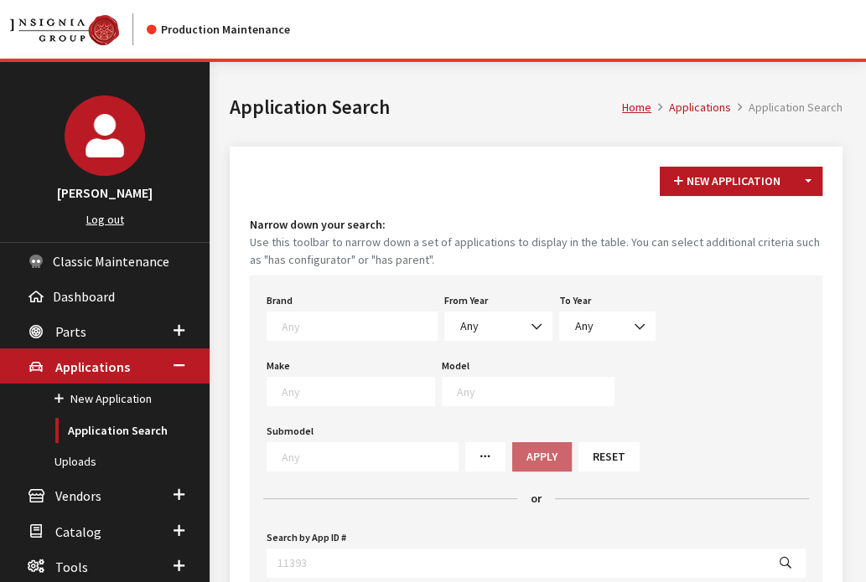
click at [811, 177] on button "Toggle Dropdown" at bounding box center [808, 181] width 28 height 29
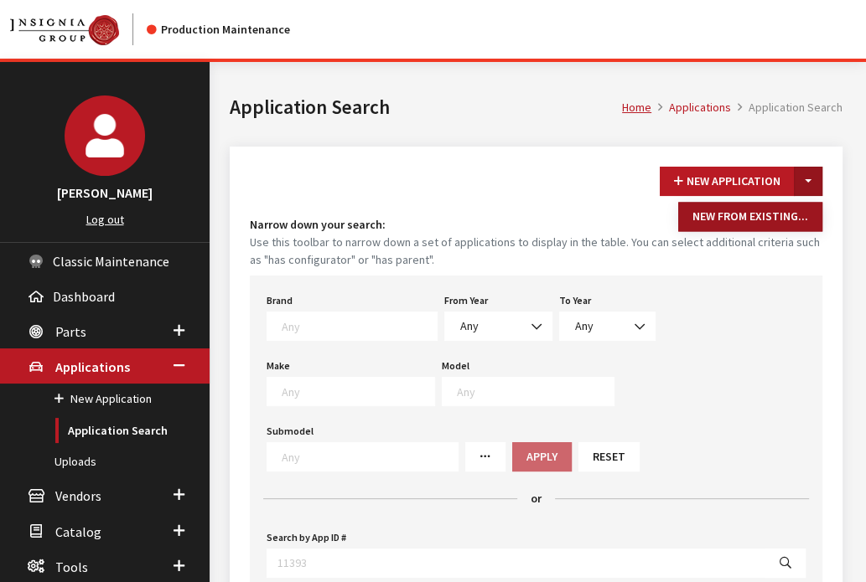
click at [801, 220] on button "New From Existing..." at bounding box center [750, 217] width 144 height 29
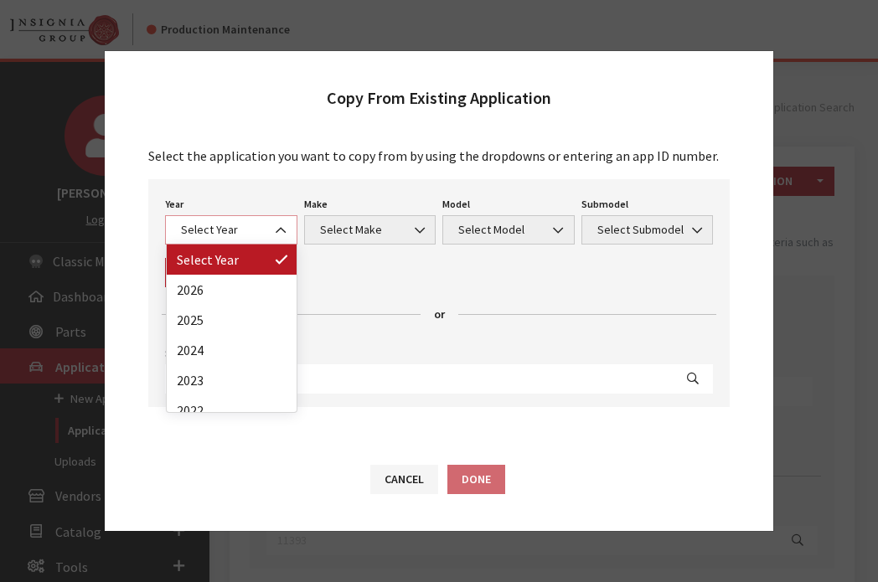
click at [245, 222] on span "Select Year" at bounding box center [231, 230] width 111 height 18
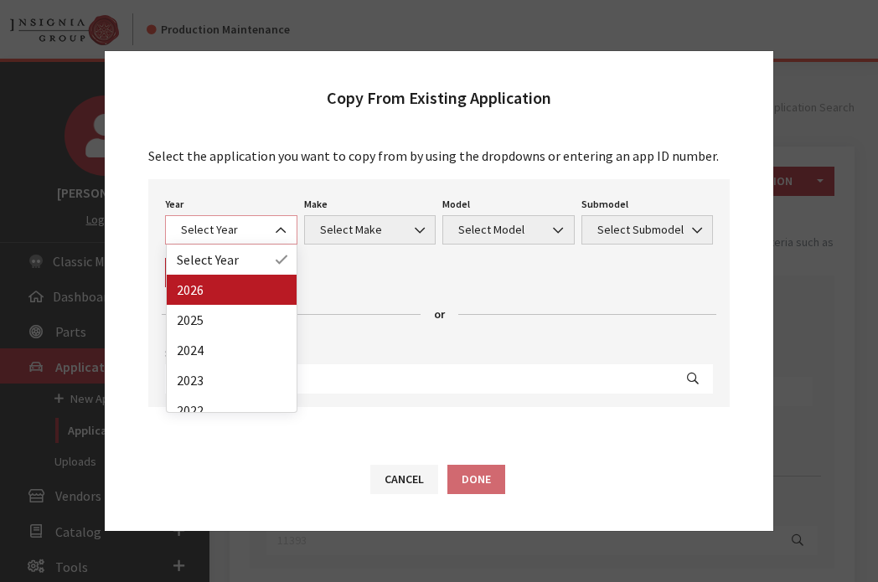
select select "44"
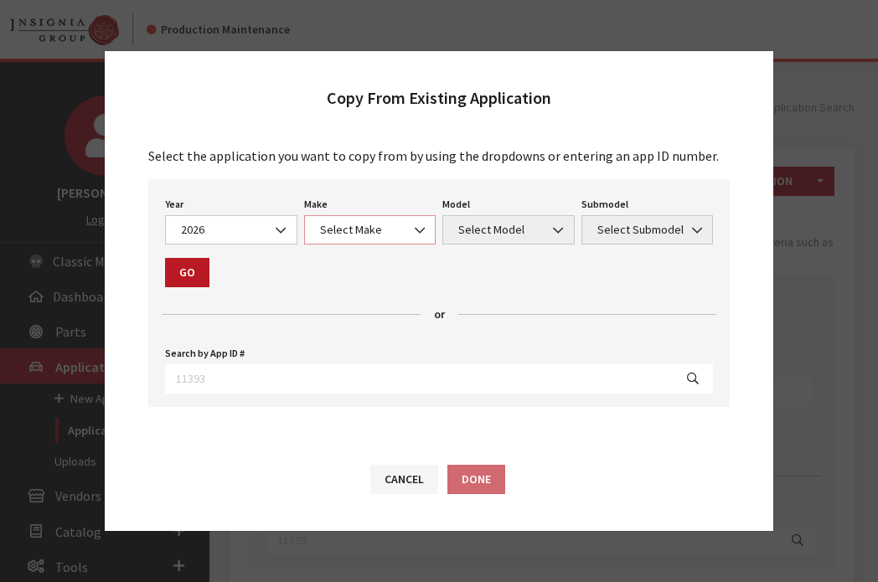
click at [421, 220] on span at bounding box center [420, 230] width 28 height 28
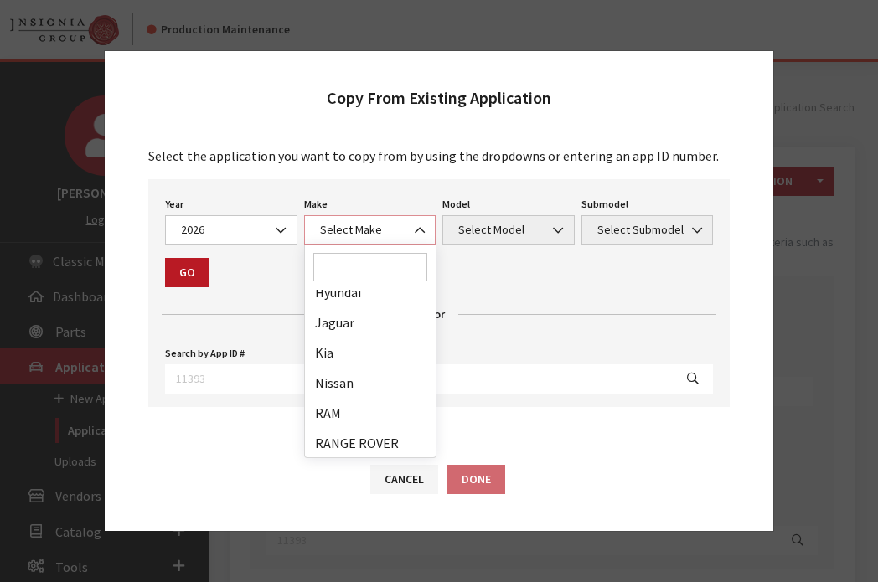
scroll to position [344, 0]
select select "34"
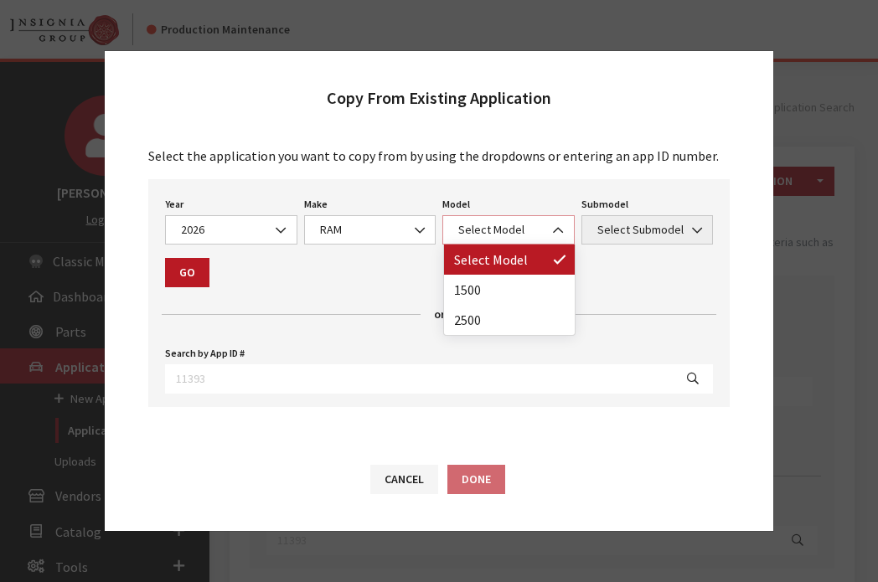
click at [476, 233] on span "Select Model" at bounding box center [508, 230] width 111 height 18
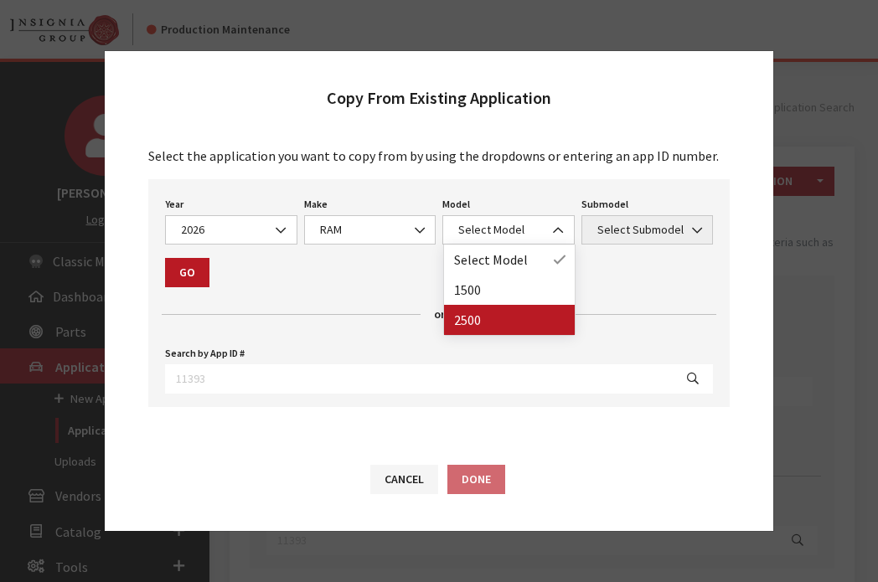
drag, startPoint x: 483, startPoint y: 305, endPoint x: 483, endPoint y: 328, distance: 23.5
select select "1085"
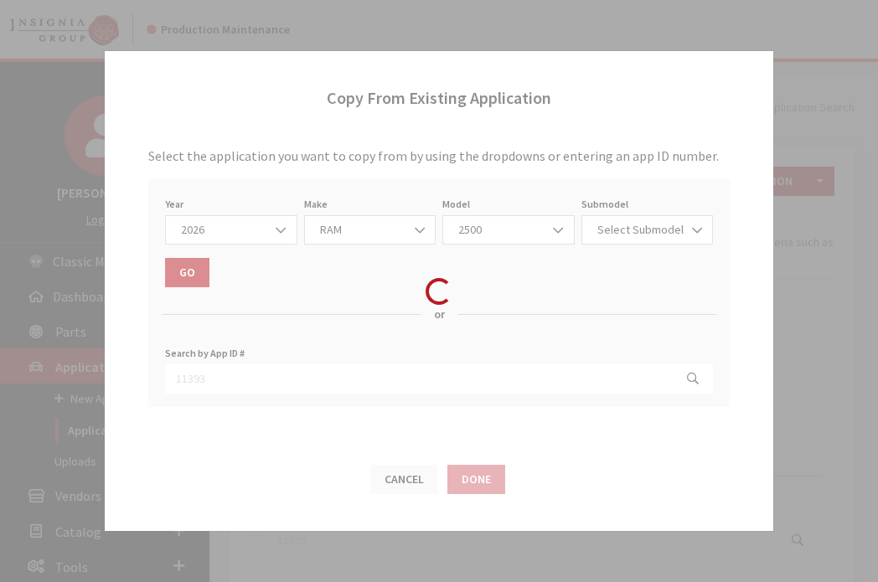
click at [483, 328] on div "Loading..." at bounding box center [439, 291] width 878 height 582
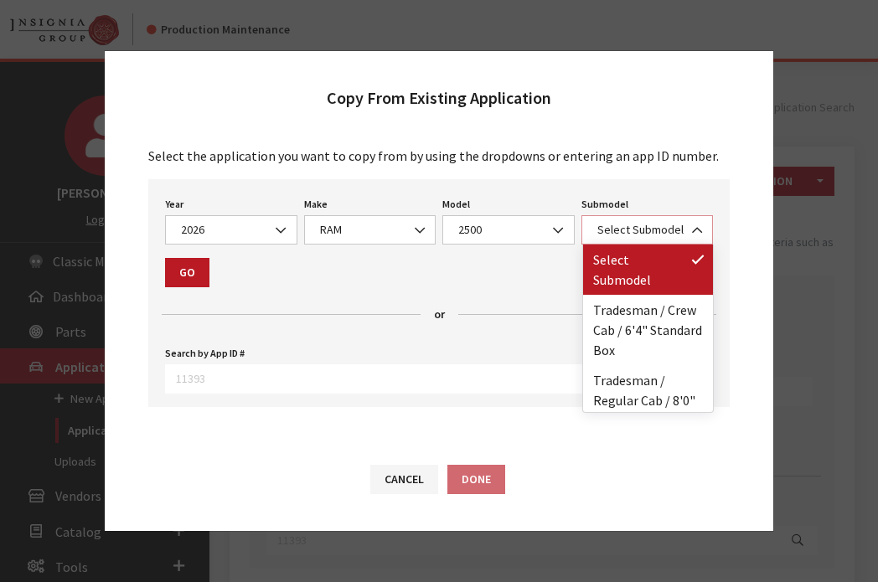
click at [627, 232] on span "Select Submodel" at bounding box center [647, 230] width 111 height 18
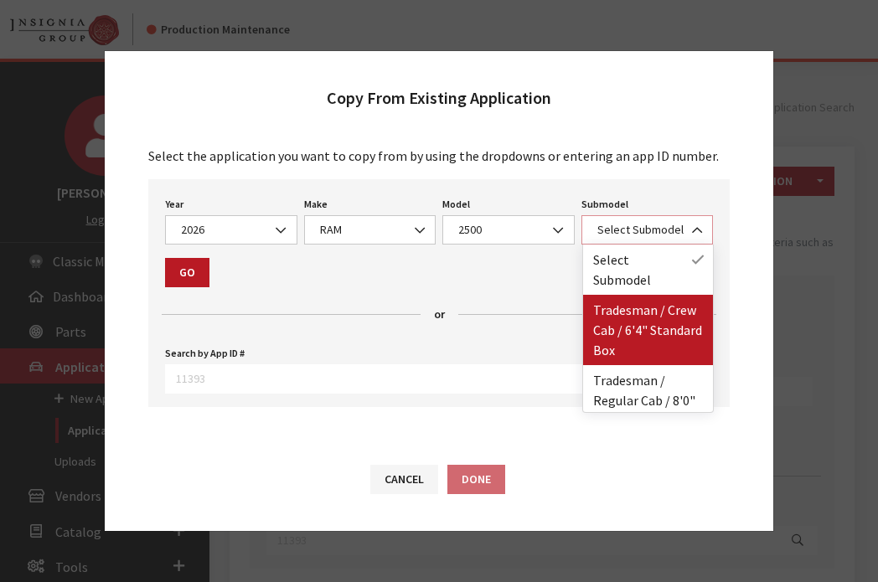
scroll to position [23, 0]
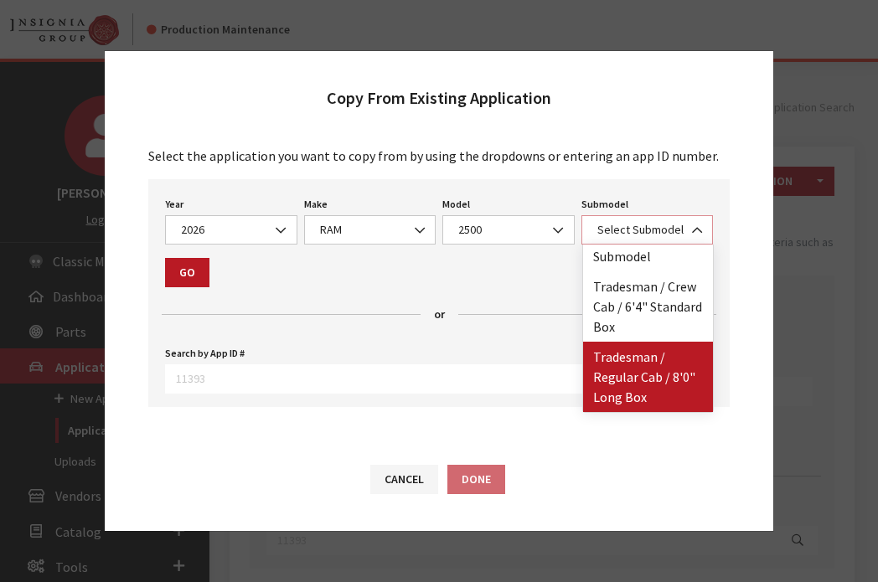
select select "2996"
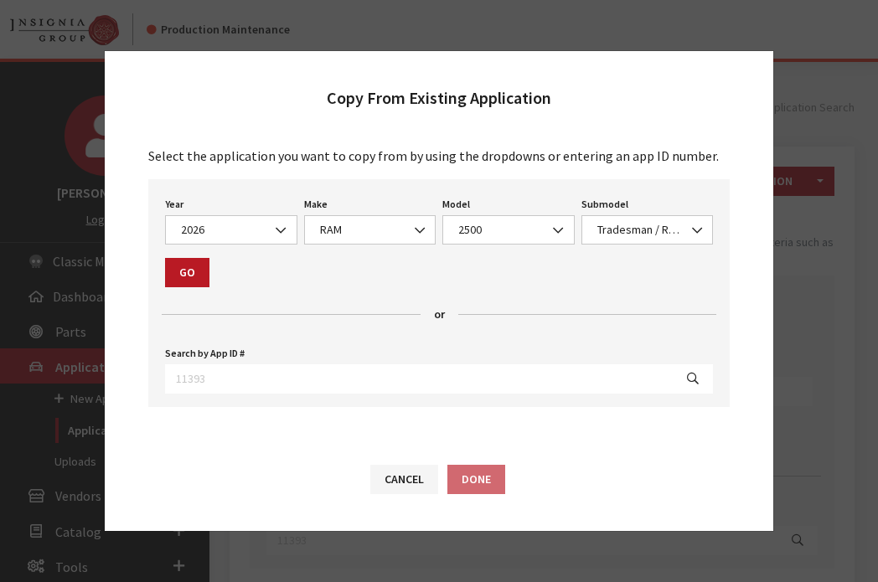
click at [166, 297] on div "Year Select Year [DATE] 2025 2024 2023 2022 2021 2020 2019 2018 2017 2016 2015 …" at bounding box center [439, 293] width 582 height 228
click at [181, 287] on button "Go" at bounding box center [187, 272] width 44 height 29
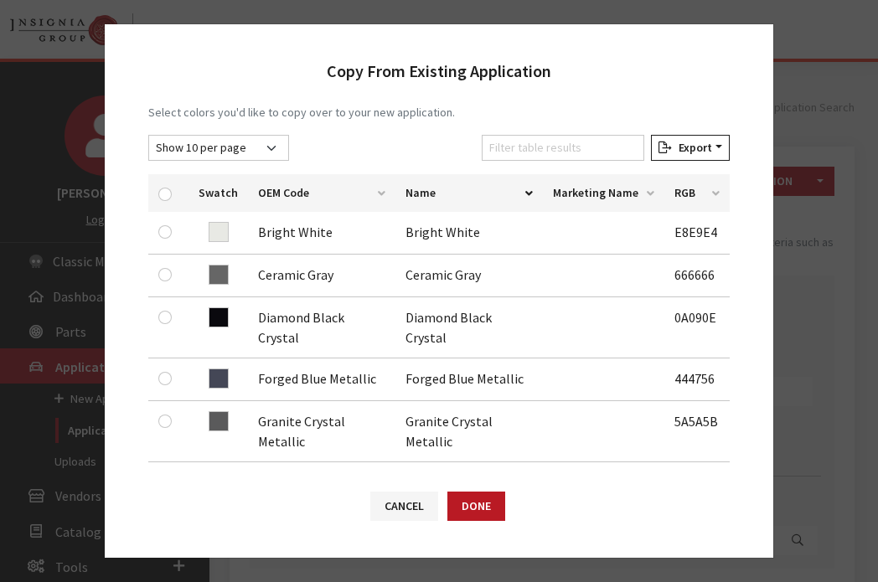
scroll to position [323, 0]
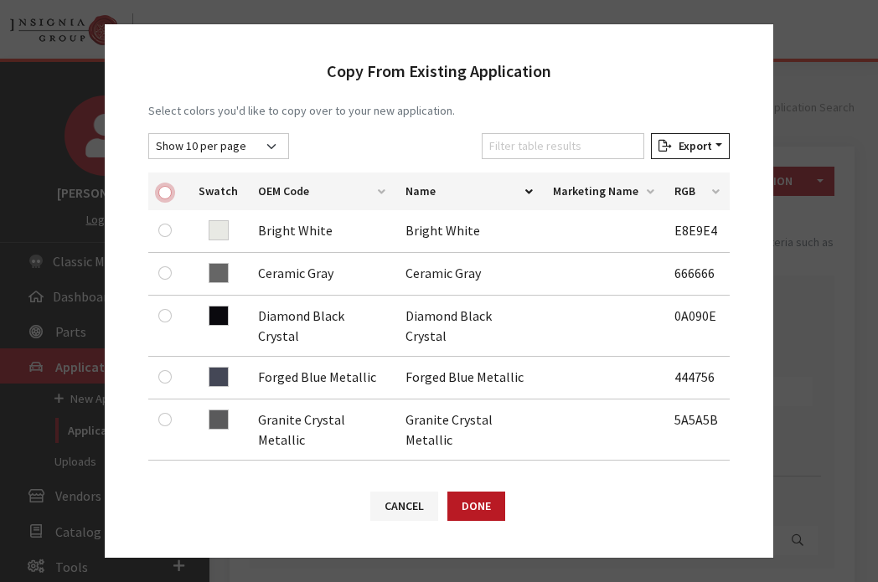
click at [164, 194] on input "checkbox" at bounding box center [164, 192] width 13 height 13
checkbox input "true"
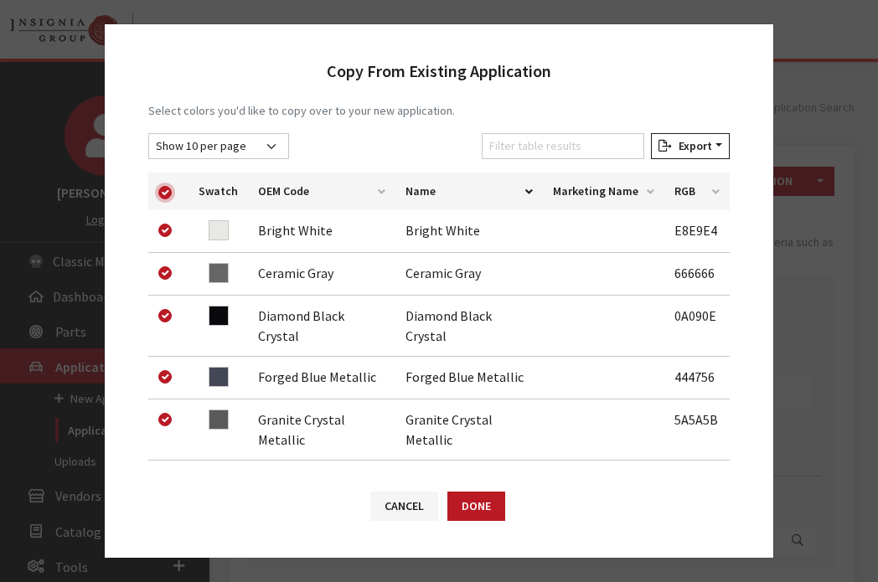
checkbox input "true"
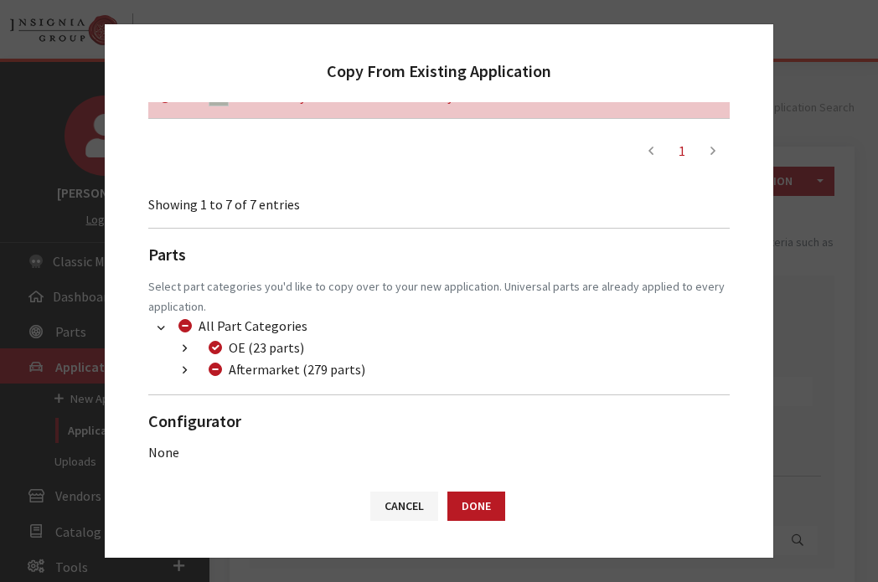
scroll to position [757, 0]
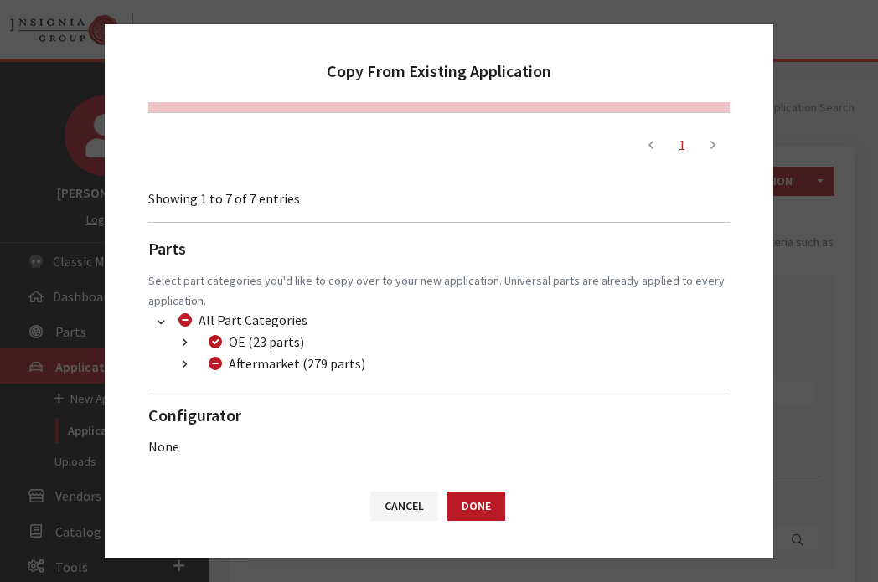
click at [184, 355] on button "button" at bounding box center [184, 364] width 33 height 19
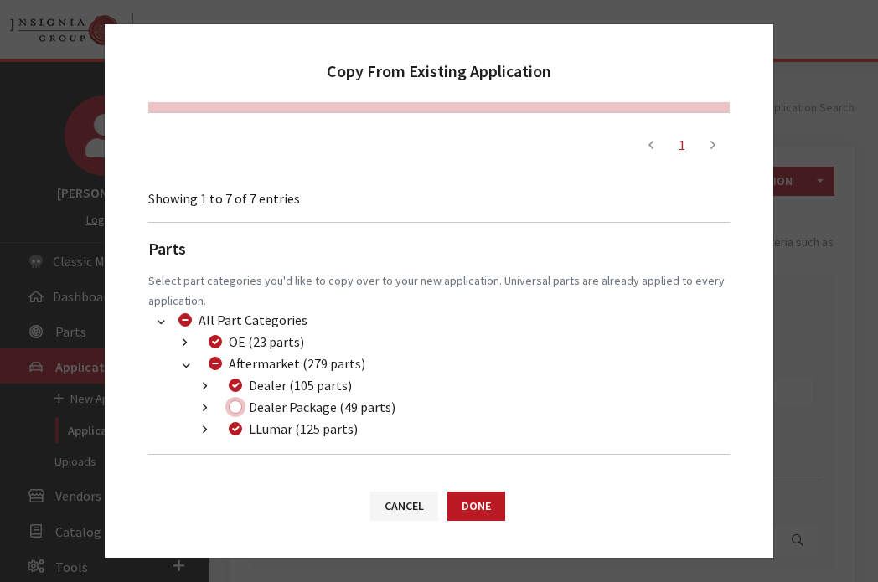
click at [238, 404] on input "Dealer Package (49 parts)" at bounding box center [235, 407] width 13 height 13
checkbox input "true"
click at [477, 508] on button "Done" at bounding box center [476, 506] width 58 height 29
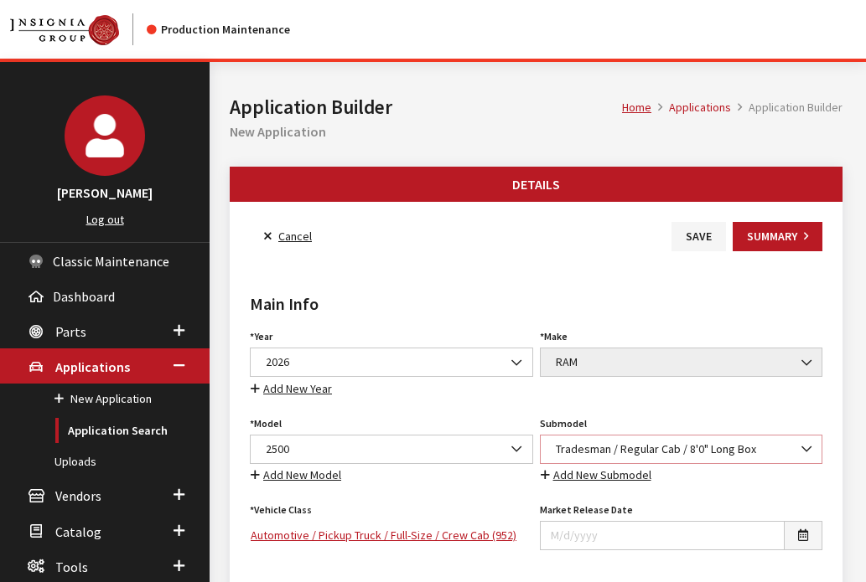
click at [607, 442] on span "Tradesman / Regular Cab / 8'0" Long Box" at bounding box center [681, 450] width 261 height 18
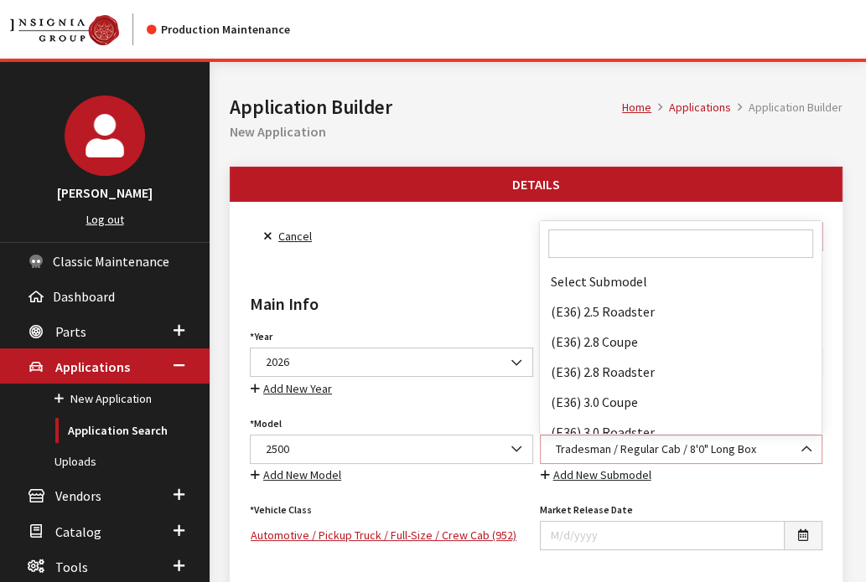
scroll to position [127796, 0]
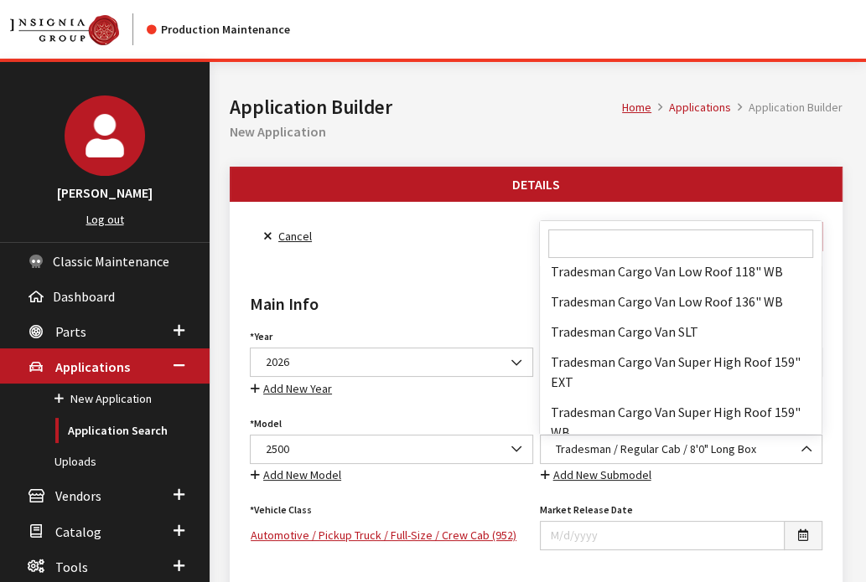
click at [624, 248] on input "Search" at bounding box center [680, 244] width 264 height 28
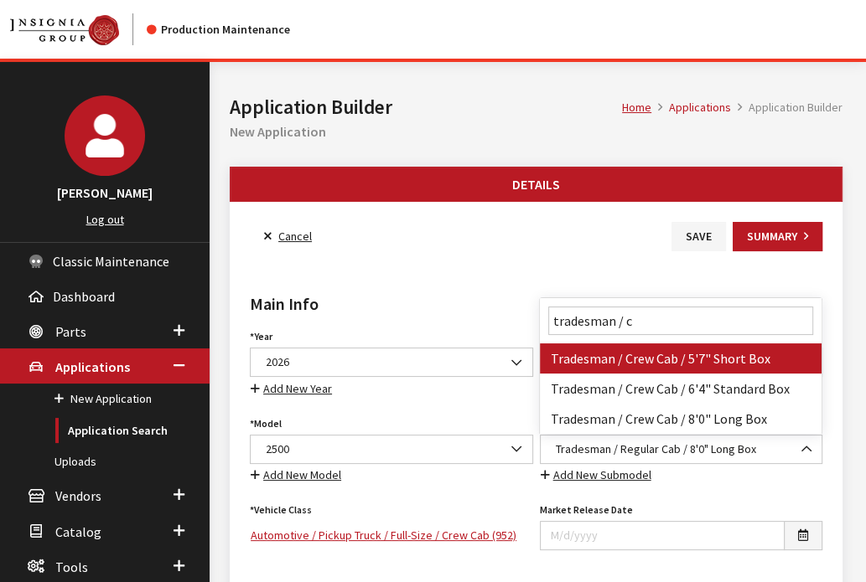
scroll to position [0, 0]
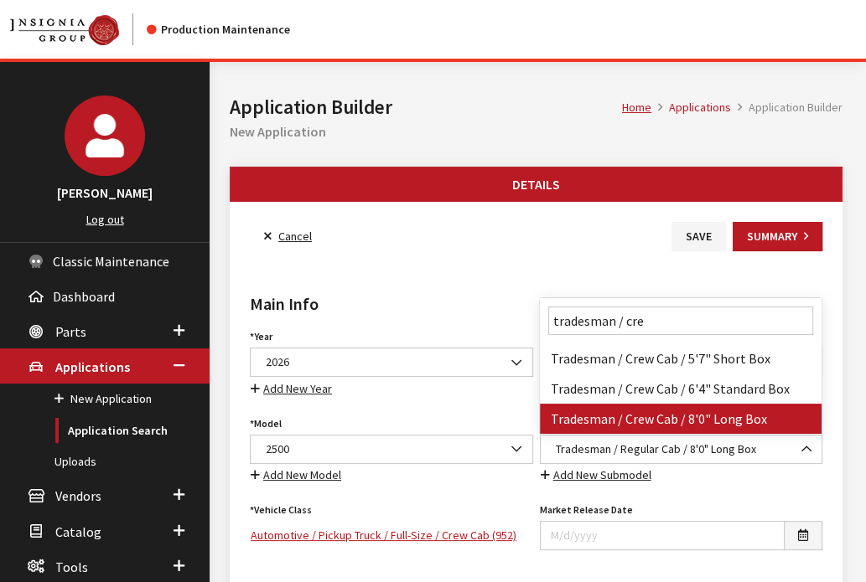
type input "tradesman / cre"
select select "2998"
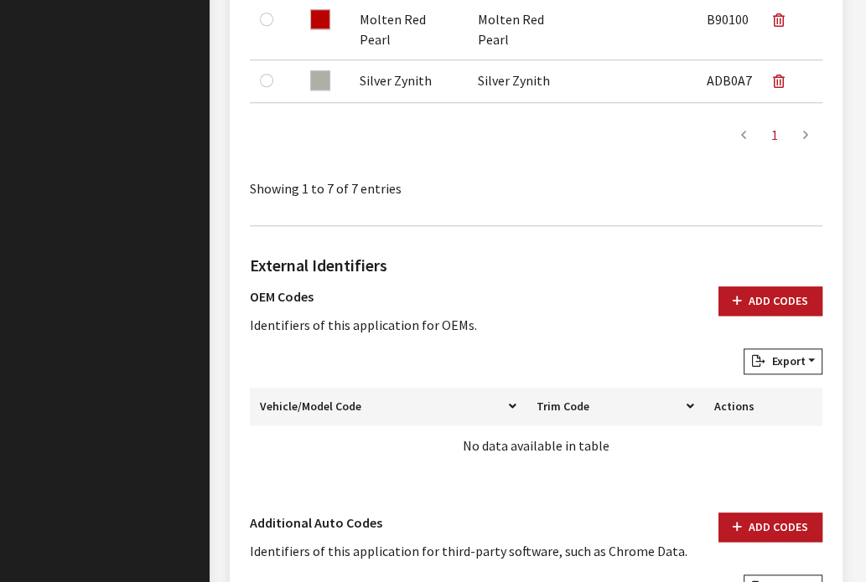
scroll to position [1340, 0]
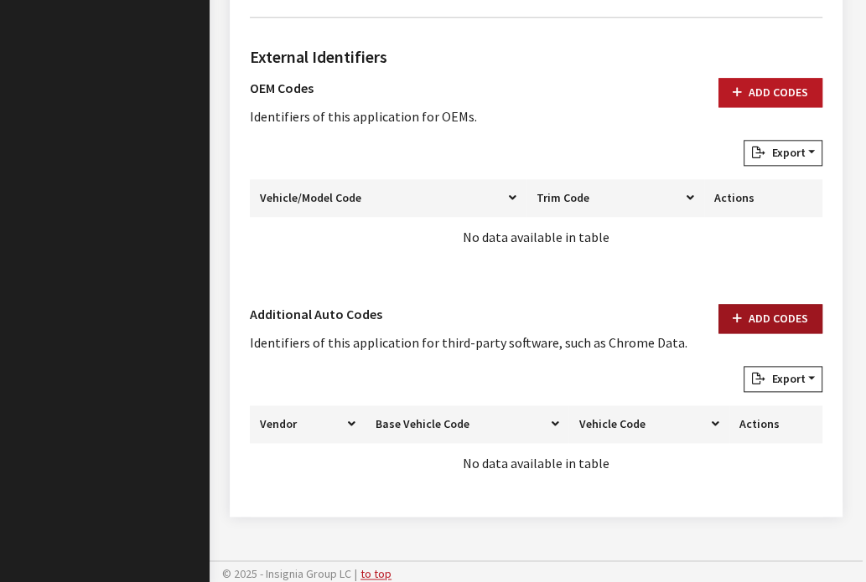
click at [729, 311] on button "Add Codes" at bounding box center [770, 318] width 104 height 29
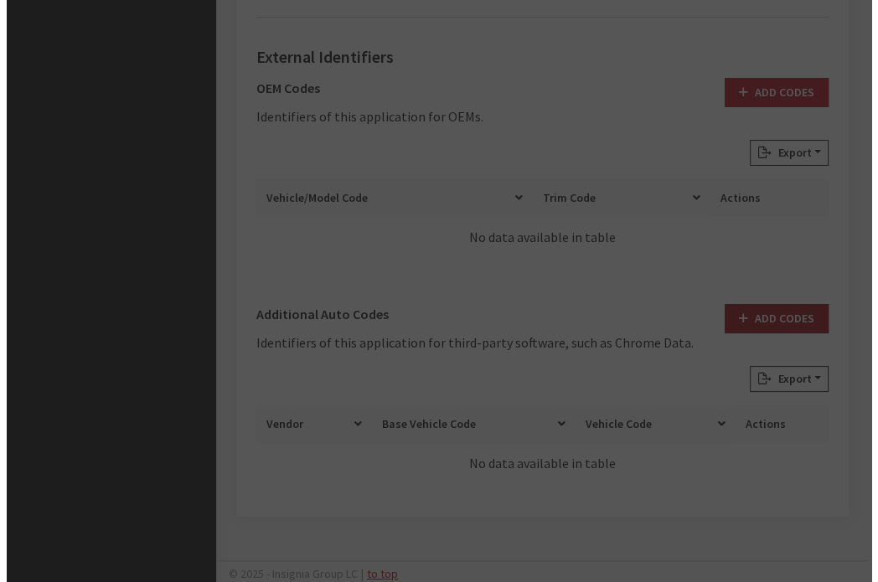
scroll to position [1321, 0]
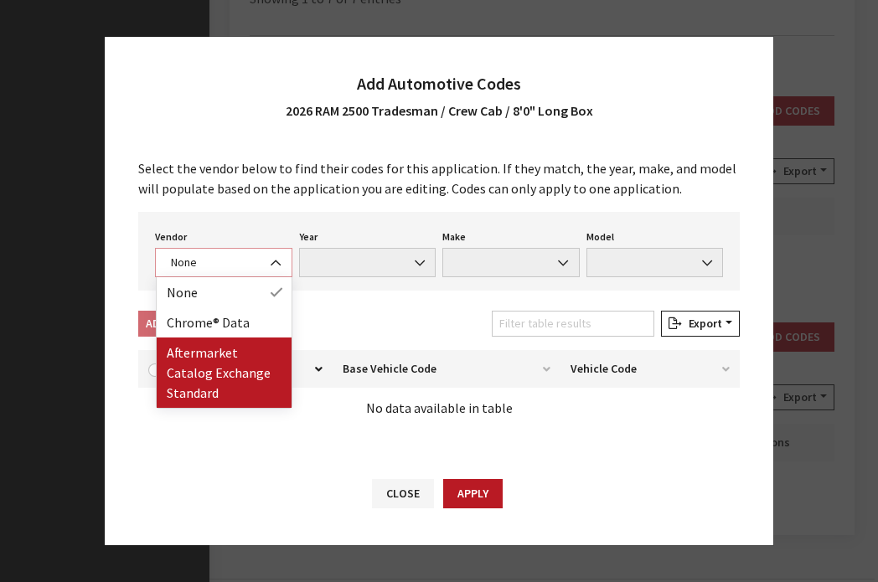
drag, startPoint x: 254, startPoint y: 264, endPoint x: 241, endPoint y: 361, distance: 98.0
select select "2"
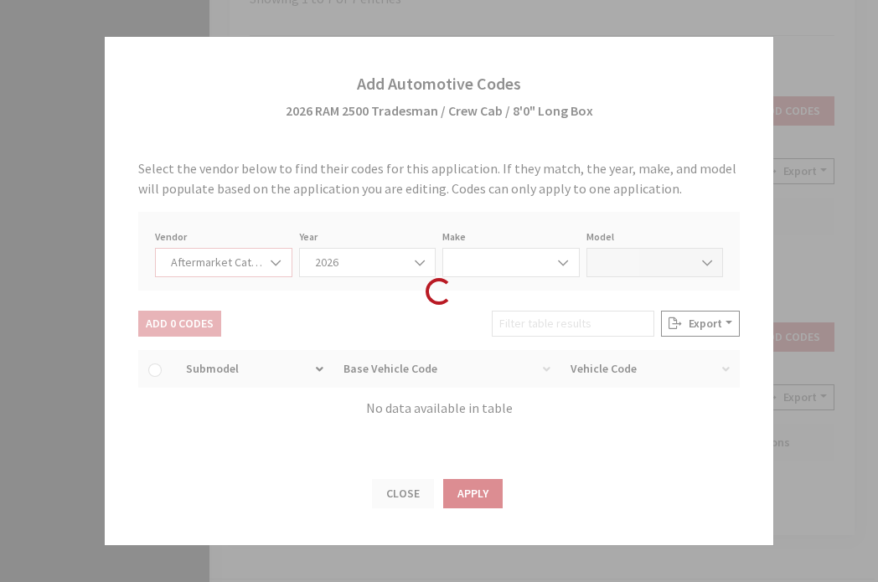
select select "2026"
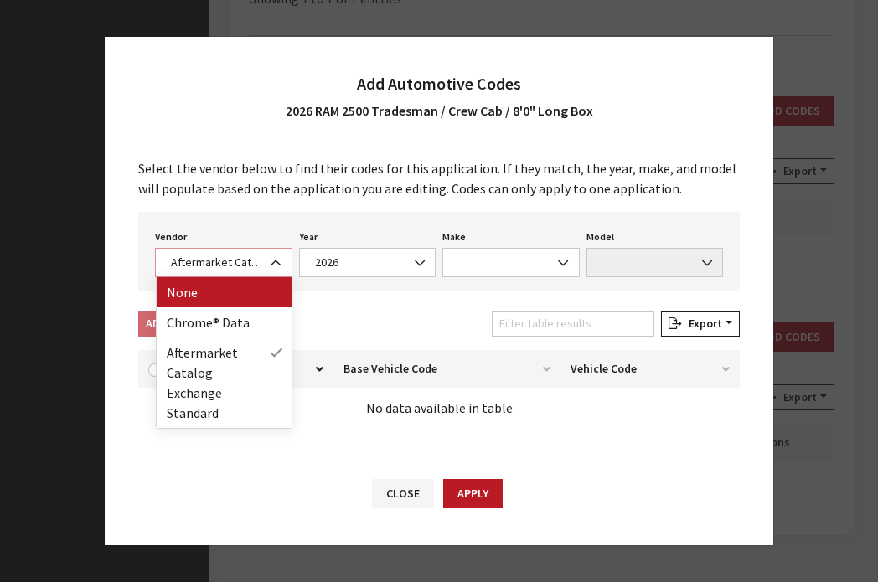
drag, startPoint x: 254, startPoint y: 261, endPoint x: 245, endPoint y: 323, distance: 62.7
select select "4"
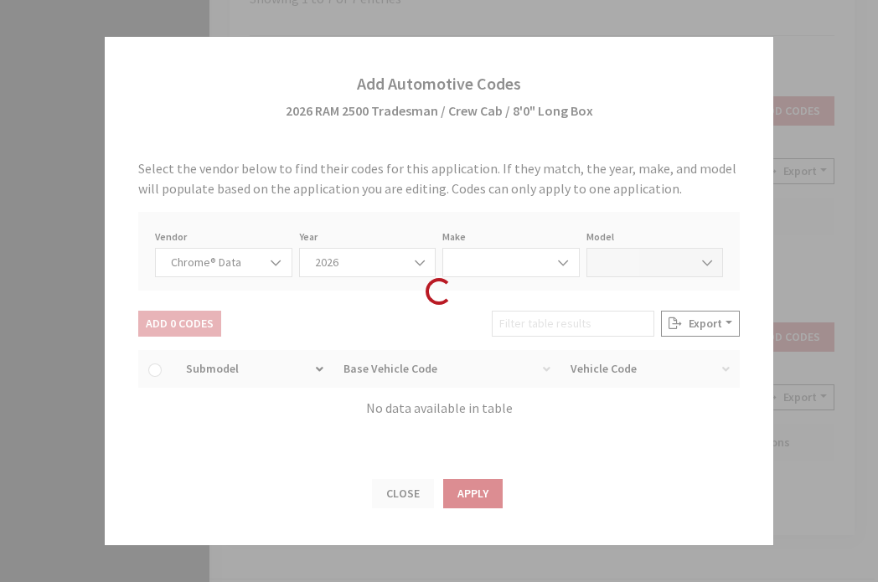
click at [245, 323] on div "Loading..." at bounding box center [439, 291] width 878 height 582
select select "2026"
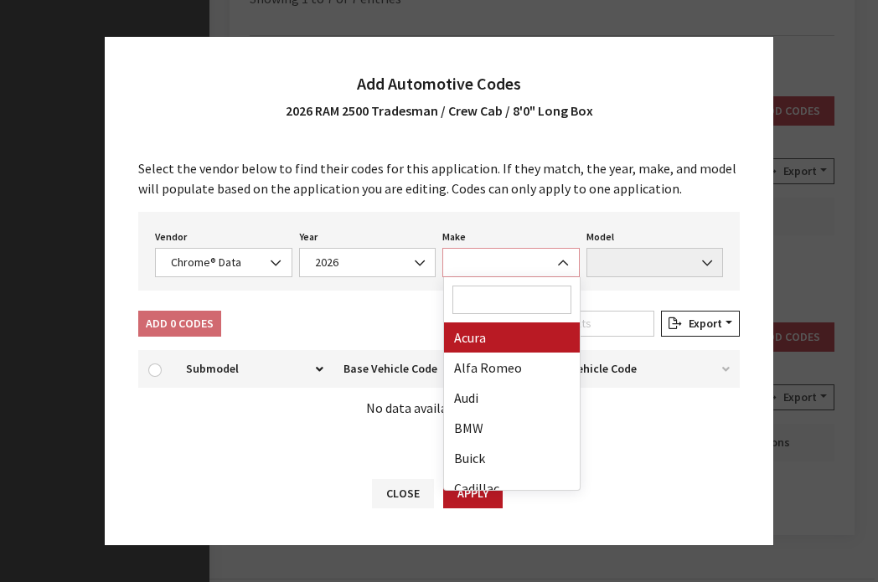
click at [509, 265] on span at bounding box center [510, 262] width 137 height 29
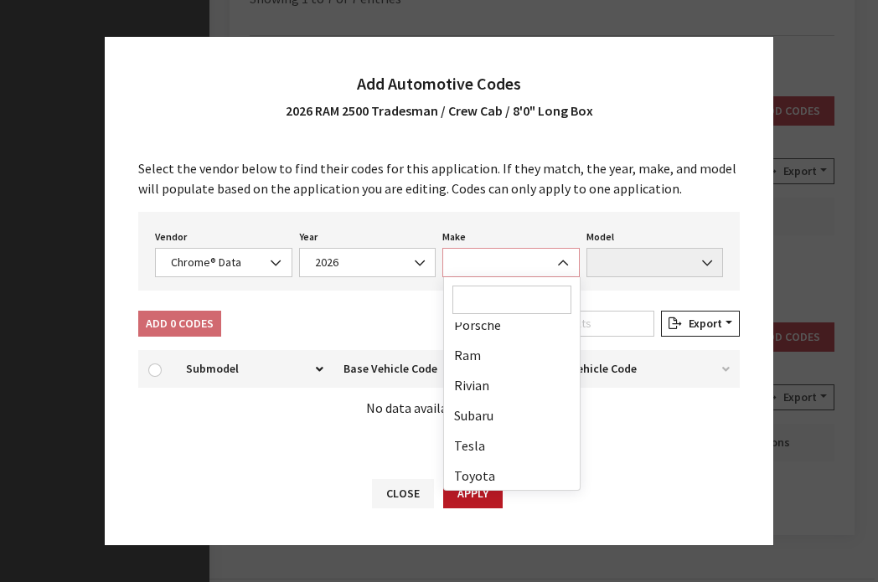
scroll to position [918, 0]
select select "57"
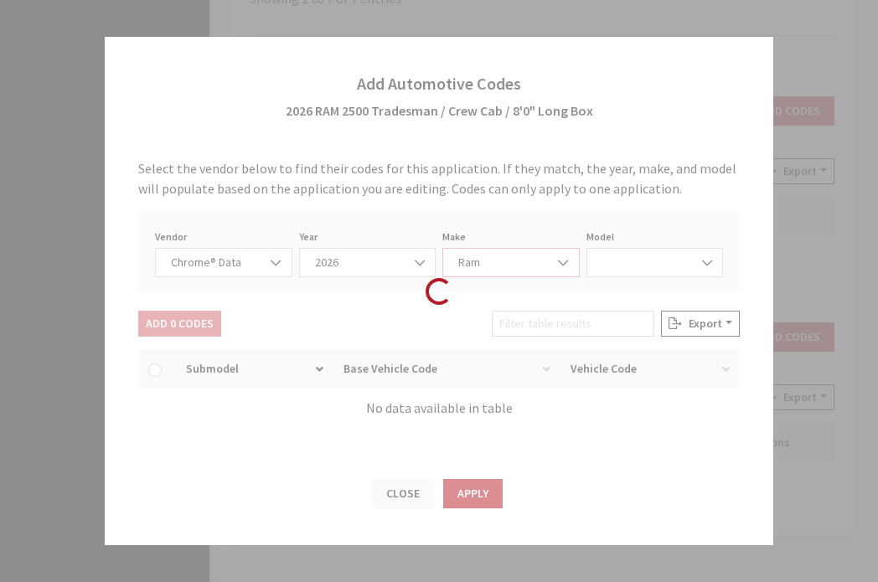
select select "72306"
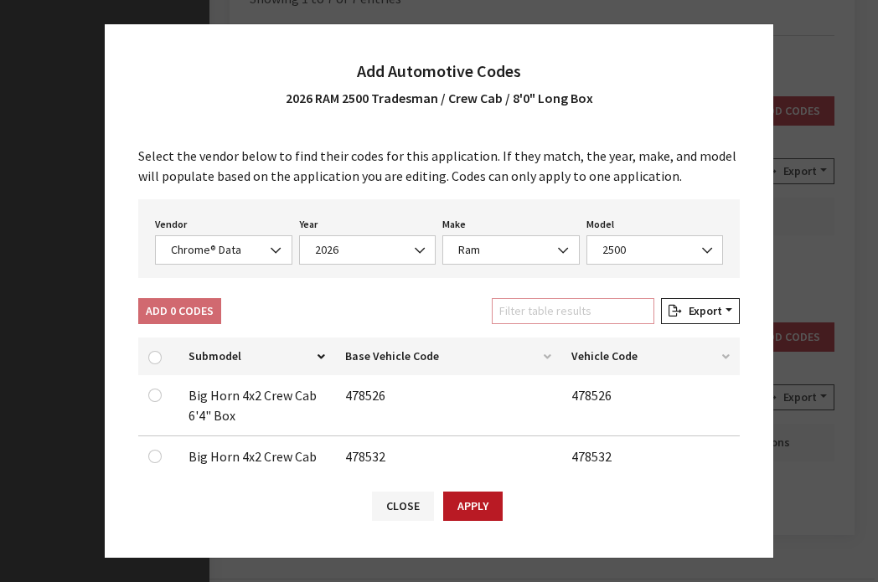
click at [556, 311] on input "Filter table results" at bounding box center [573, 311] width 163 height 26
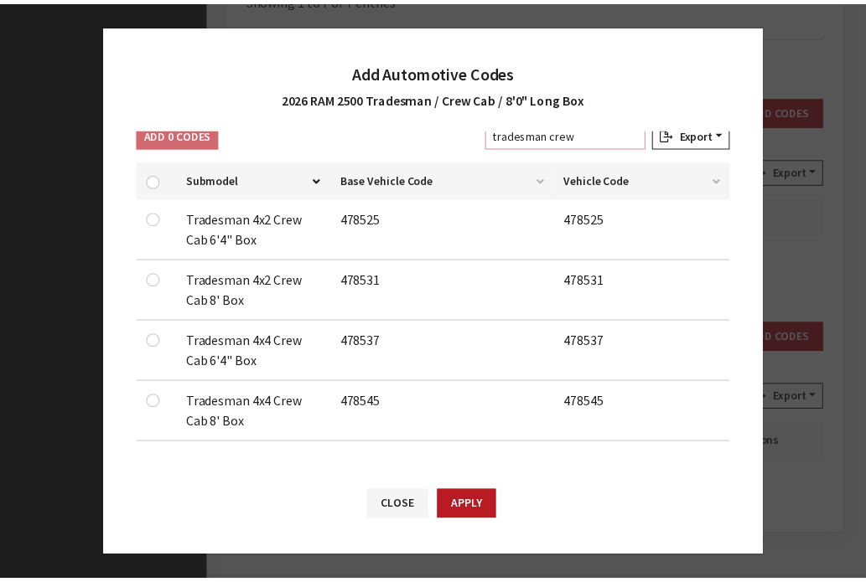
scroll to position [176, 0]
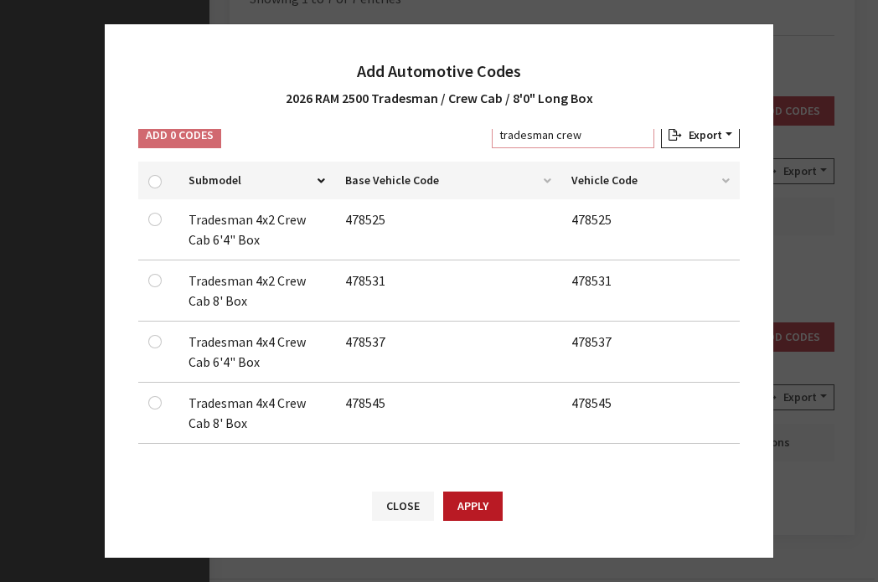
type input "tradesman crew"
click at [150, 280] on input "checkbox" at bounding box center [154, 280] width 13 height 13
checkbox input "true"
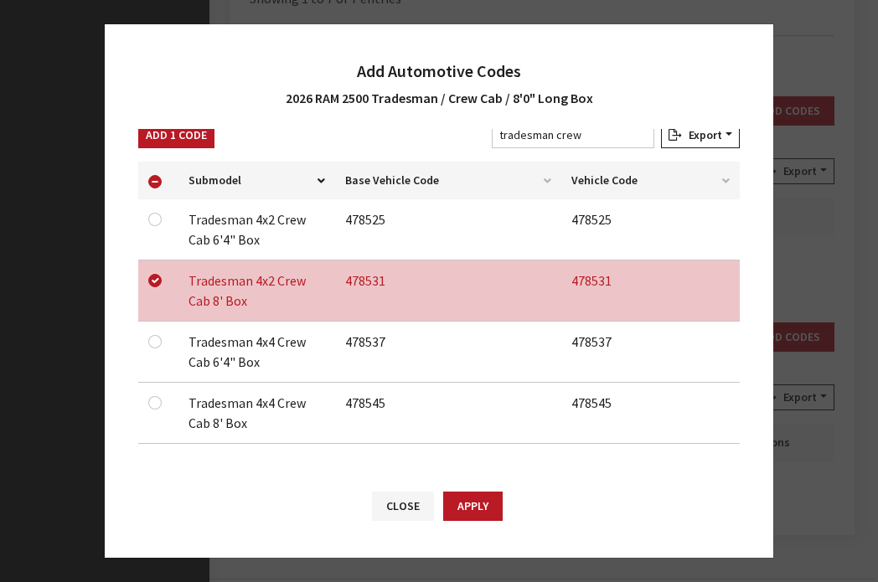
click at [153, 394] on div at bounding box center [158, 403] width 20 height 20
click at [153, 396] on input "checkbox" at bounding box center [154, 402] width 13 height 13
checkbox input "true"
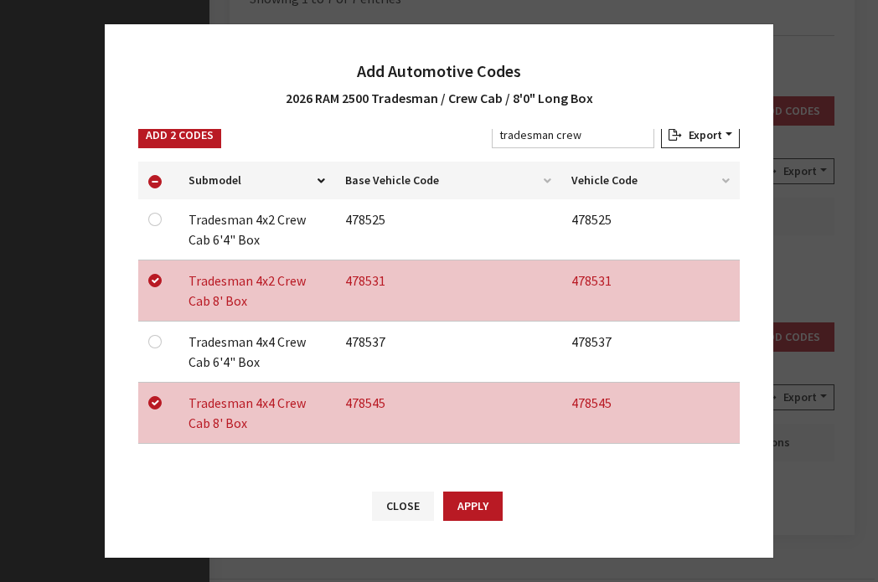
click at [463, 522] on div "Close Apply" at bounding box center [439, 514] width 669 height 87
click at [465, 503] on button "Apply" at bounding box center [472, 506] width 59 height 29
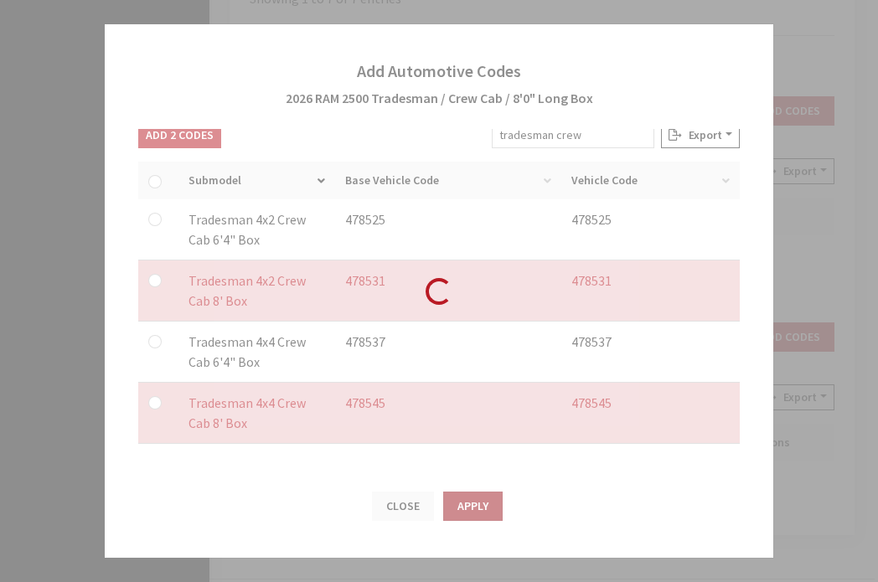
checkbox input "false"
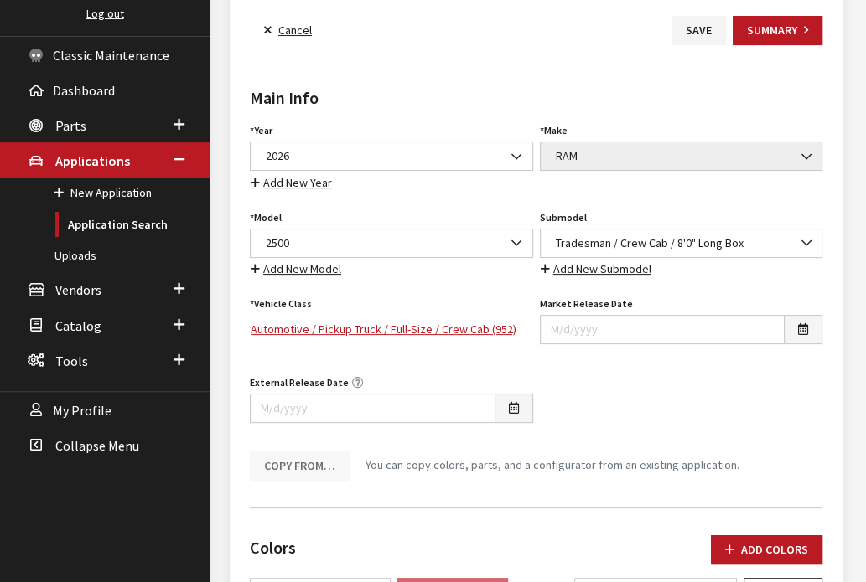
scroll to position [0, 0]
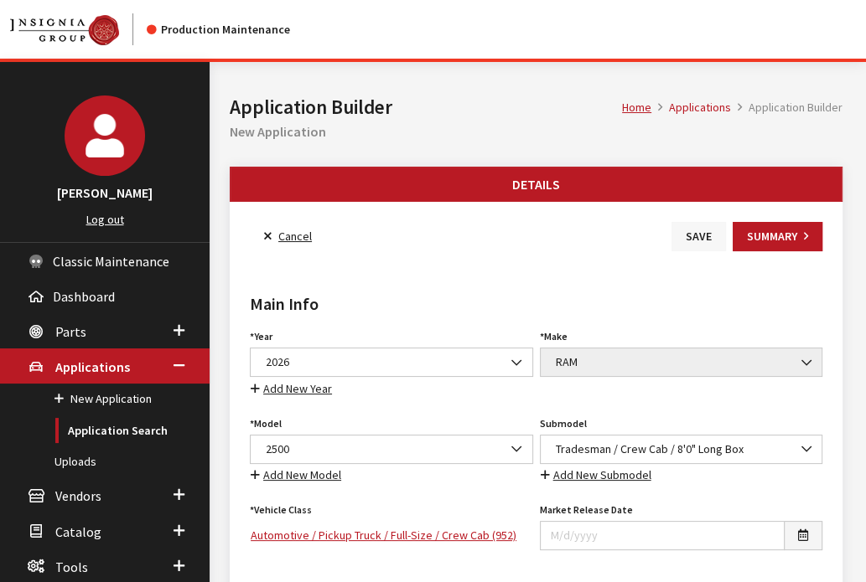
click at [685, 245] on button "Save" at bounding box center [698, 236] width 54 height 29
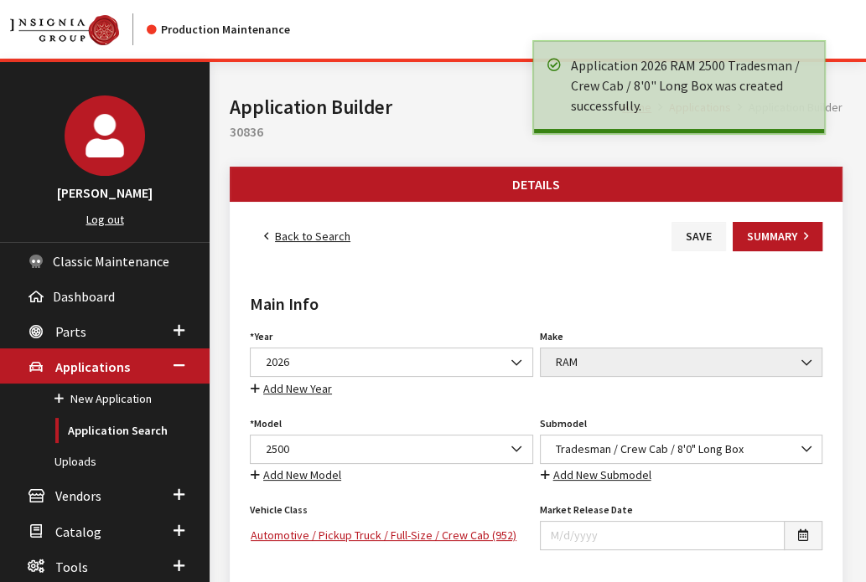
click at [270, 191] on button "Details" at bounding box center [535, 185] width 611 height 34
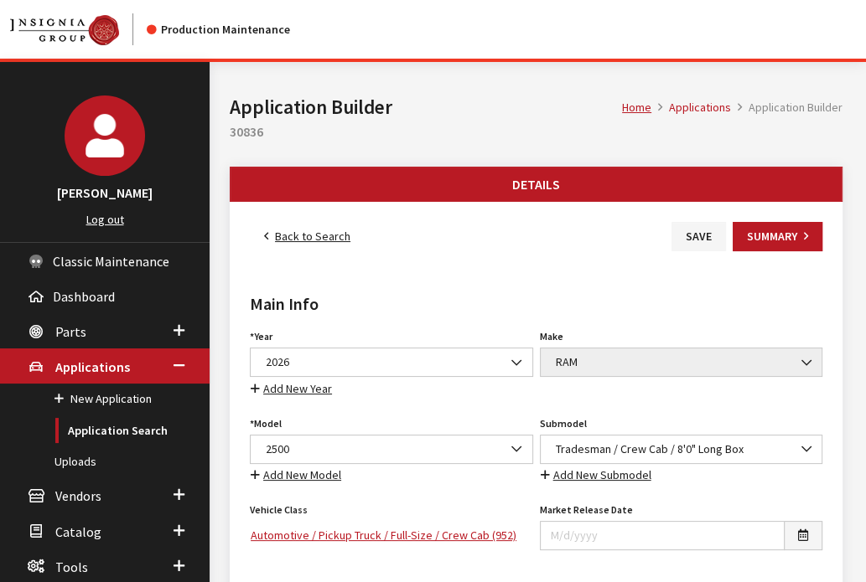
click at [308, 234] on link "Back to Search" at bounding box center [307, 236] width 115 height 29
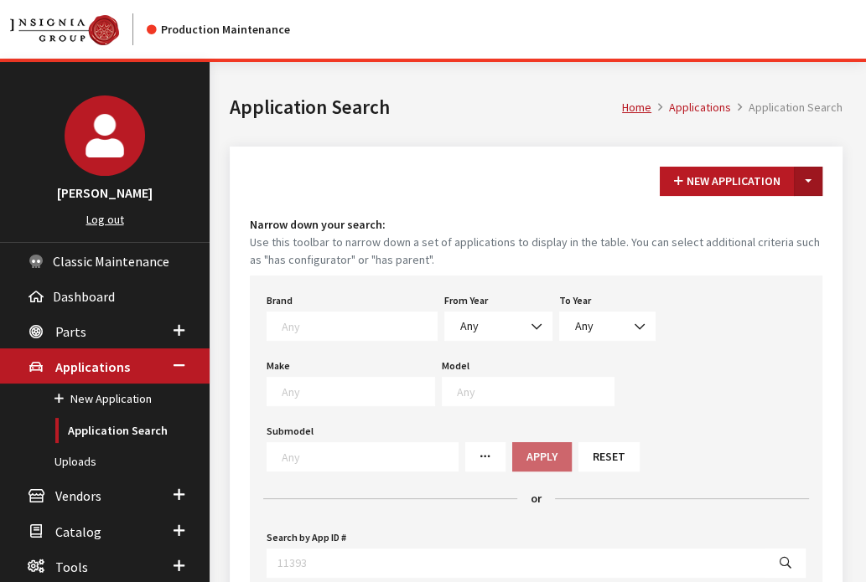
click at [804, 178] on button "Toggle Dropdown" at bounding box center [808, 181] width 28 height 29
click at [791, 229] on button "New From Existing..." at bounding box center [750, 217] width 144 height 29
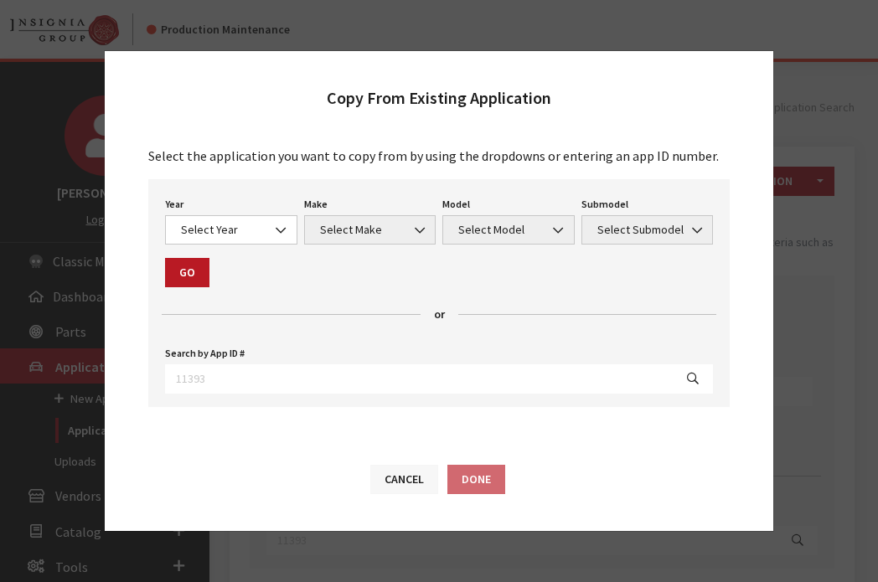
click at [412, 478] on button "Cancel" at bounding box center [404, 479] width 68 height 29
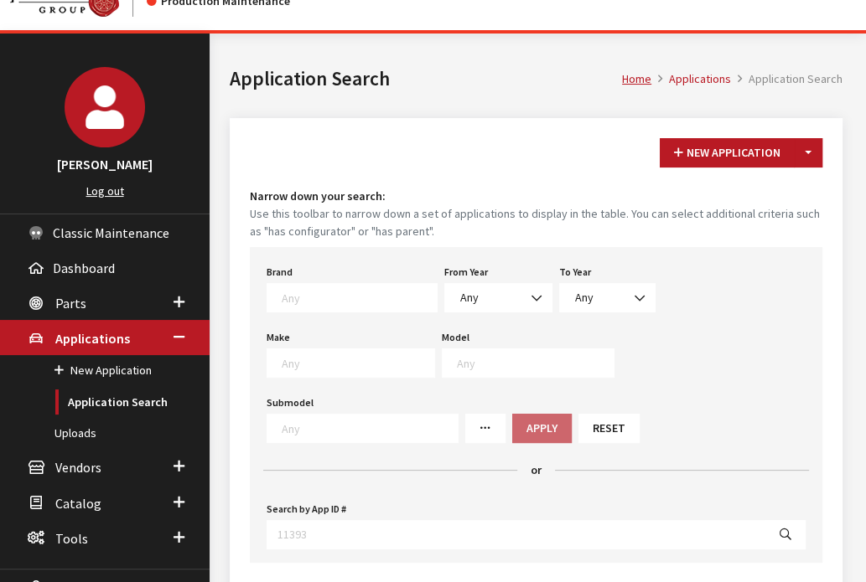
scroll to position [32, 0]
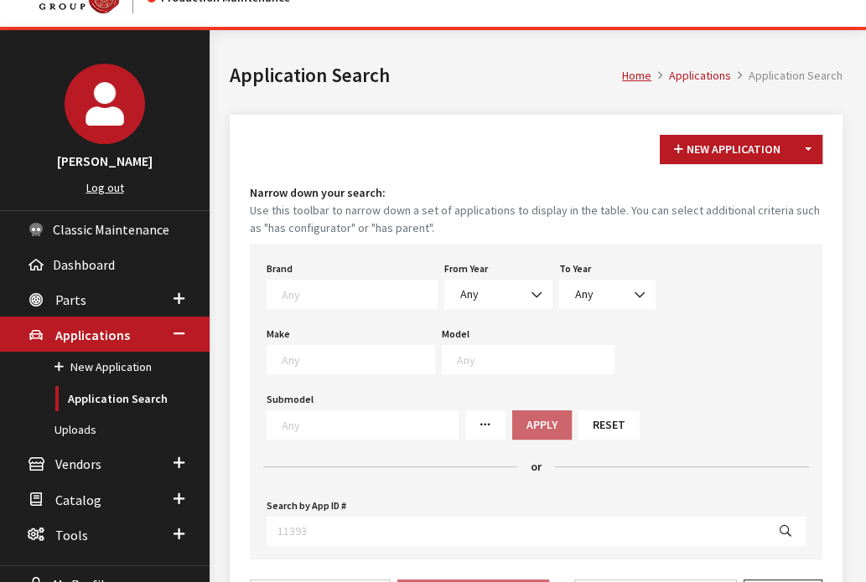
click at [639, 411] on button "Reset" at bounding box center [608, 425] width 61 height 29
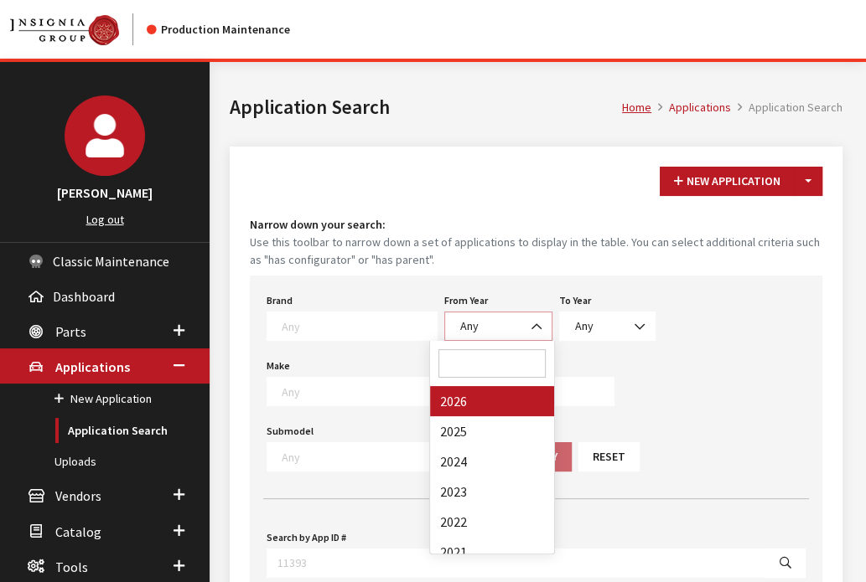
click at [471, 334] on span "Any" at bounding box center [498, 326] width 108 height 29
select select "2026"
select select
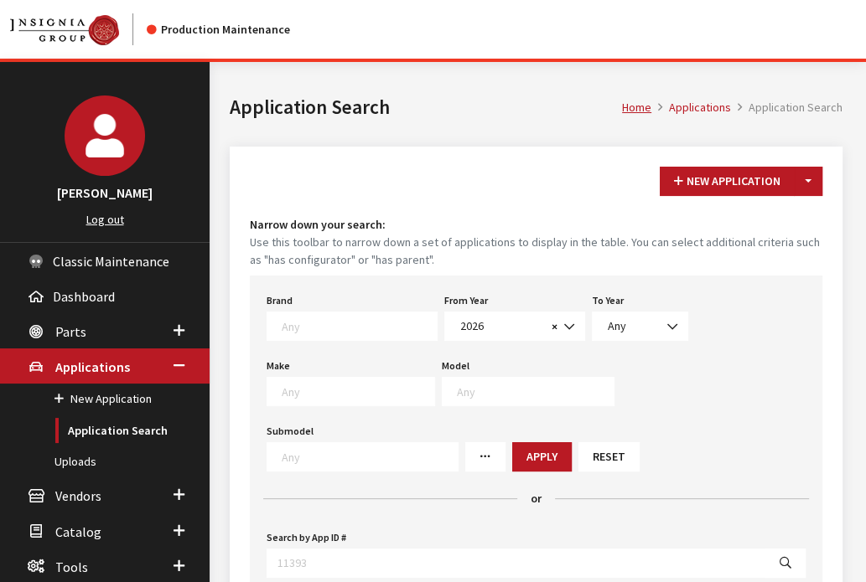
click at [317, 389] on textarea "Search" at bounding box center [358, 391] width 153 height 15
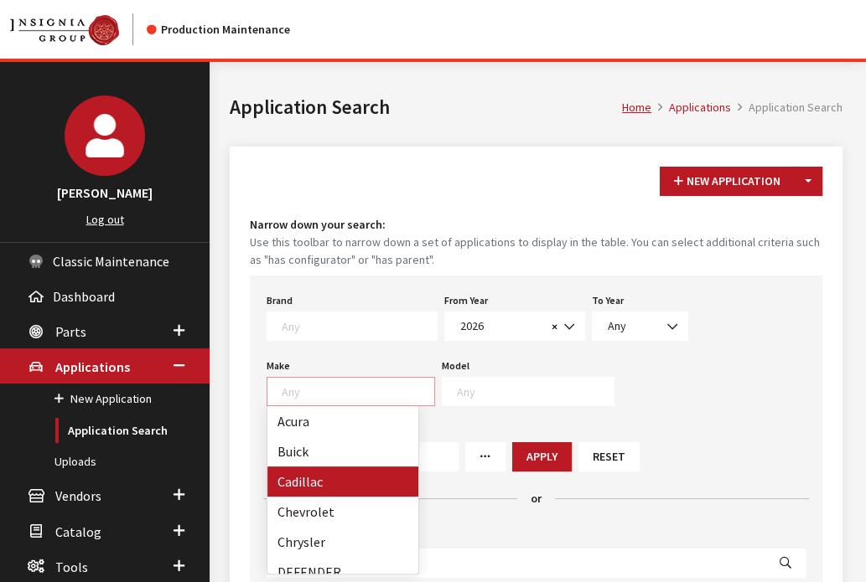
scroll to position [406, 0]
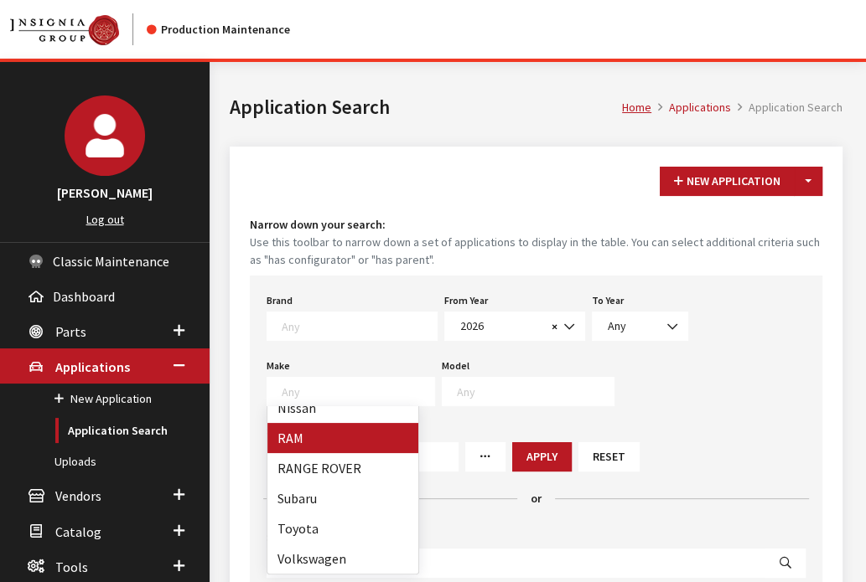
select select "34"
select select
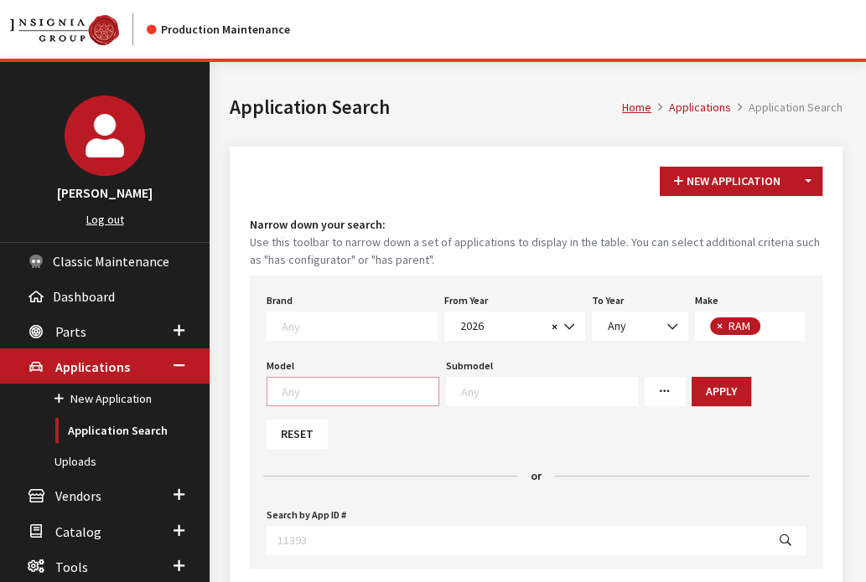
scroll to position [0, 0]
click at [345, 380] on span at bounding box center [352, 391] width 173 height 29
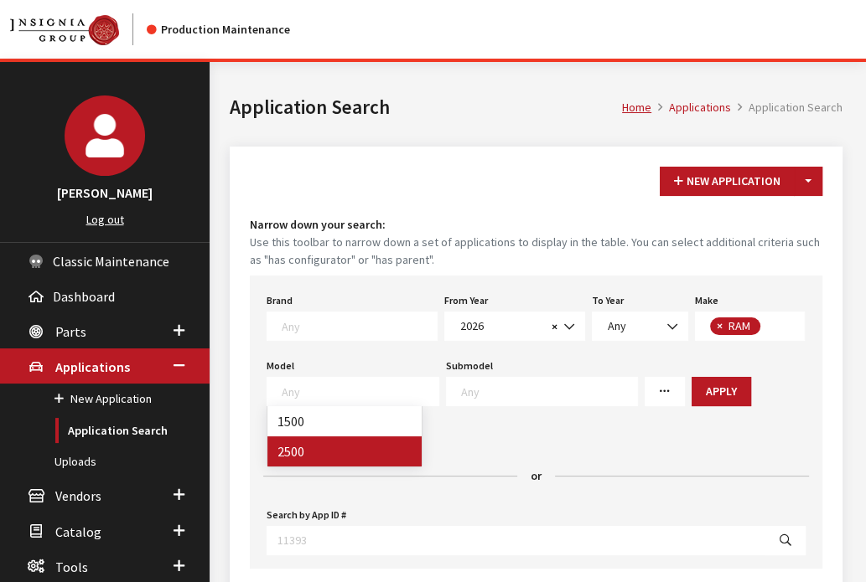
select select "1085"
select select
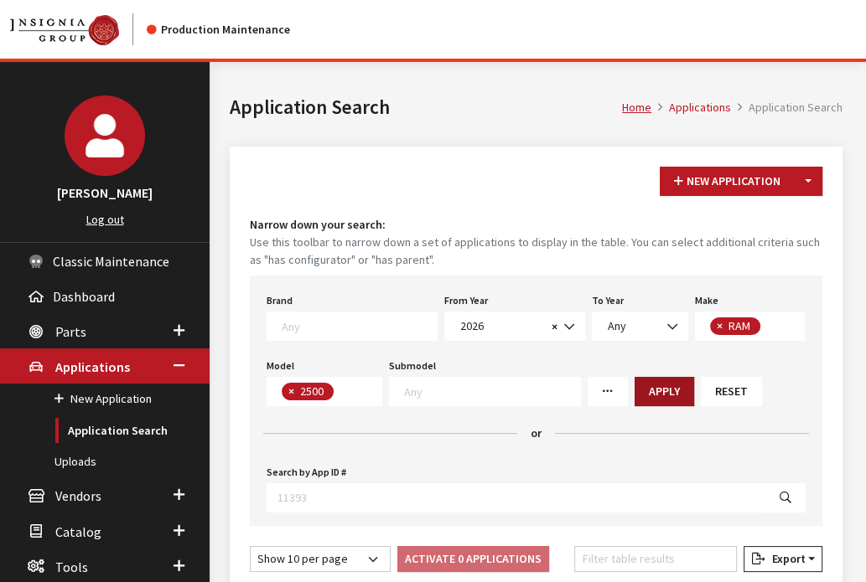
click at [642, 391] on button "Apply" at bounding box center [663, 391] width 59 height 29
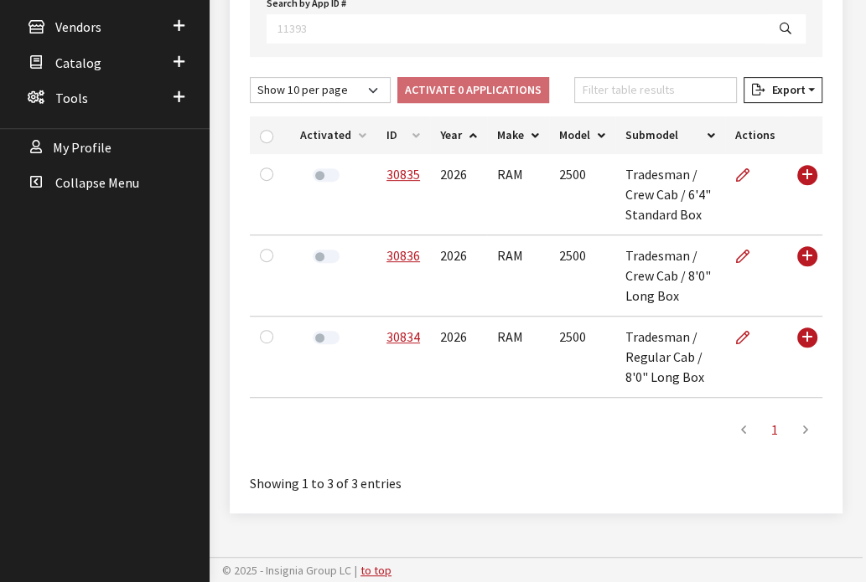
scroll to position [468, 0]
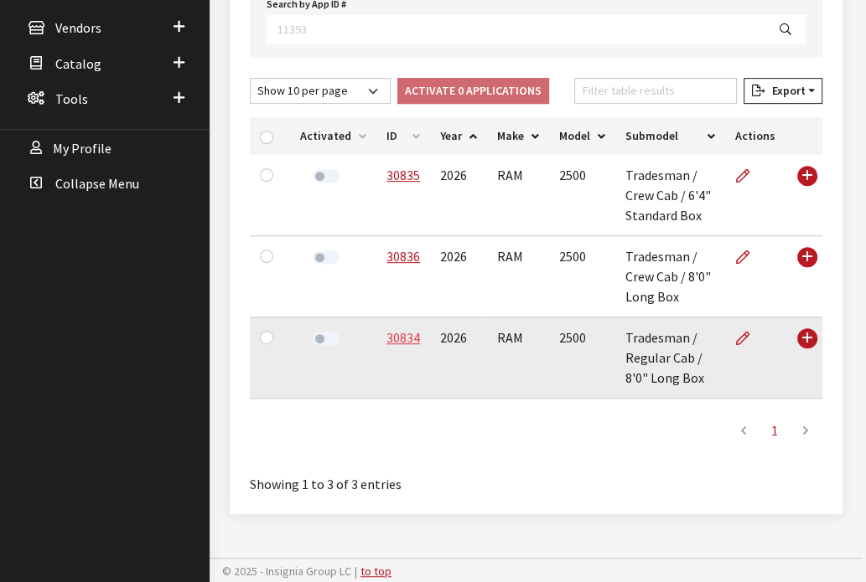
click at [415, 338] on link "30834" at bounding box center [403, 337] width 34 height 17
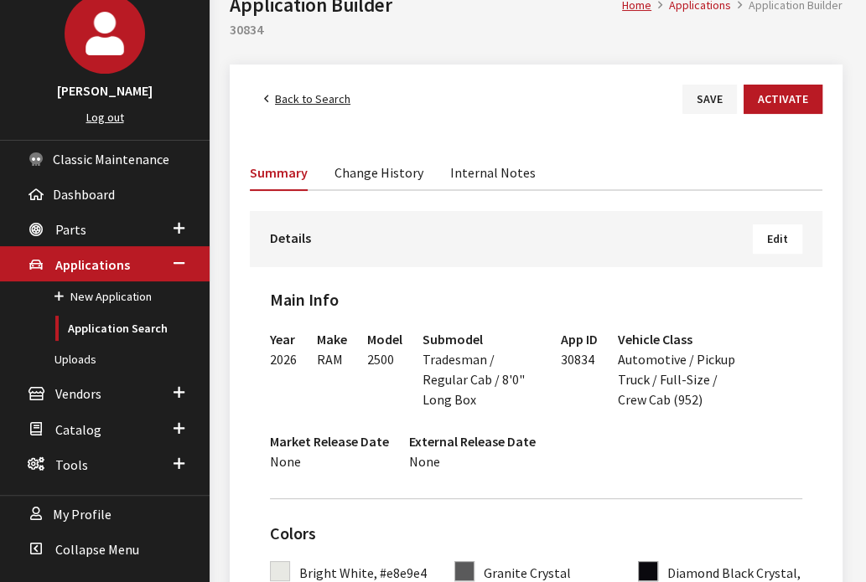
scroll to position [111, 0]
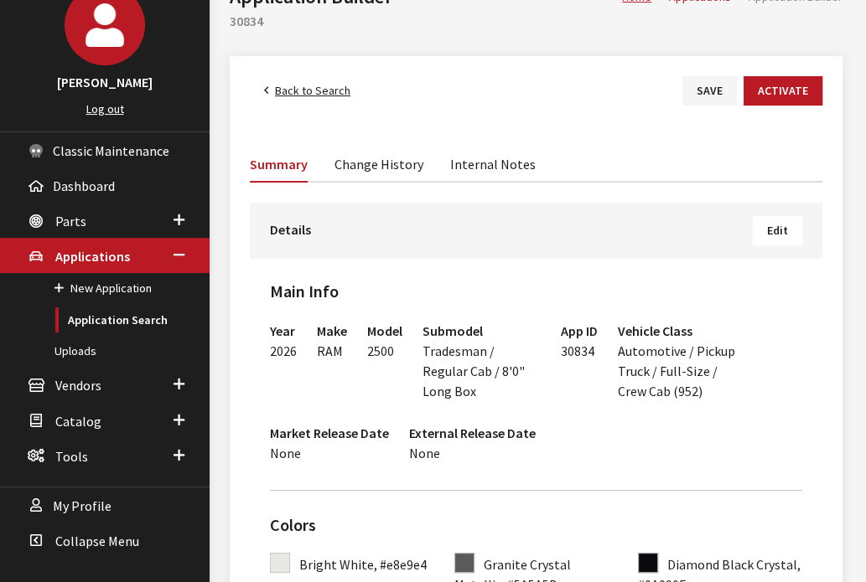
click at [767, 216] on button "Edit" at bounding box center [776, 230] width 49 height 29
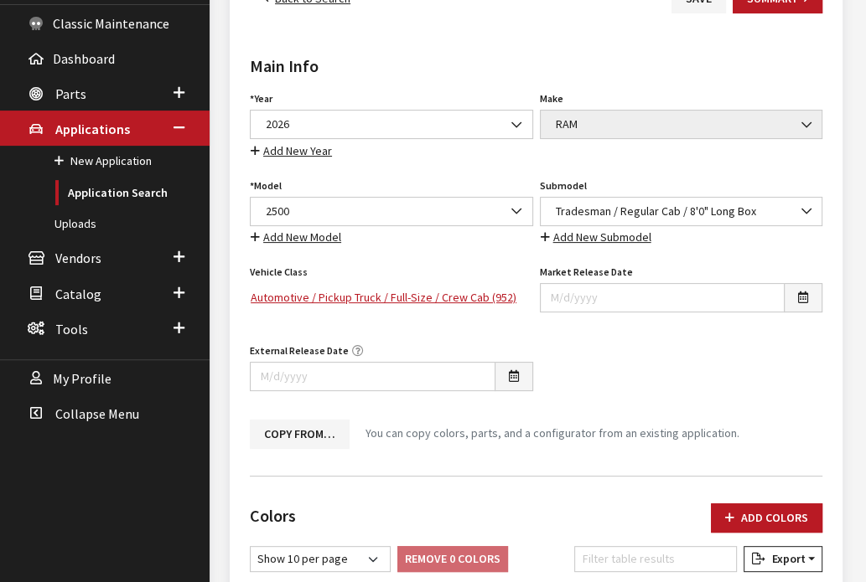
scroll to position [256, 0]
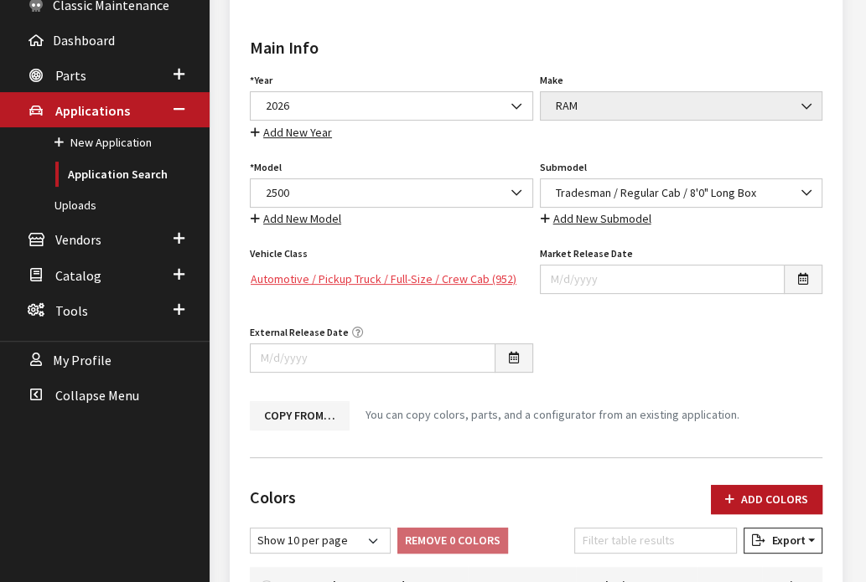
click at [444, 266] on link "Automotive / Pickup Truck / Full-Size / Crew Cab (952)" at bounding box center [391, 279] width 283 height 29
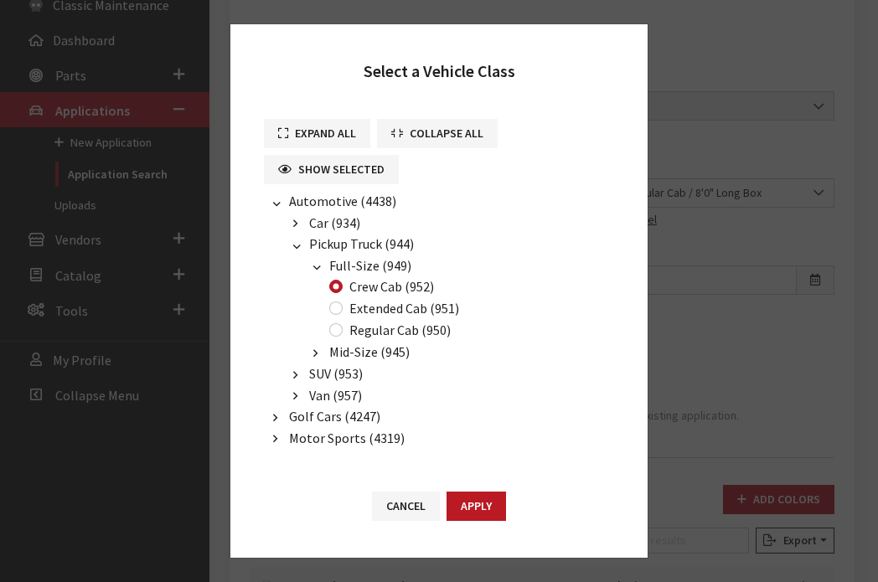
click at [396, 329] on label "Regular Cab (950)" at bounding box center [399, 330] width 101 height 20
click at [343, 329] on input "Regular Cab (950)" at bounding box center [335, 329] width 13 height 13
radio input "true"
click at [482, 516] on button "Apply" at bounding box center [476, 506] width 59 height 29
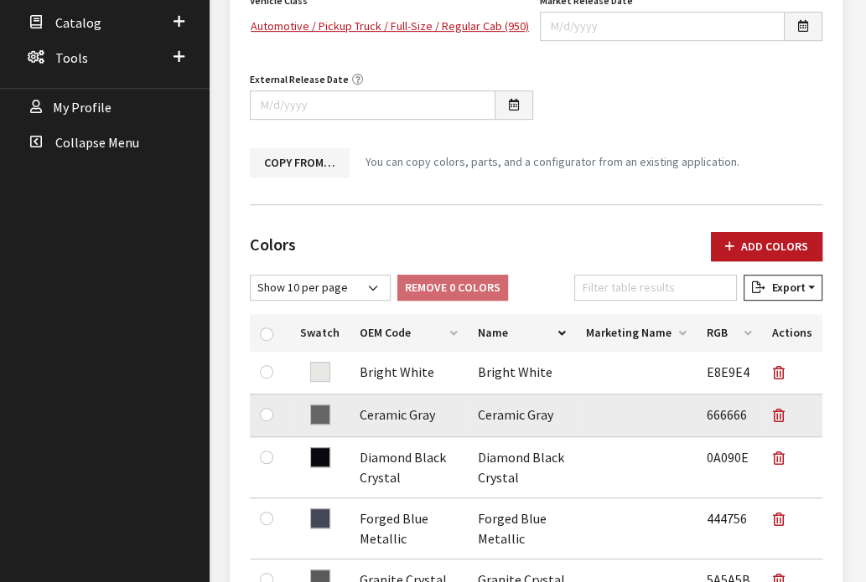
scroll to position [0, 0]
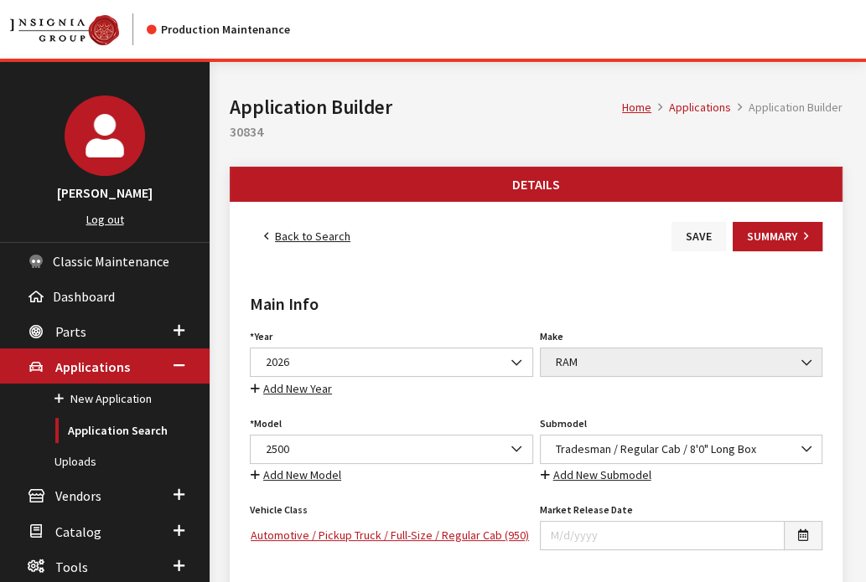
click at [699, 237] on button "Save" at bounding box center [698, 236] width 54 height 29
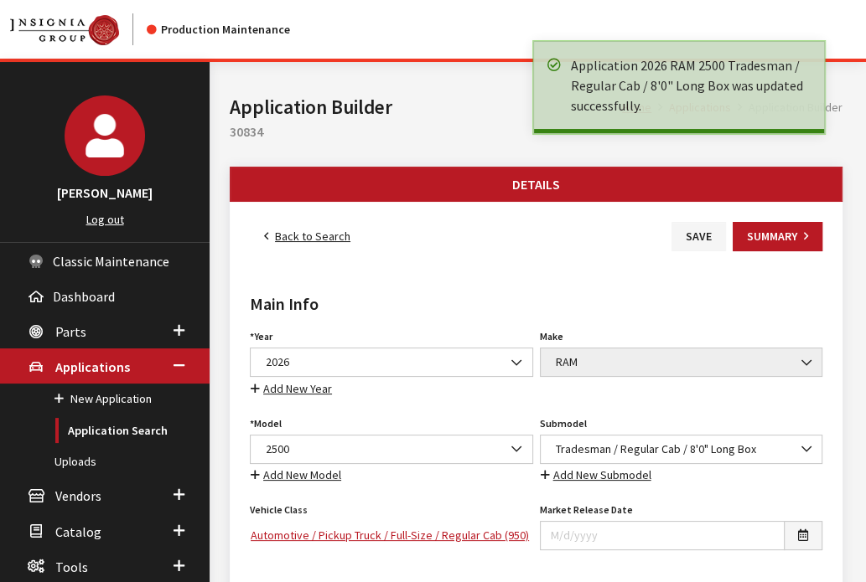
click at [318, 236] on link "Back to Search" at bounding box center [307, 236] width 115 height 29
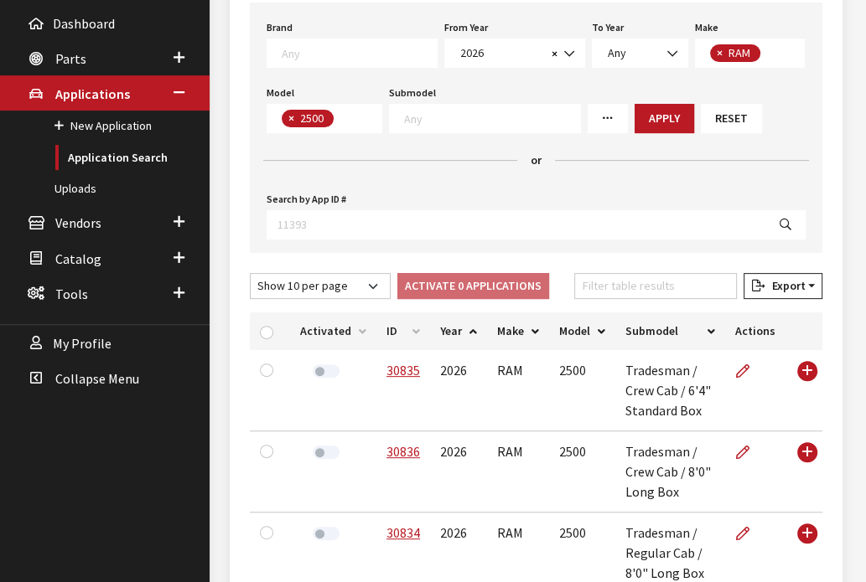
scroll to position [372, 0]
